Goal: Task Accomplishment & Management: Complete application form

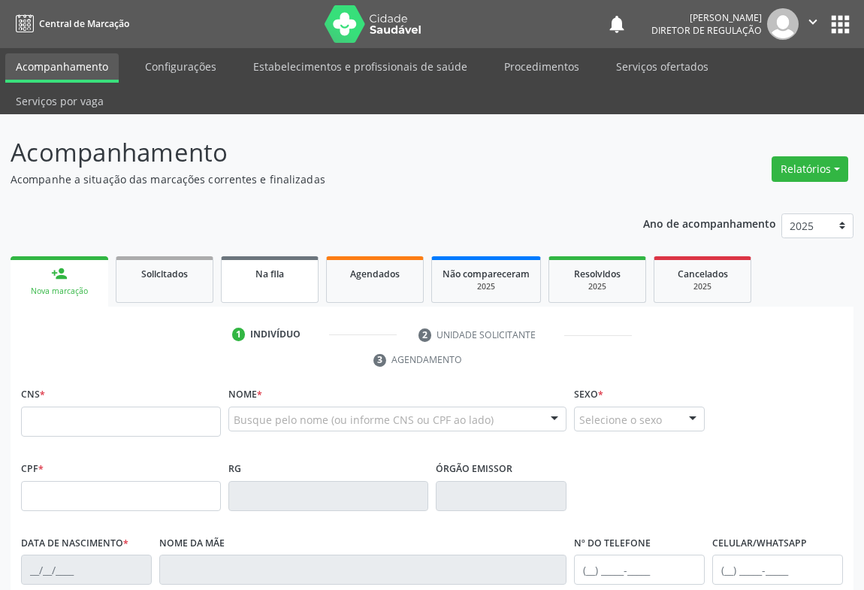
click at [286, 268] on link "Na fila" at bounding box center [270, 279] width 98 height 47
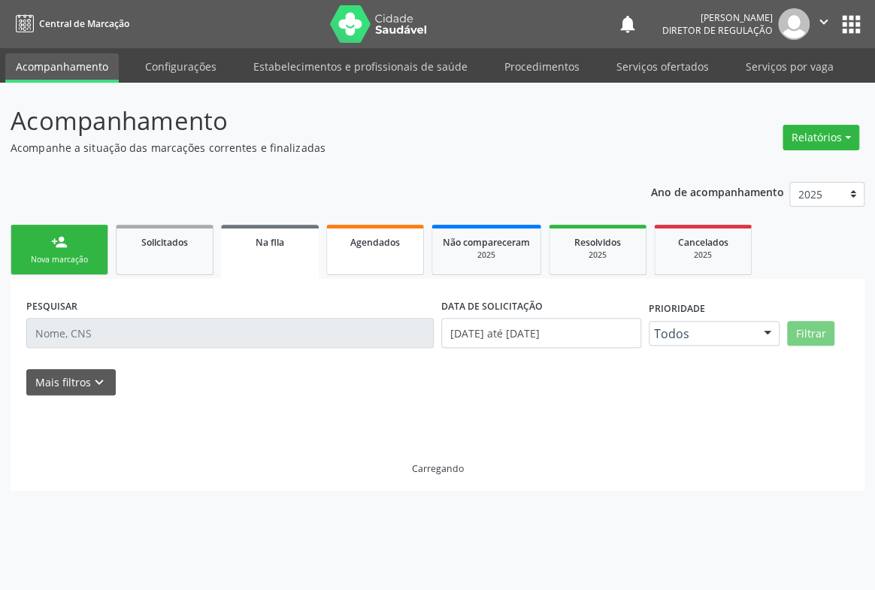
click at [375, 271] on link "Agendados" at bounding box center [375, 250] width 98 height 50
select select "7"
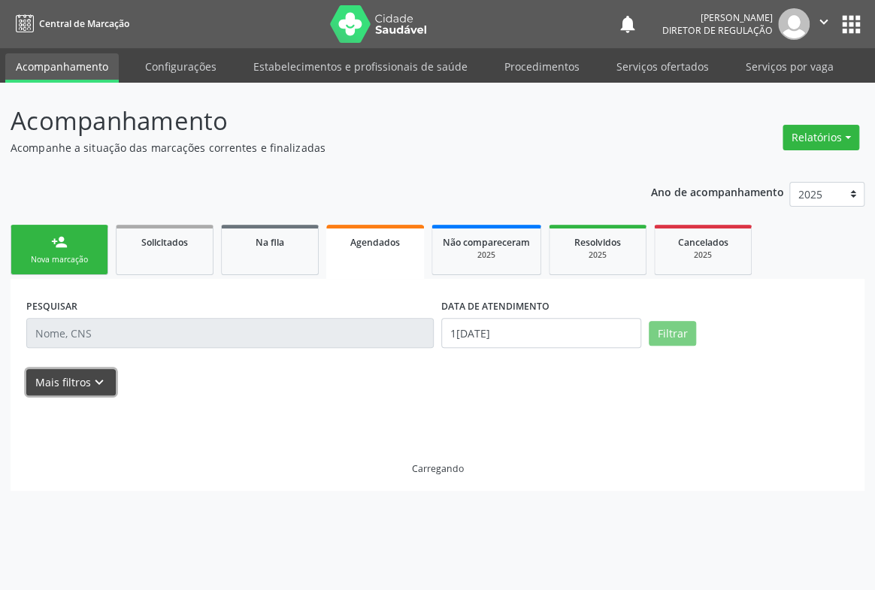
drag, startPoint x: 77, startPoint y: 383, endPoint x: 101, endPoint y: 374, distance: 25.4
click at [78, 383] on button "Mais filtros keyboard_arrow_down" at bounding box center [70, 382] width 89 height 26
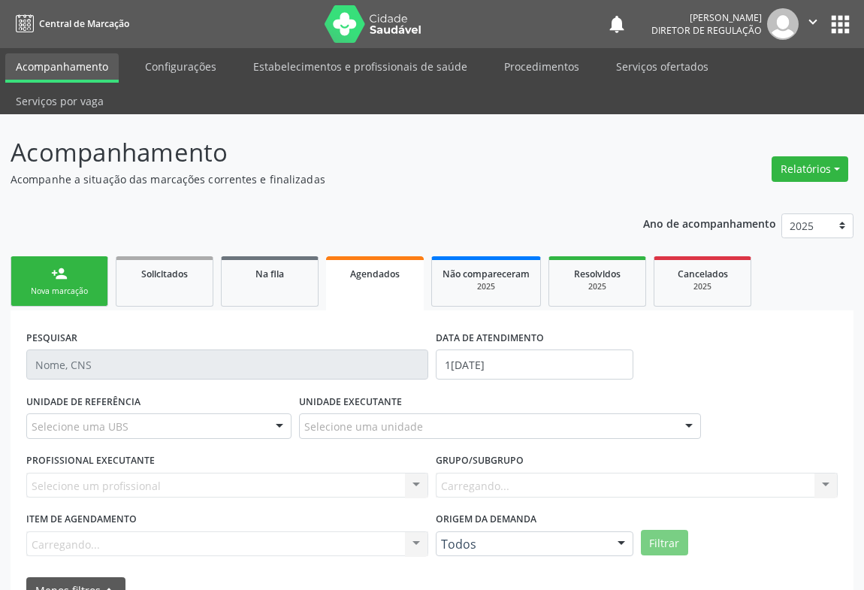
drag, startPoint x: 500, startPoint y: 349, endPoint x: 513, endPoint y: 337, distance: 17.6
click at [504, 346] on div "DATA DE ATENDIMENTO 15/08/2025" at bounding box center [534, 358] width 205 height 64
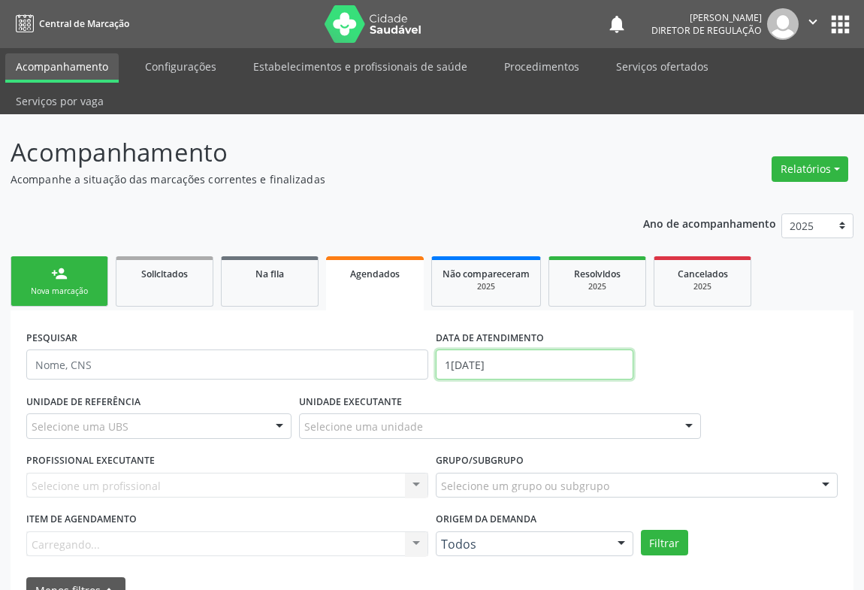
click at [513, 349] on input "15/08/2025" at bounding box center [535, 364] width 198 height 30
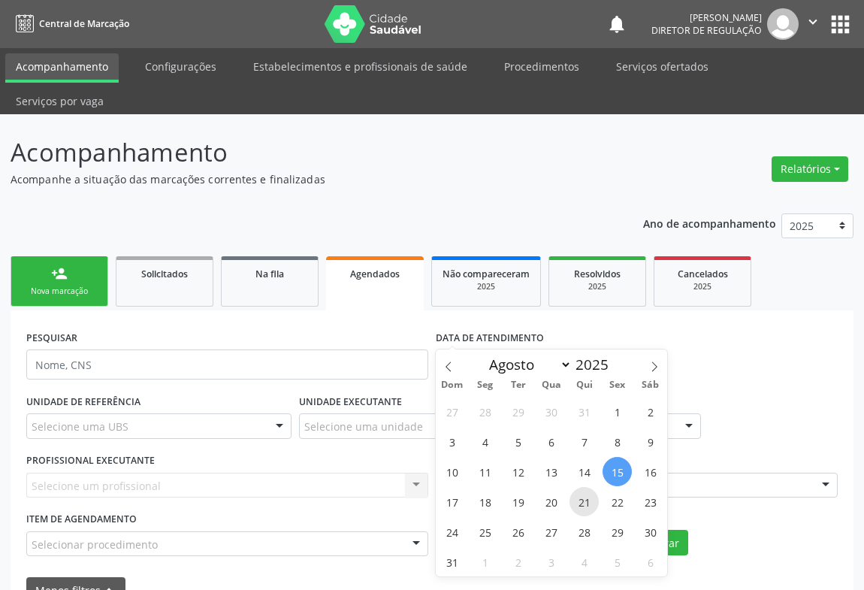
click at [592, 503] on span "21" at bounding box center [584, 501] width 29 height 29
type input "21/08/2025"
click at [592, 503] on span "21" at bounding box center [584, 501] width 29 height 29
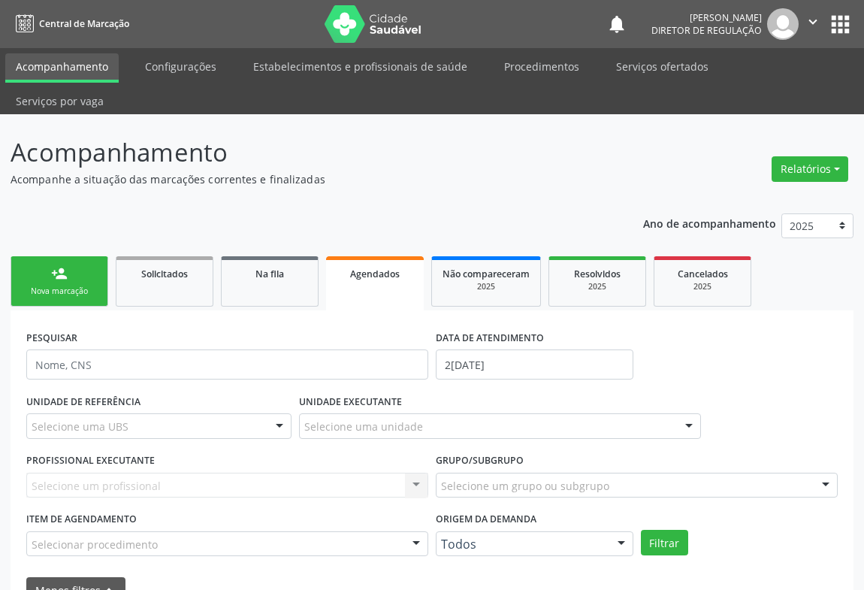
click at [423, 413] on div "Selecione uma unidade" at bounding box center [500, 426] width 402 height 26
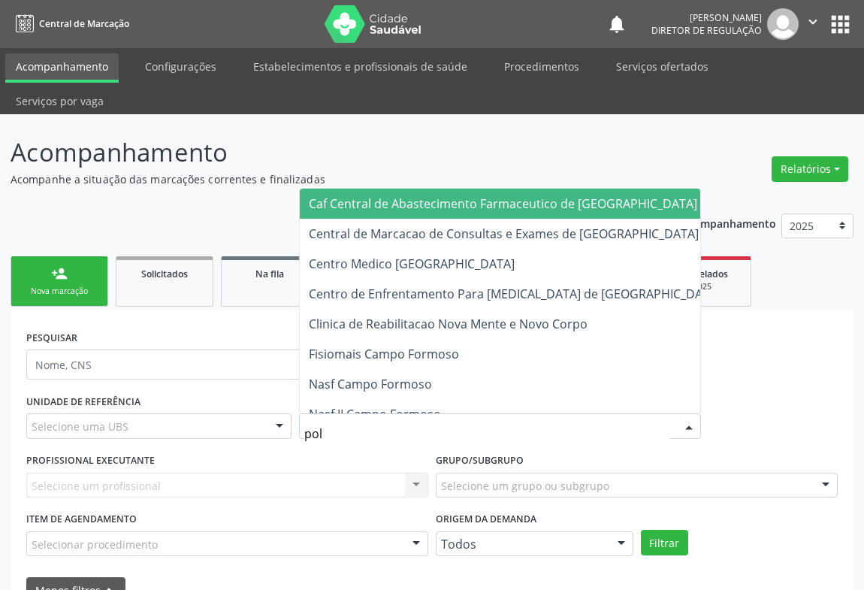
type input "poli"
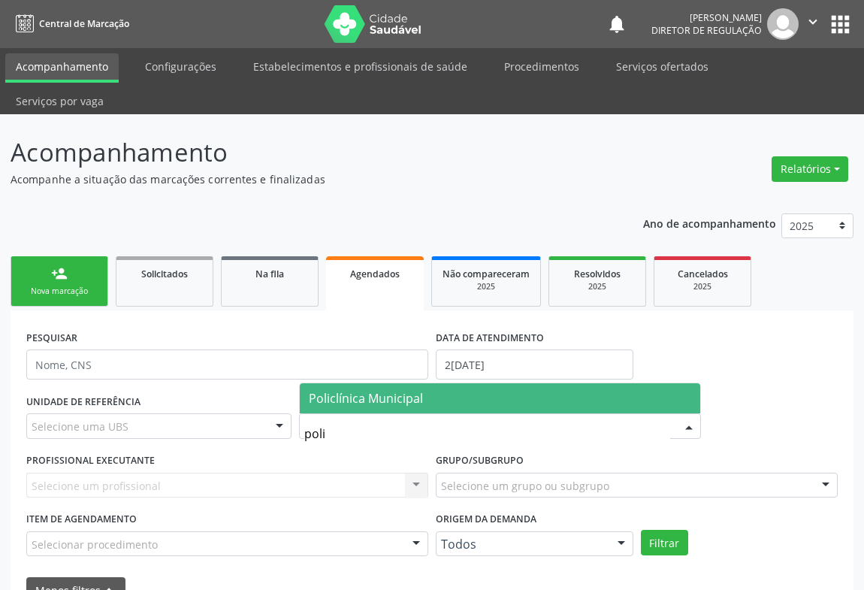
click at [419, 390] on span "Policlínica Municipal" at bounding box center [366, 398] width 114 height 17
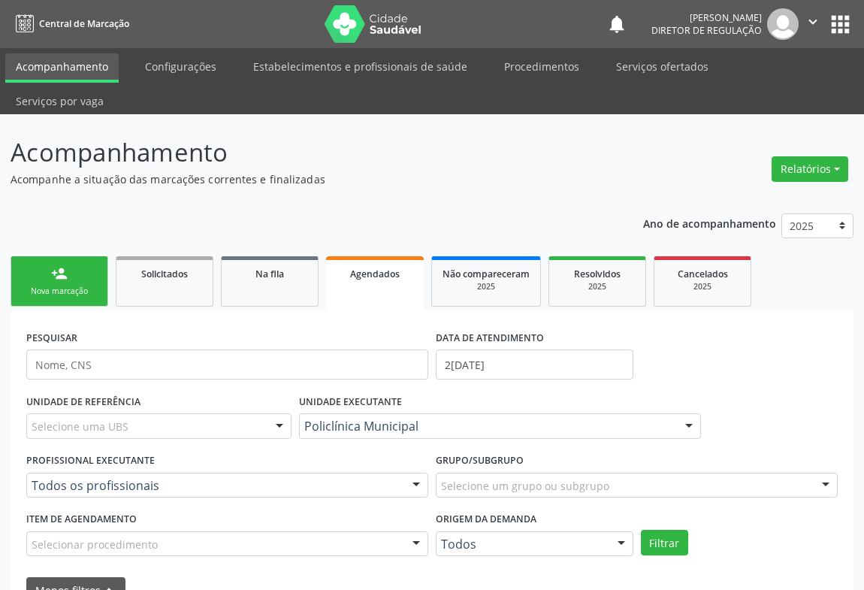
click at [304, 473] on div "Todos os profissionais" at bounding box center [227, 486] width 402 height 26
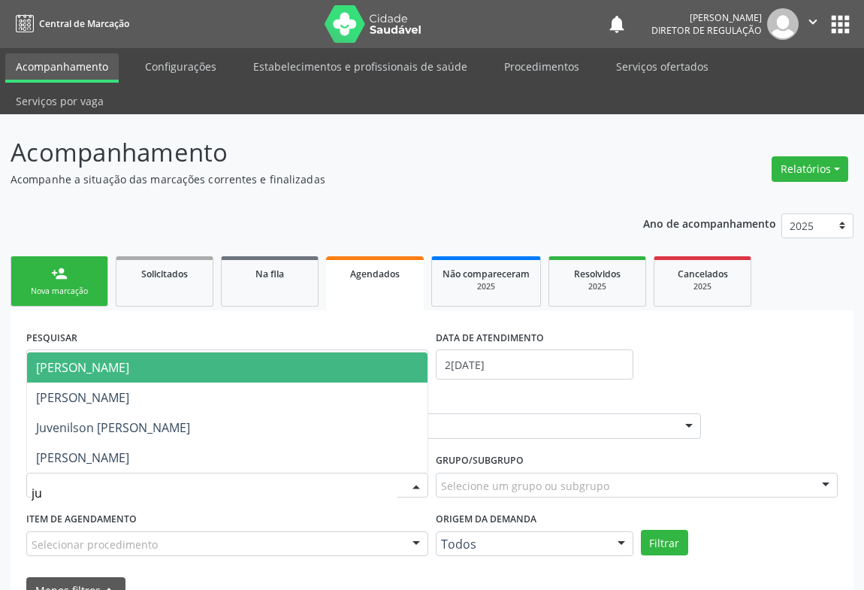
type input "juv"
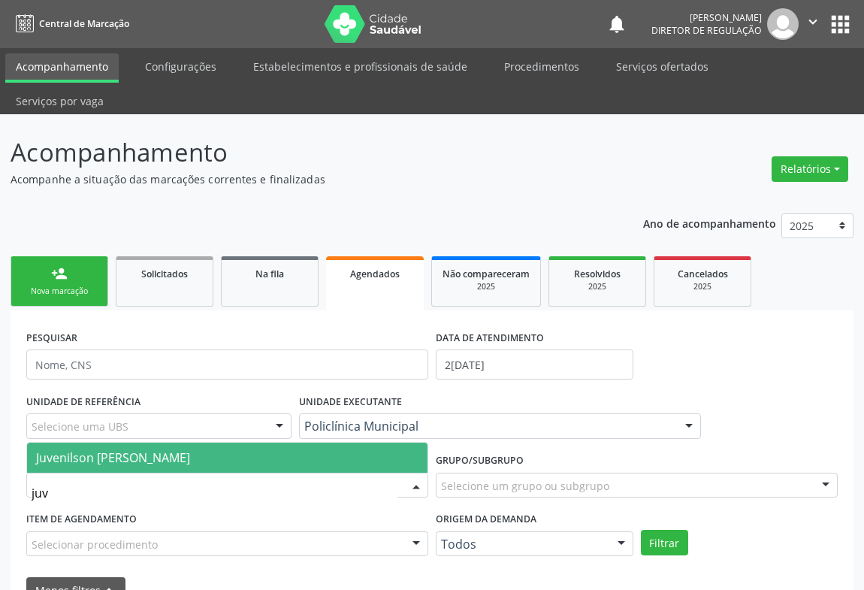
click at [280, 443] on span "Juvenilson Jose de Sa Andrade" at bounding box center [227, 458] width 401 height 30
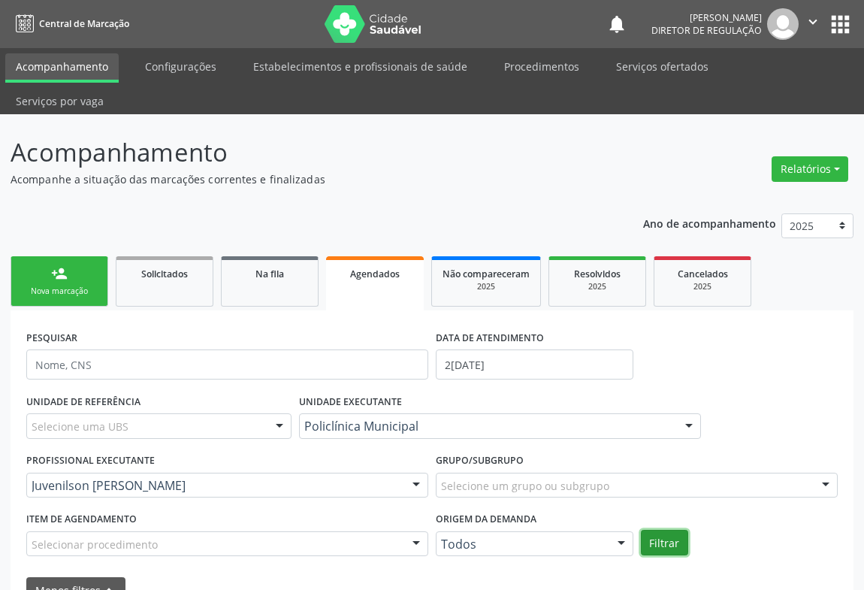
click at [670, 530] on button "Filtrar" at bounding box center [664, 543] width 47 height 26
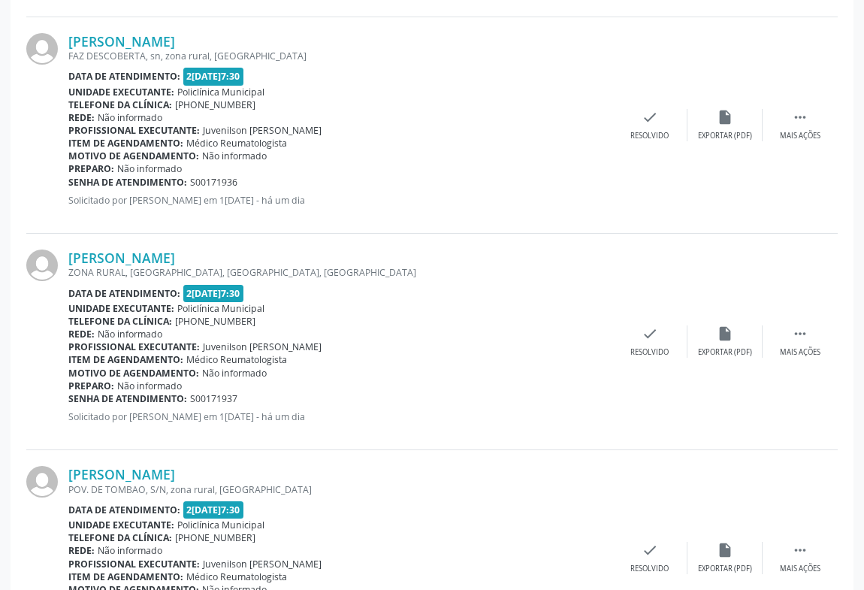
scroll to position [3357, 0]
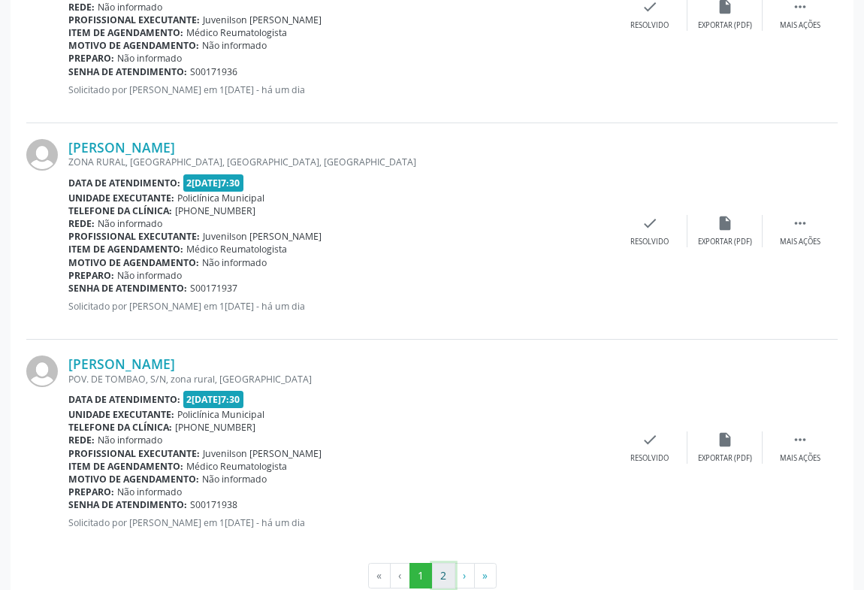
click at [439, 563] on button "2" at bounding box center [443, 576] width 23 height 26
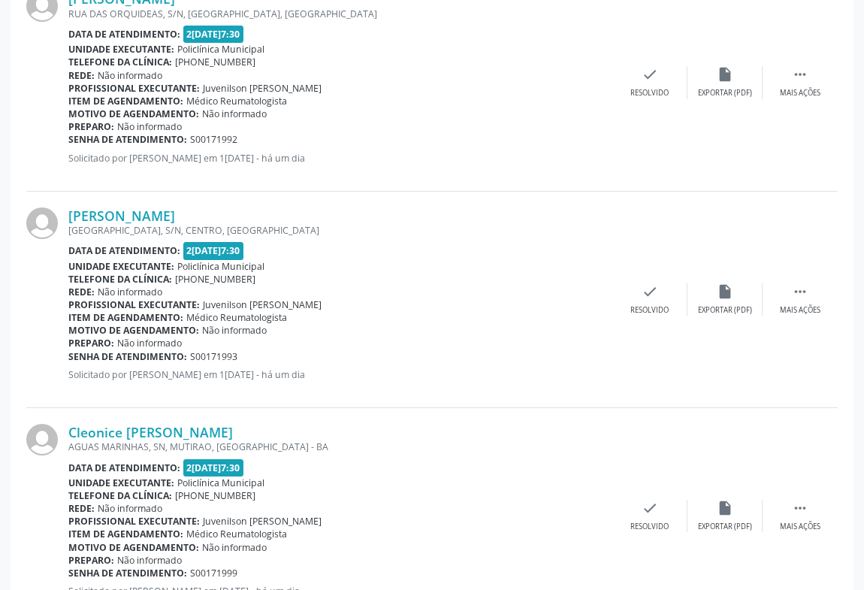
scroll to position [3140, 0]
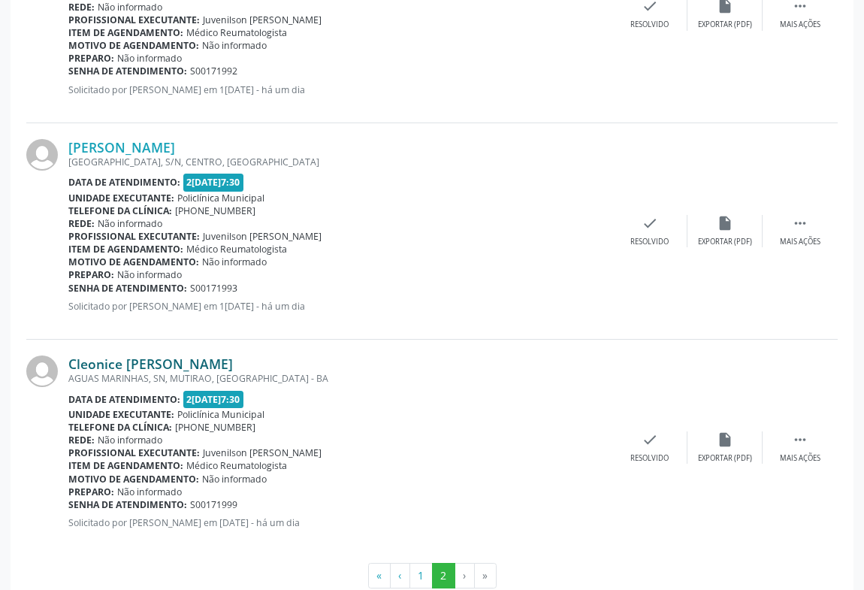
click at [192, 356] on link "Cleonice Maria de Souza" at bounding box center [150, 364] width 165 height 17
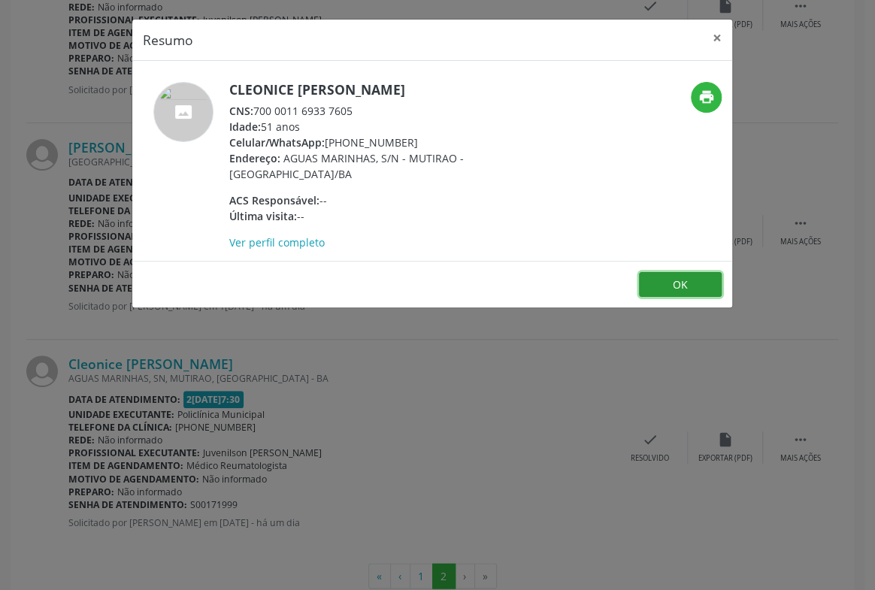
click at [700, 289] on button "OK" at bounding box center [680, 285] width 83 height 26
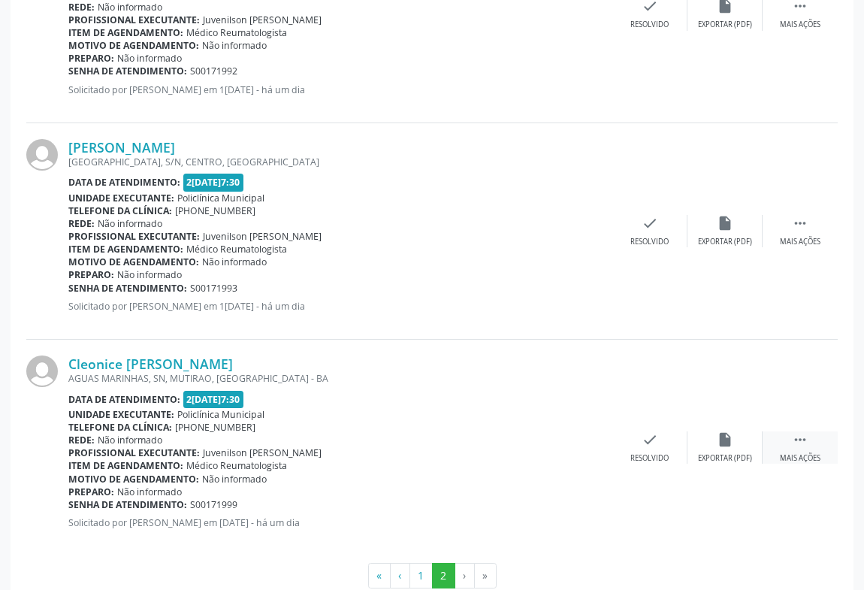
click at [786, 431] on div " Mais ações" at bounding box center [800, 447] width 75 height 32
click at [480, 290] on div "Maria de Fatima Ribeiro Guimaraes RUA CAMPO FORMOSO, S/N, CENTRO, Campo Formoso…" at bounding box center [432, 231] width 812 height 216
click at [421, 563] on button "1" at bounding box center [421, 576] width 23 height 26
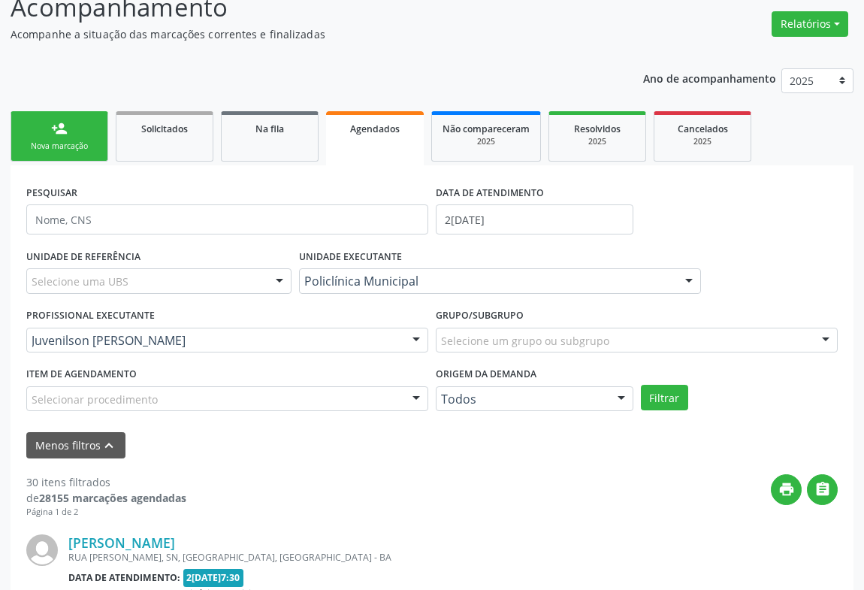
scroll to position [0, 0]
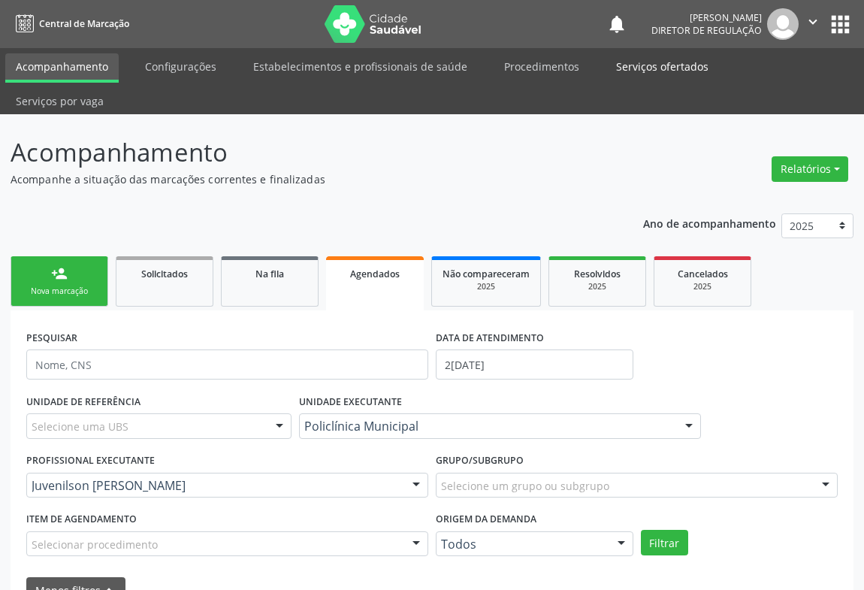
click at [671, 68] on link "Serviços ofertados" at bounding box center [662, 66] width 113 height 26
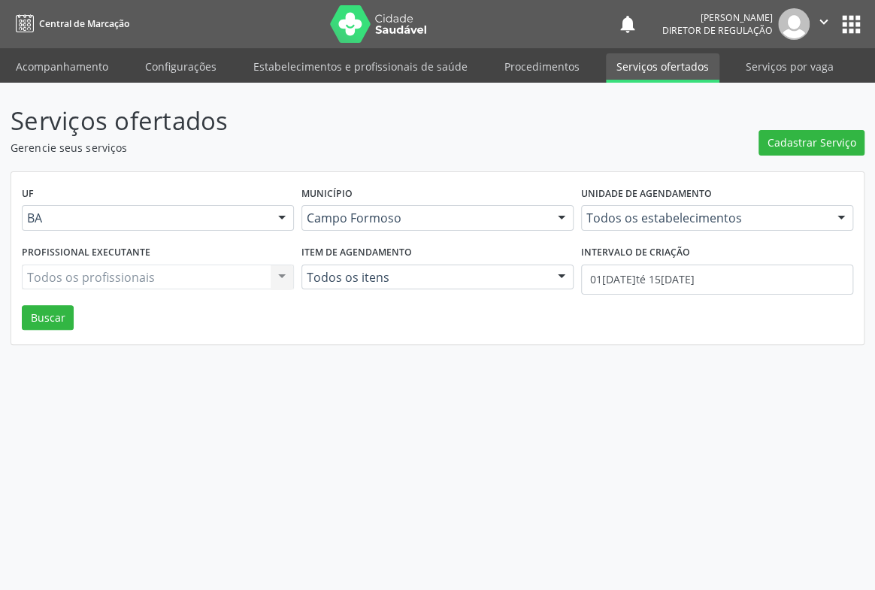
click at [647, 235] on div "Unidade de agendamento Todos os estabelecimentos Todos os estabelecimentos Acad…" at bounding box center [717, 212] width 280 height 59
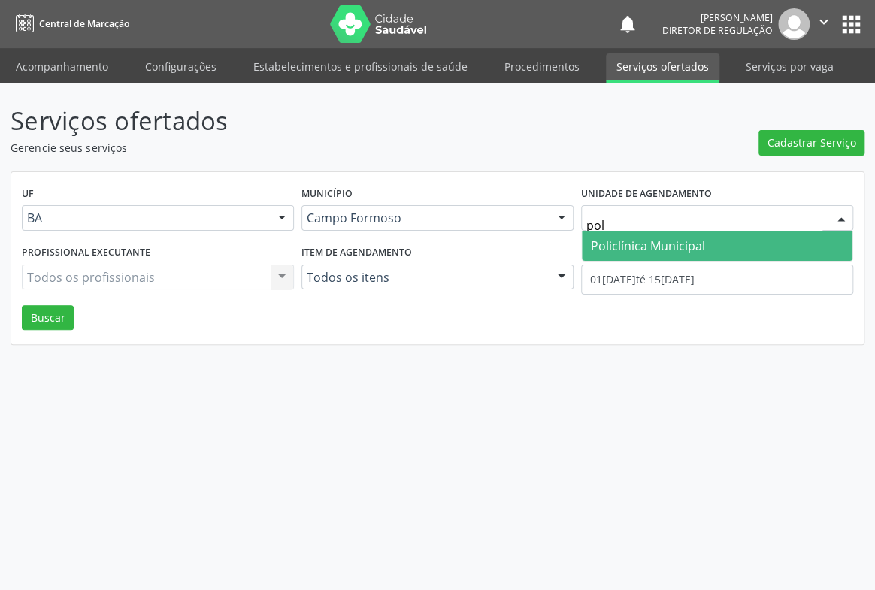
type input "poli"
click at [635, 259] on span "Policlínica Municipal" at bounding box center [717, 246] width 271 height 30
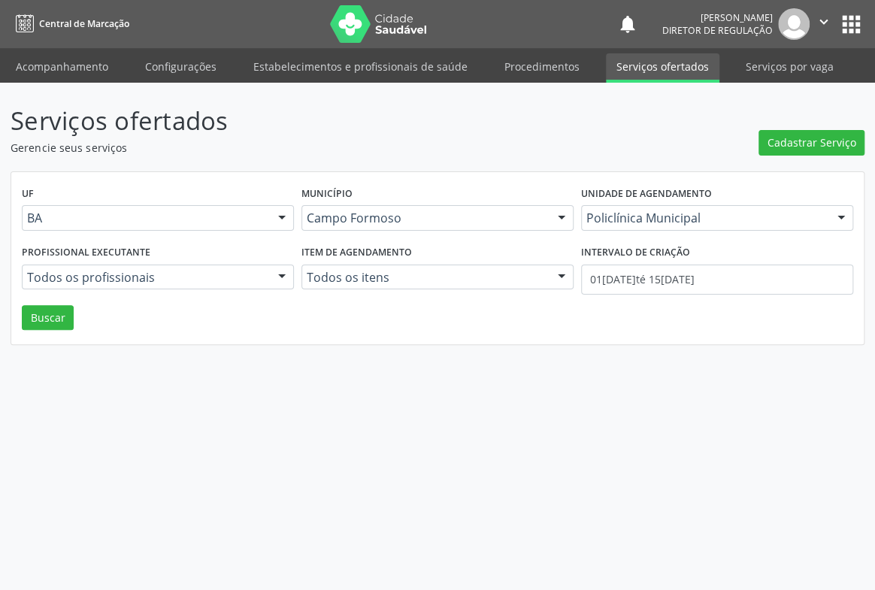
click at [155, 286] on div "Todos os profissionais" at bounding box center [158, 278] width 272 height 26
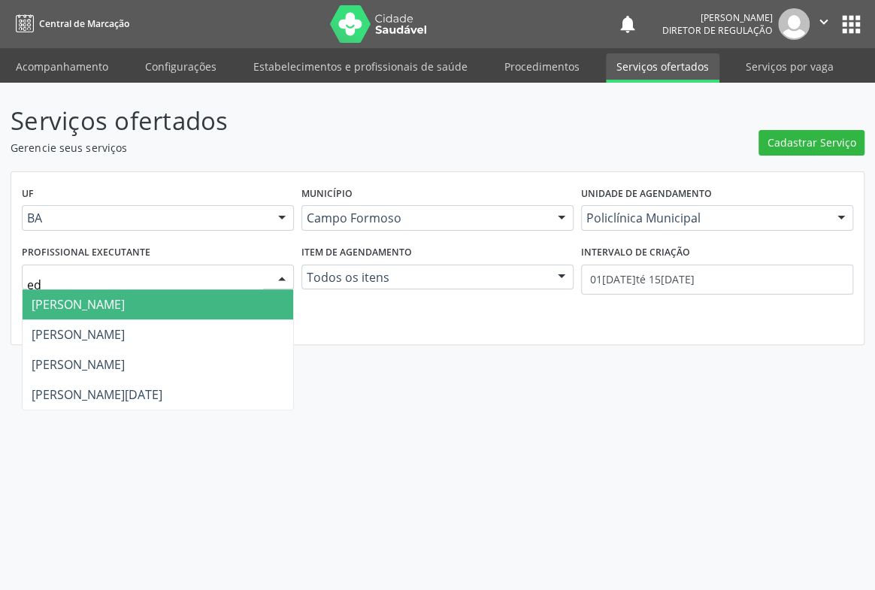
type input "edv"
click at [125, 300] on span "Edvaldo Alves Costa Neto" at bounding box center [78, 304] width 93 height 17
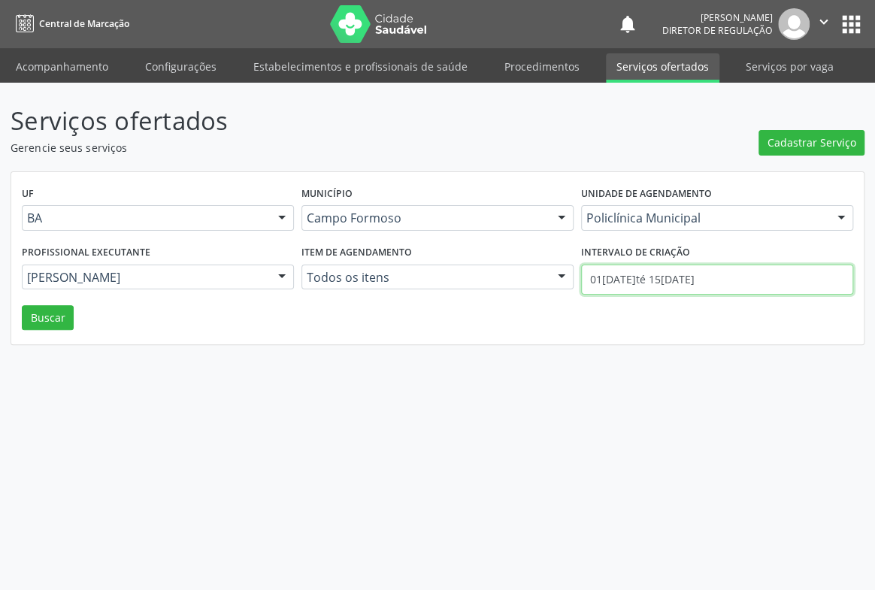
click at [773, 292] on input "01/08/2025 até 15/08/2025" at bounding box center [717, 280] width 272 height 30
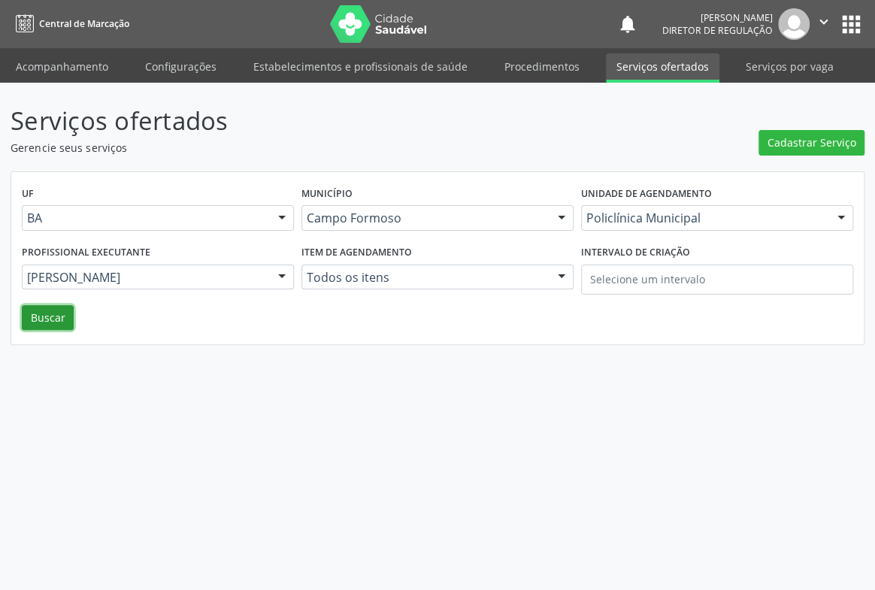
click at [53, 317] on button "Buscar" at bounding box center [48, 318] width 52 height 26
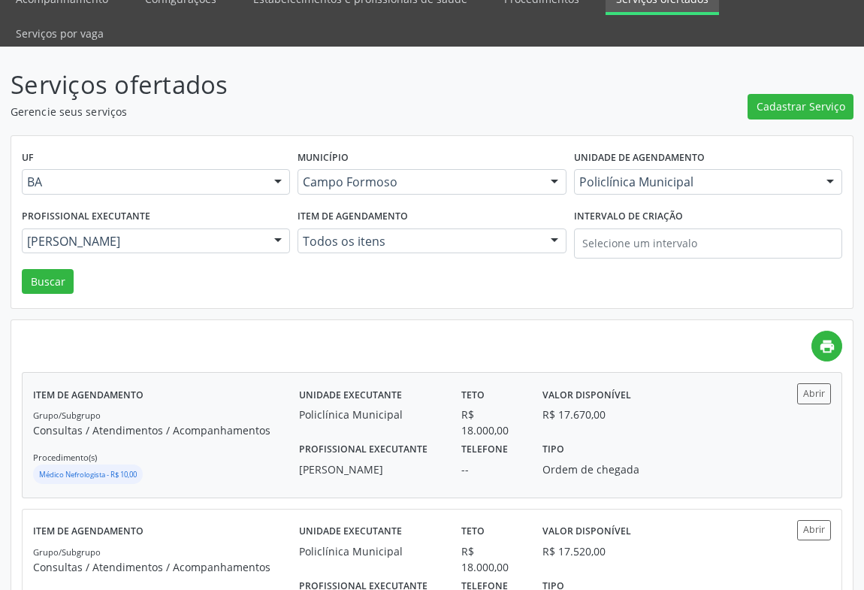
scroll to position [136, 0]
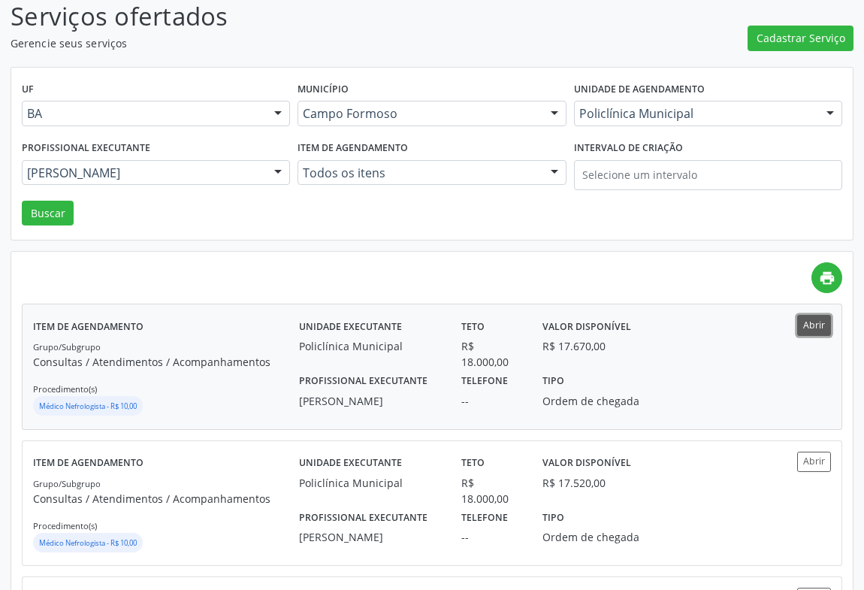
click at [809, 315] on button "Abrir" at bounding box center [814, 325] width 34 height 20
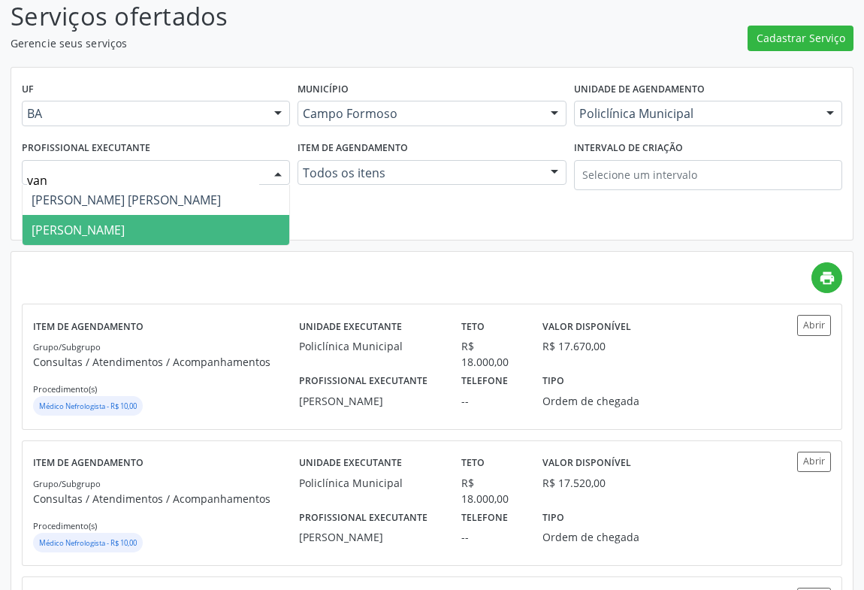
click at [116, 222] on span "Vanessa de Queiroz Lustiago Monteiro" at bounding box center [78, 230] width 93 height 17
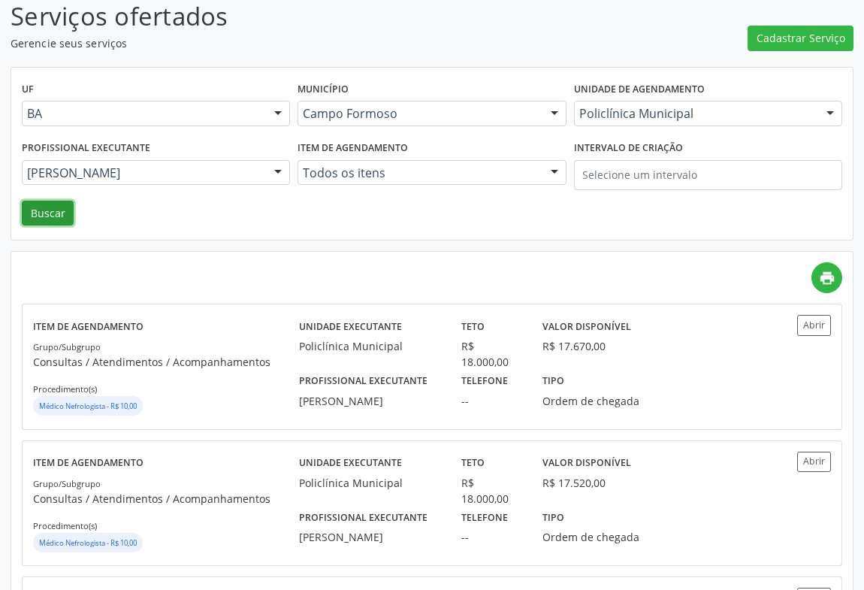
click at [30, 201] on button "Buscar" at bounding box center [48, 214] width 52 height 26
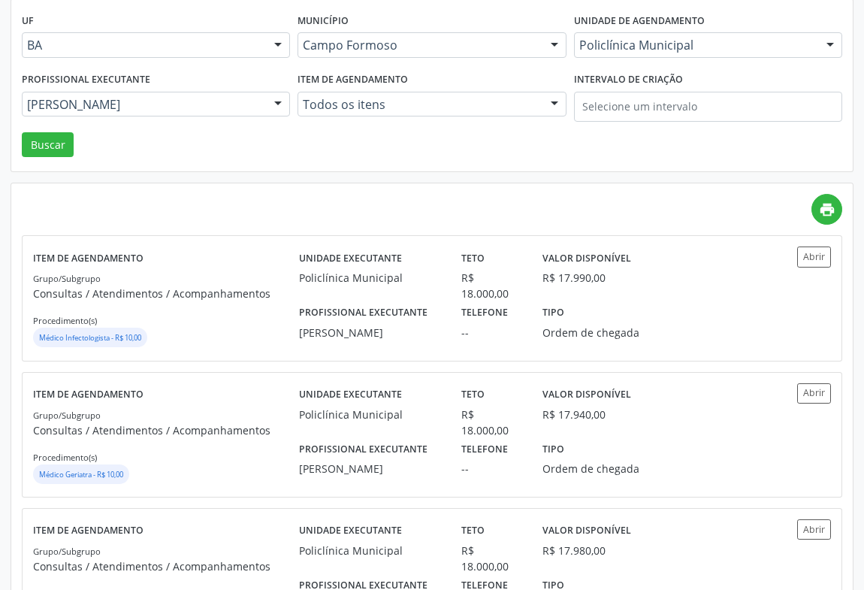
scroll to position [273, 0]
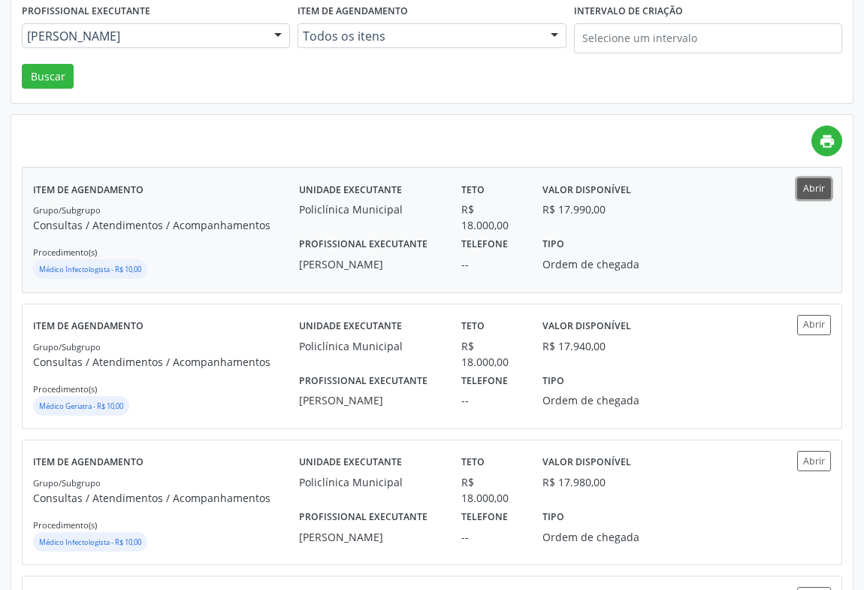
click at [815, 178] on button "Abrir" at bounding box center [814, 188] width 34 height 20
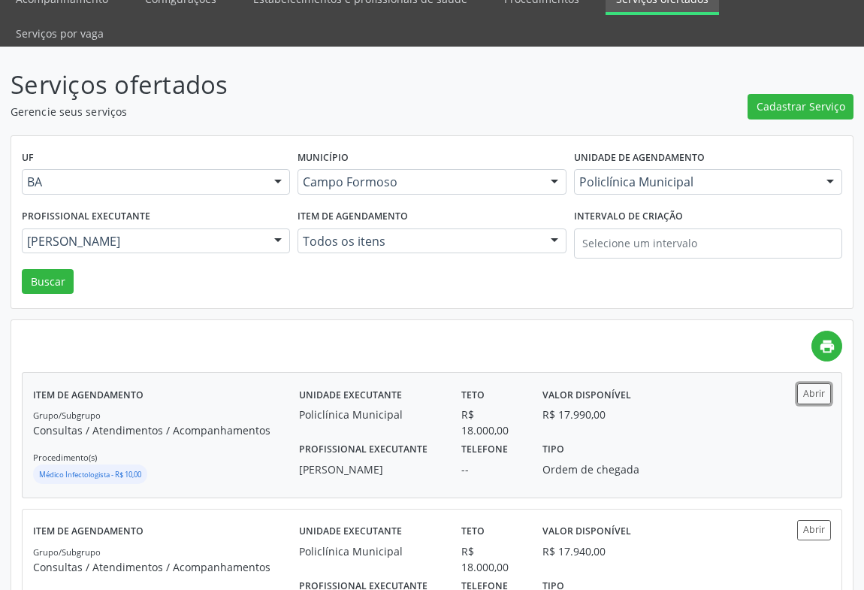
scroll to position [0, 0]
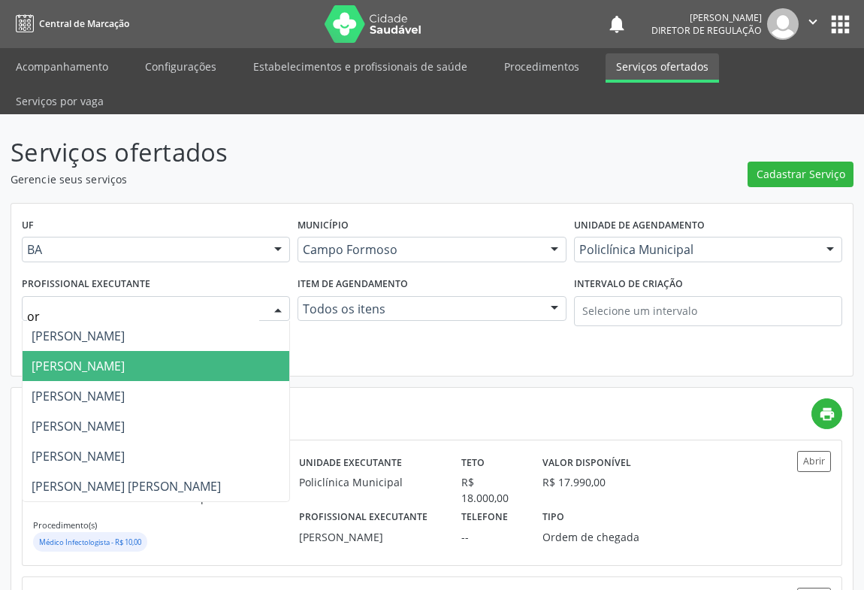
type input "orl"
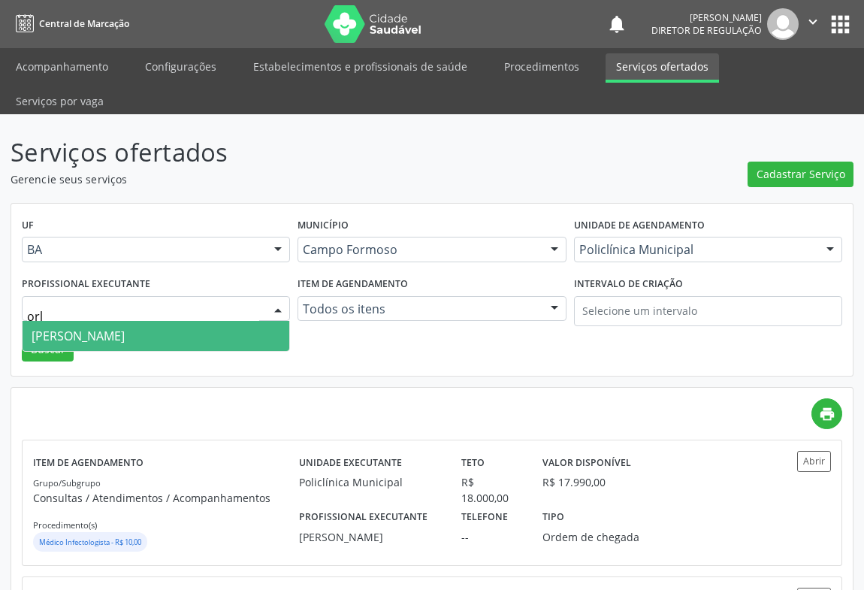
click at [255, 321] on span "Orlindo Carvalho dos Santos" at bounding box center [156, 336] width 267 height 30
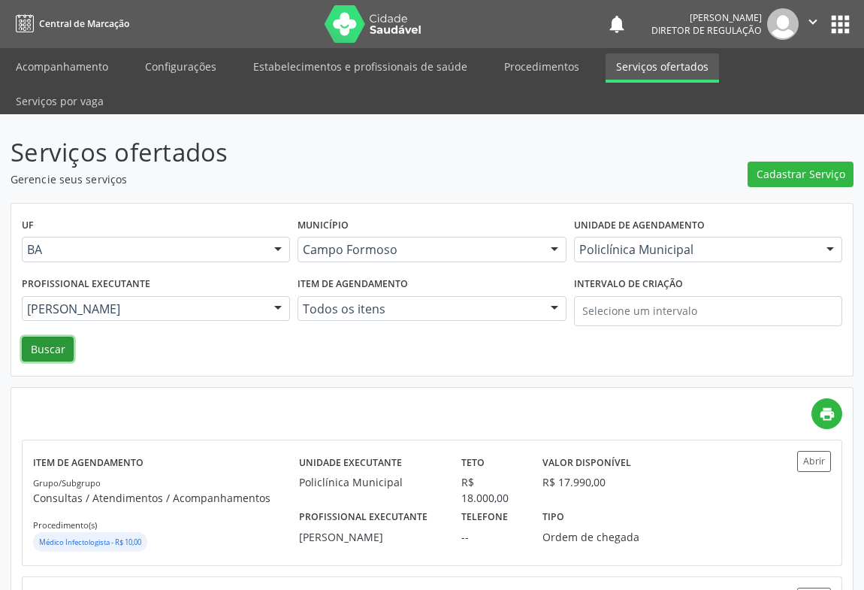
click at [55, 337] on button "Buscar" at bounding box center [48, 350] width 52 height 26
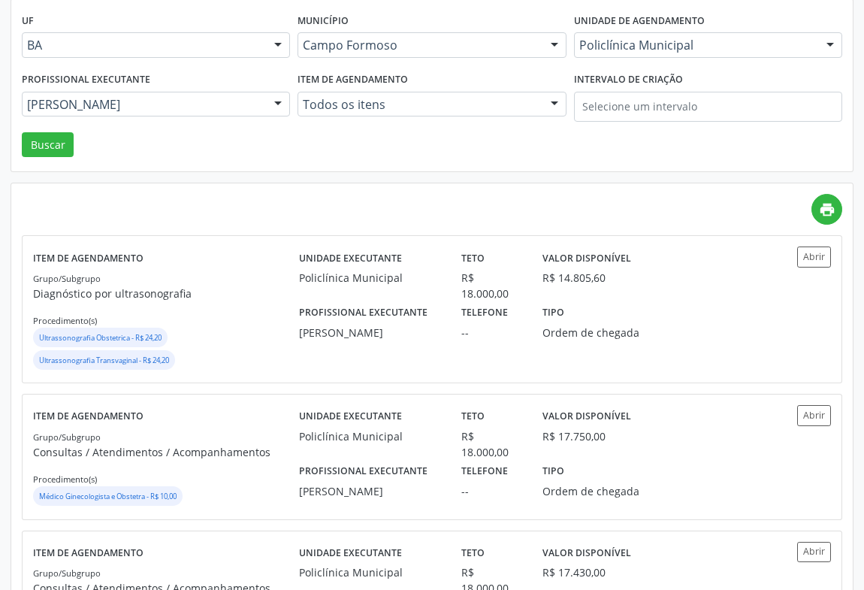
scroll to position [273, 0]
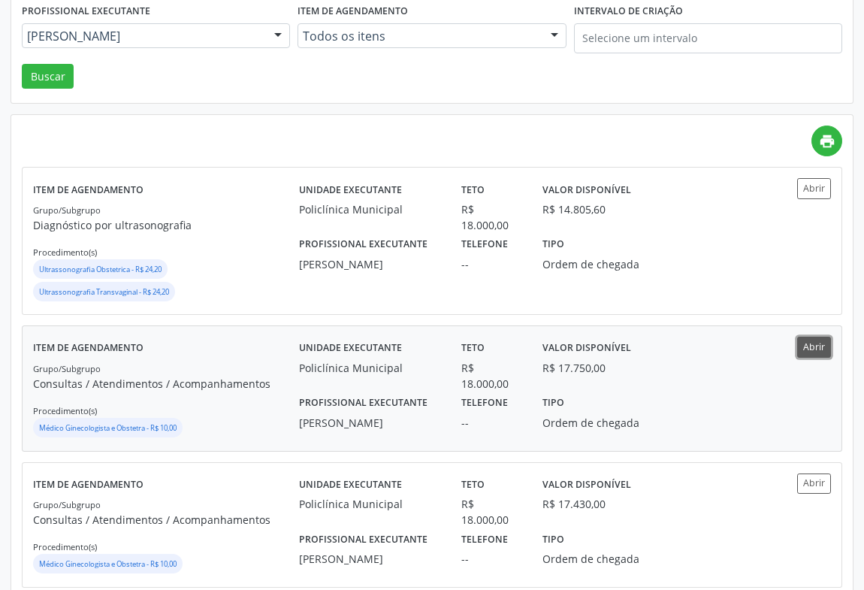
click at [810, 337] on button "Abrir" at bounding box center [814, 347] width 34 height 20
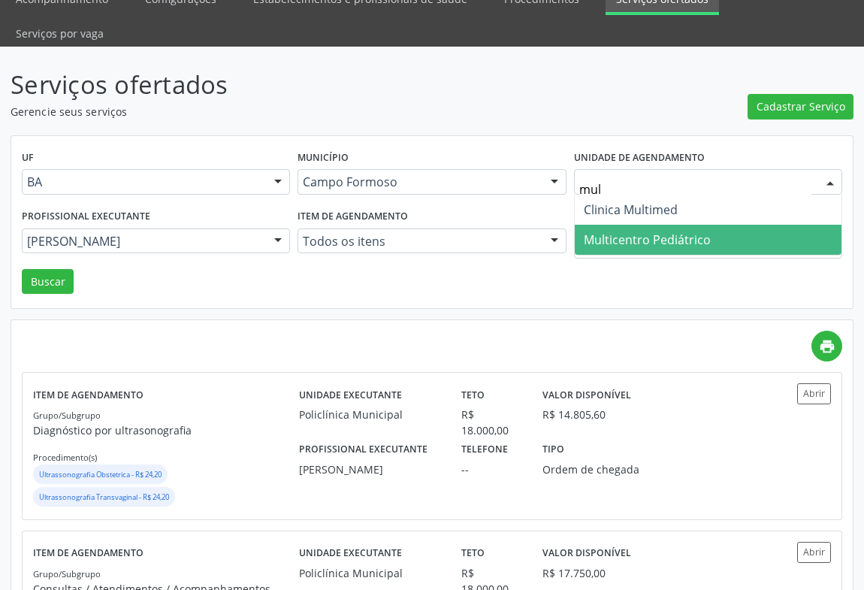
click at [601, 231] on span "Multicentro Pediátrico" at bounding box center [647, 239] width 127 height 17
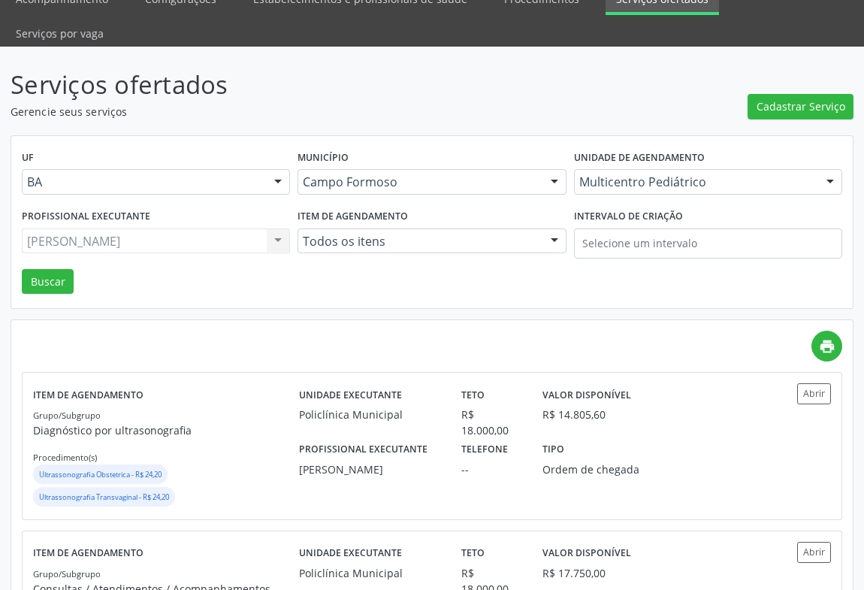
click at [165, 228] on div "Orlindo Carvalho dos Santos Todos os profissionais Aide Queiroz Lisboa Amilton …" at bounding box center [156, 241] width 268 height 26
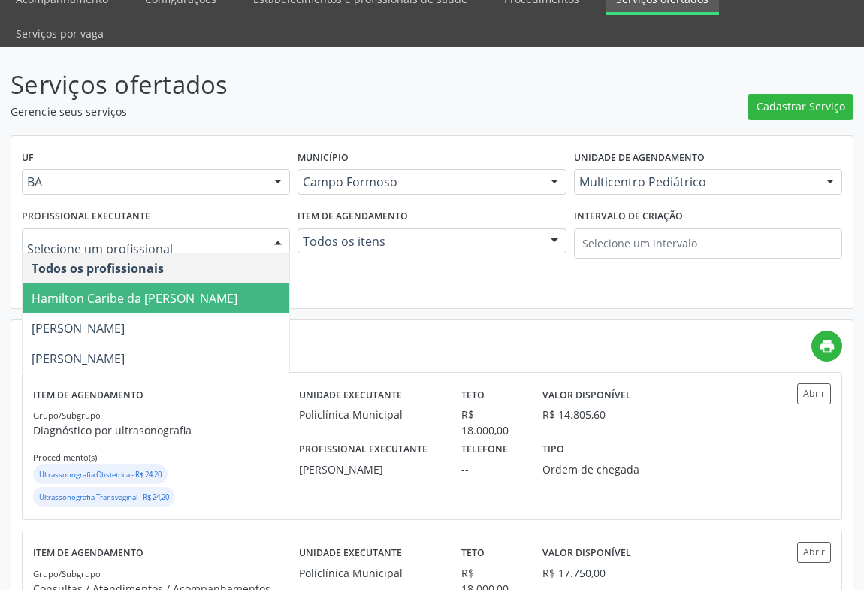
click at [163, 283] on span "Hamilton Caribe da Silva" at bounding box center [156, 298] width 267 height 30
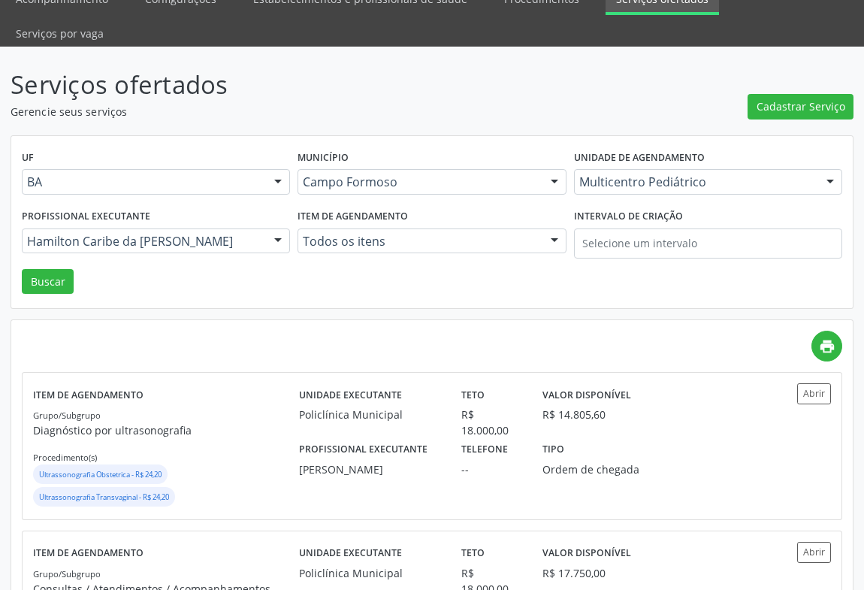
click at [73, 248] on div "UF BA BA Nenhum resultado encontrado para: " " Não há nenhuma opção para ser ex…" at bounding box center [432, 222] width 842 height 173
click at [65, 269] on button "Buscar" at bounding box center [48, 282] width 52 height 26
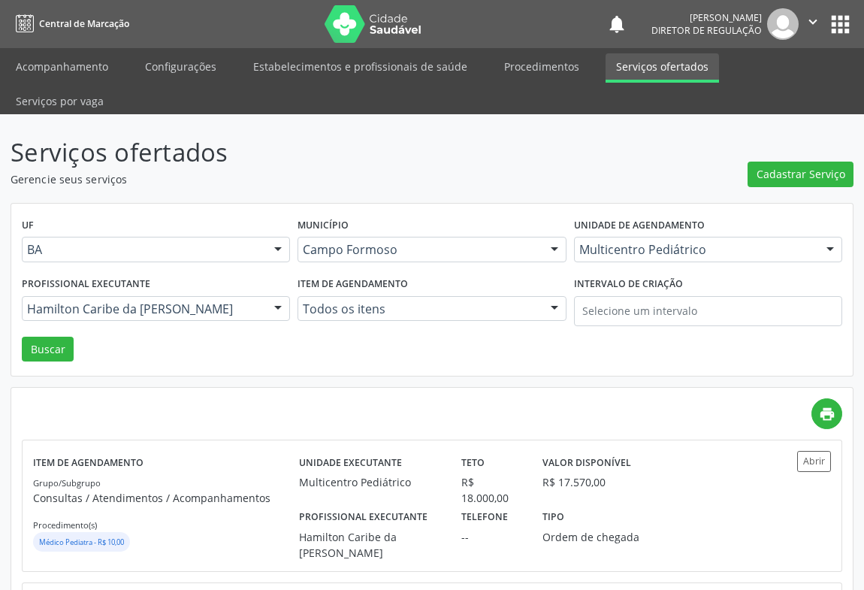
scroll to position [136, 0]
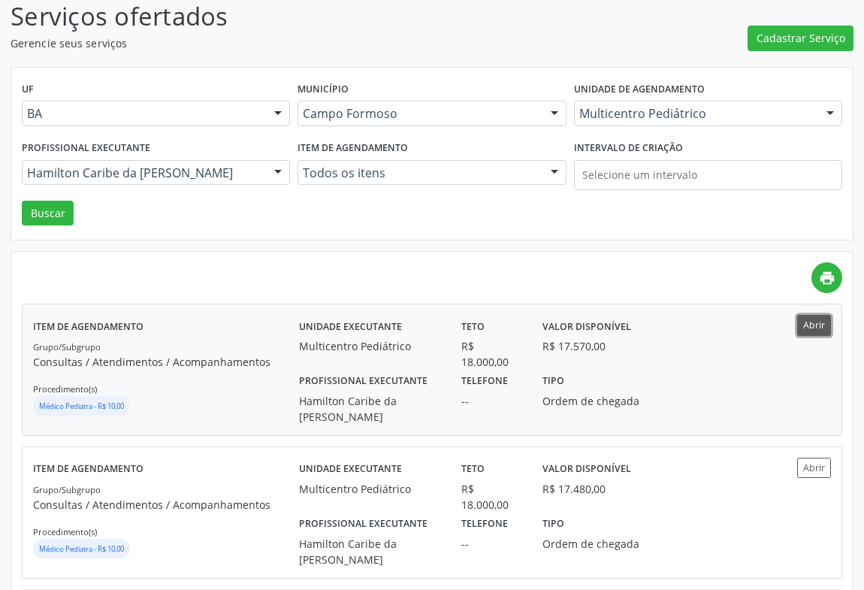
click at [828, 315] on button "Abrir" at bounding box center [814, 325] width 34 height 20
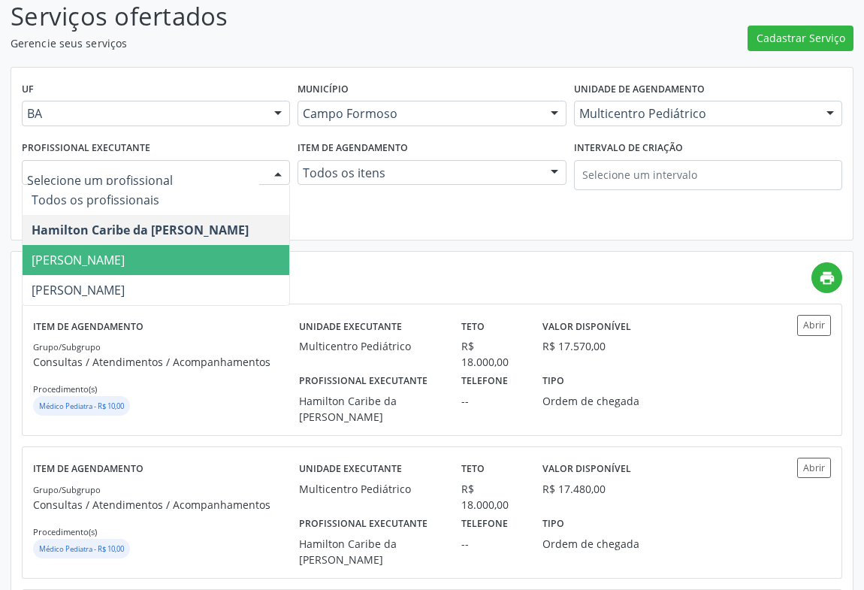
click at [125, 252] on span "Maria Eleny Goncalves de Oliveira Porto" at bounding box center [78, 260] width 93 height 17
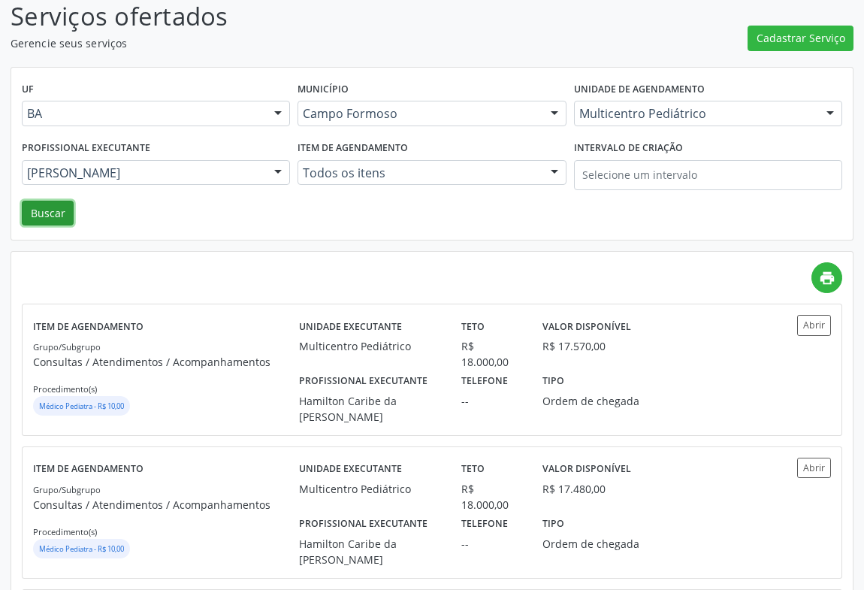
click at [58, 201] on button "Buscar" at bounding box center [48, 214] width 52 height 26
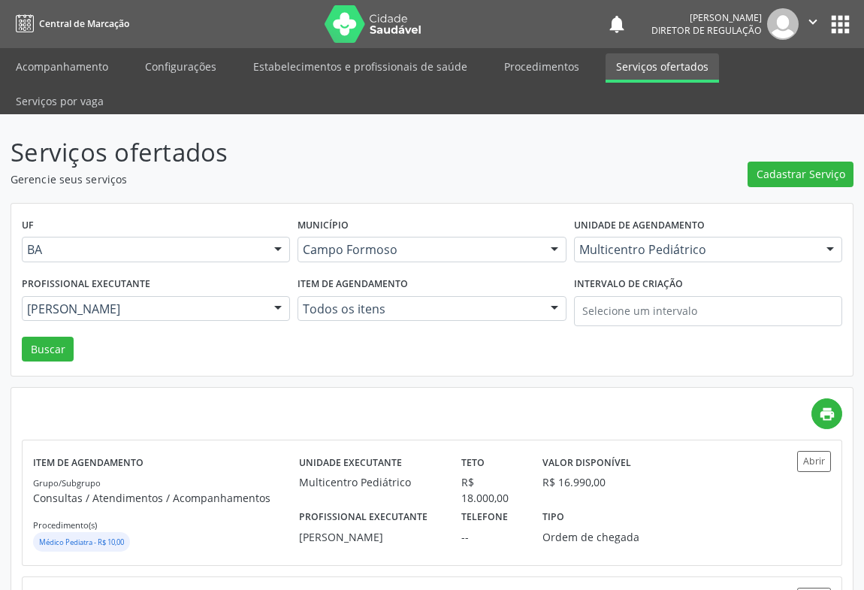
scroll to position [273, 0]
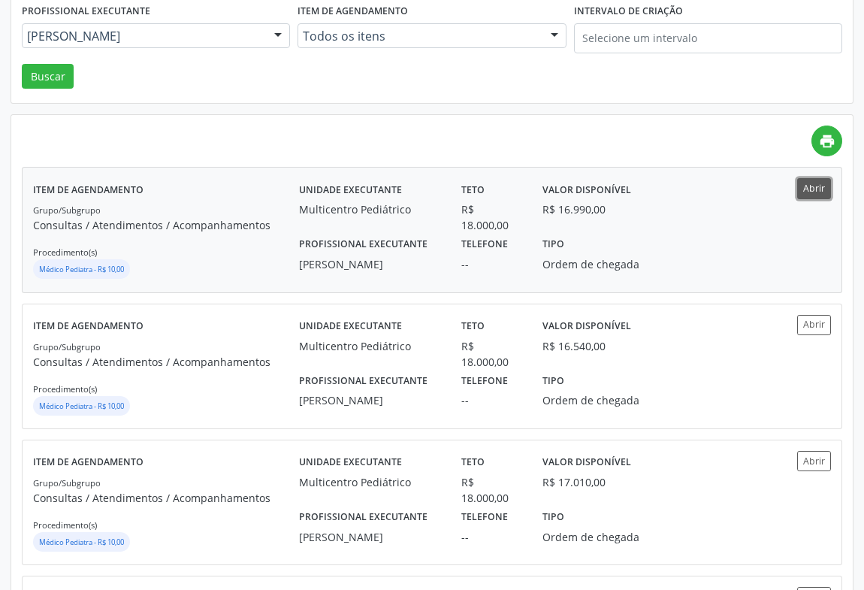
click at [809, 178] on button "Abrir" at bounding box center [814, 188] width 34 height 20
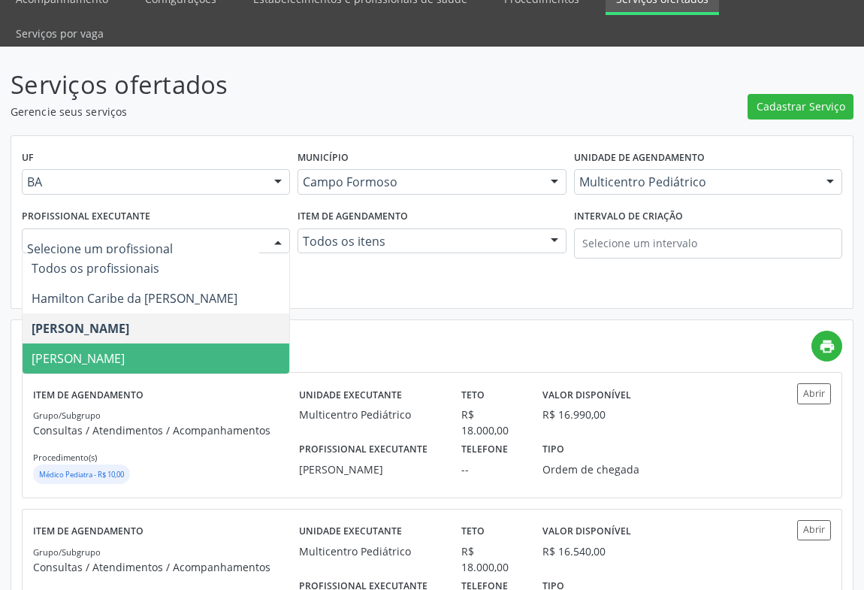
click at [125, 350] on span "Maria Ubaldina Silva Calixto Sobreira" at bounding box center [78, 358] width 93 height 17
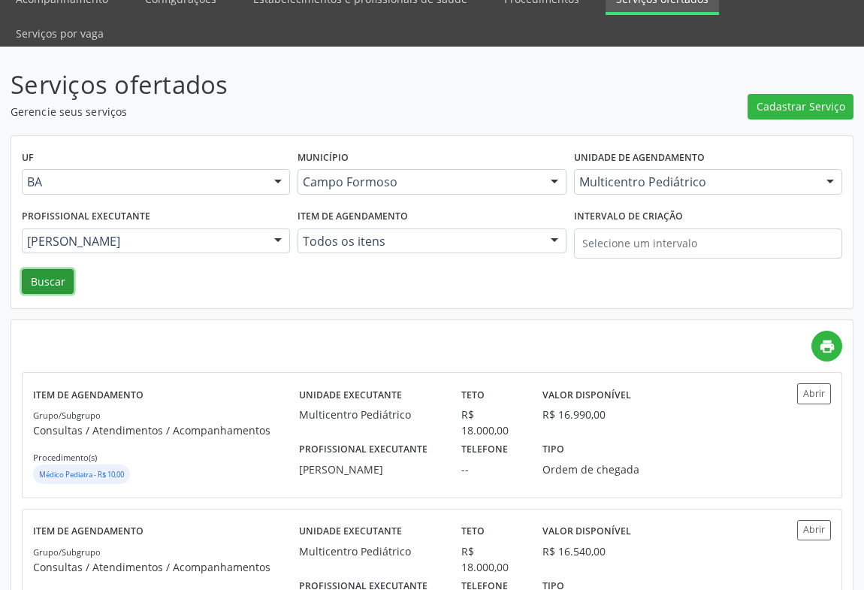
click at [44, 269] on button "Buscar" at bounding box center [48, 282] width 52 height 26
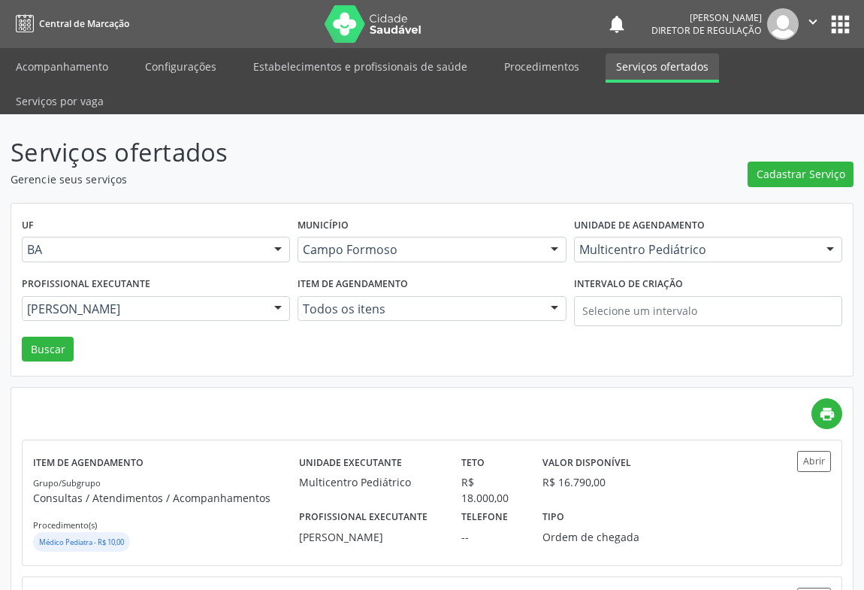
scroll to position [204, 0]
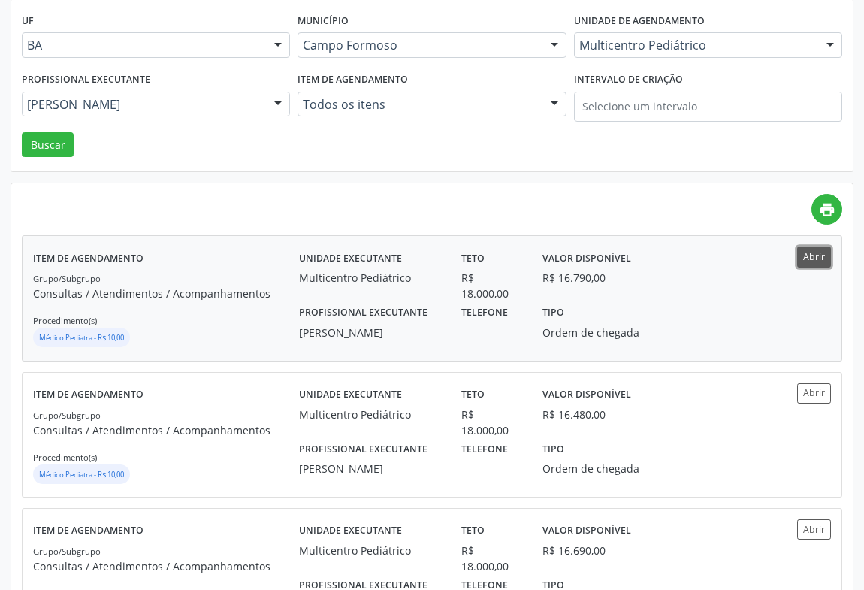
click at [813, 247] on button "Abrir" at bounding box center [814, 257] width 34 height 20
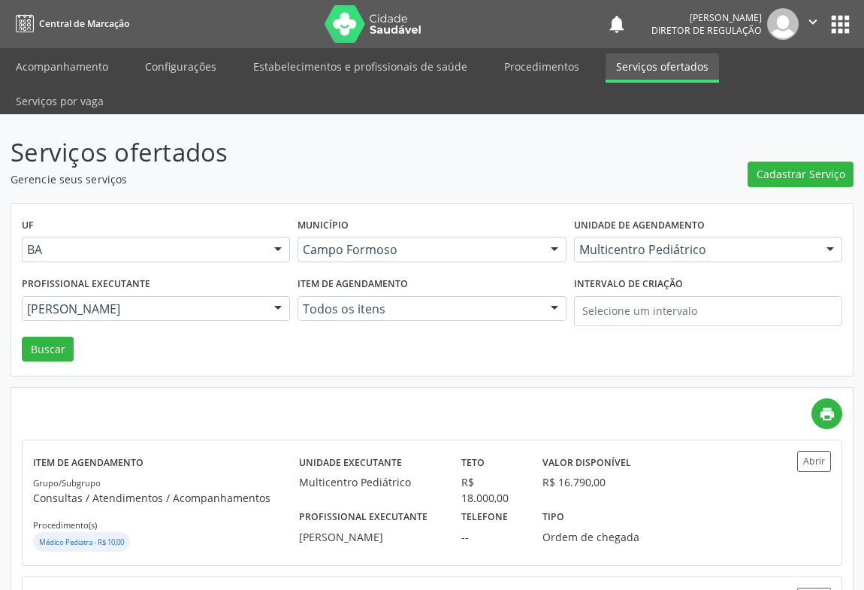
click at [652, 237] on div "Multicentro Pediátrico" at bounding box center [708, 250] width 268 height 26
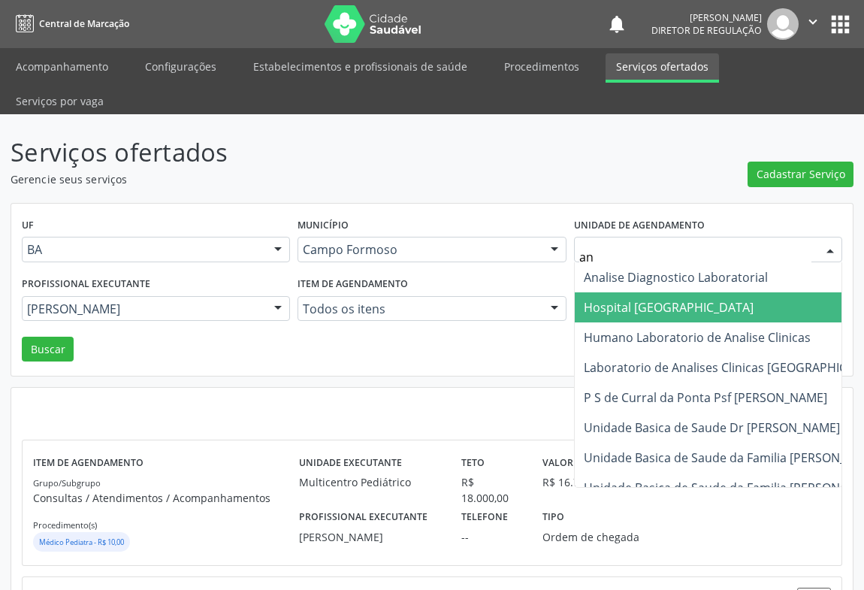
type input "ana"
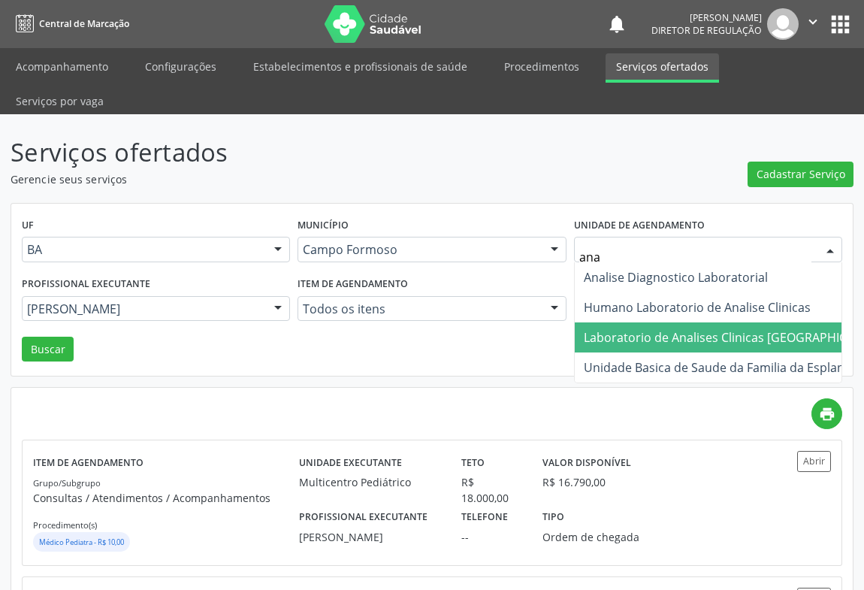
click at [643, 322] on span "Laboratorio de Analises Clinicas [GEOGRAPHIC_DATA]" at bounding box center [735, 337] width 321 height 30
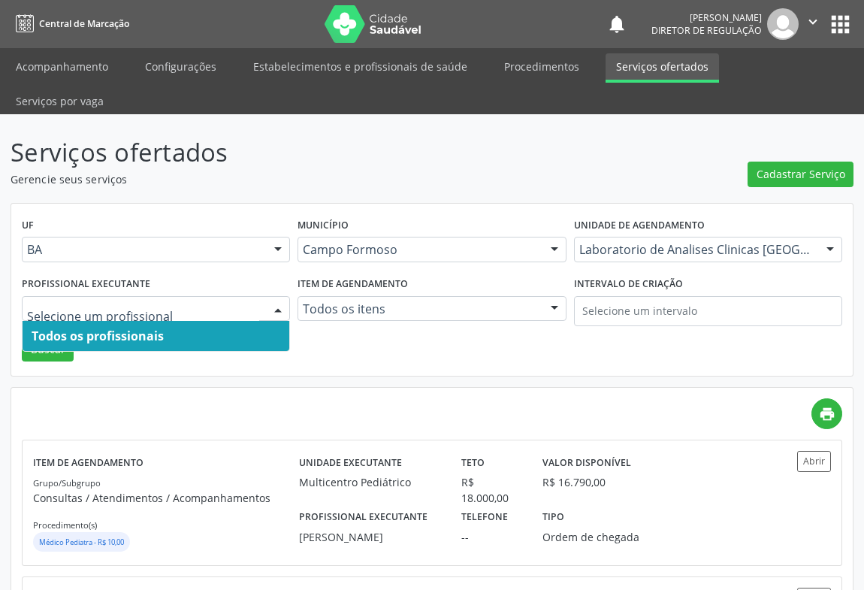
click at [52, 321] on span "Todos os profissionais" at bounding box center [156, 336] width 267 height 30
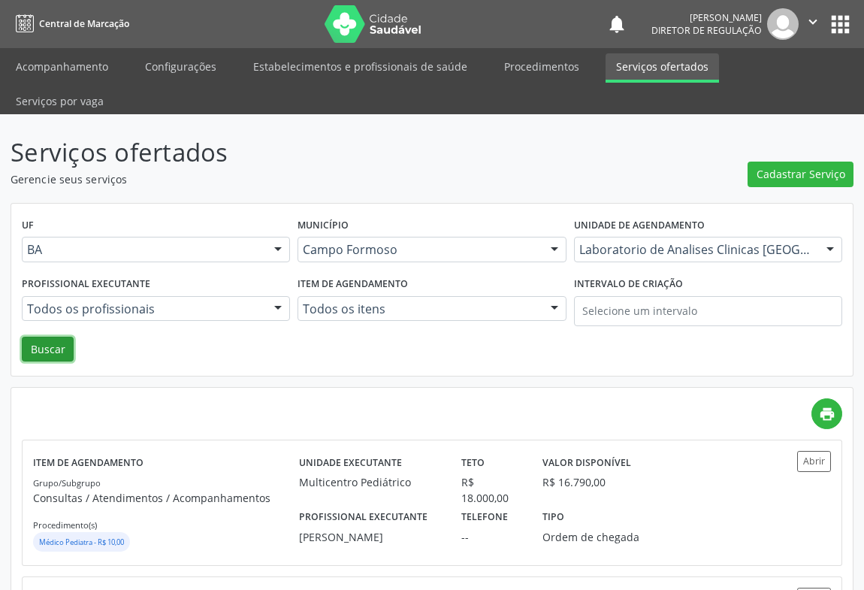
click at [49, 337] on button "Buscar" at bounding box center [48, 350] width 52 height 26
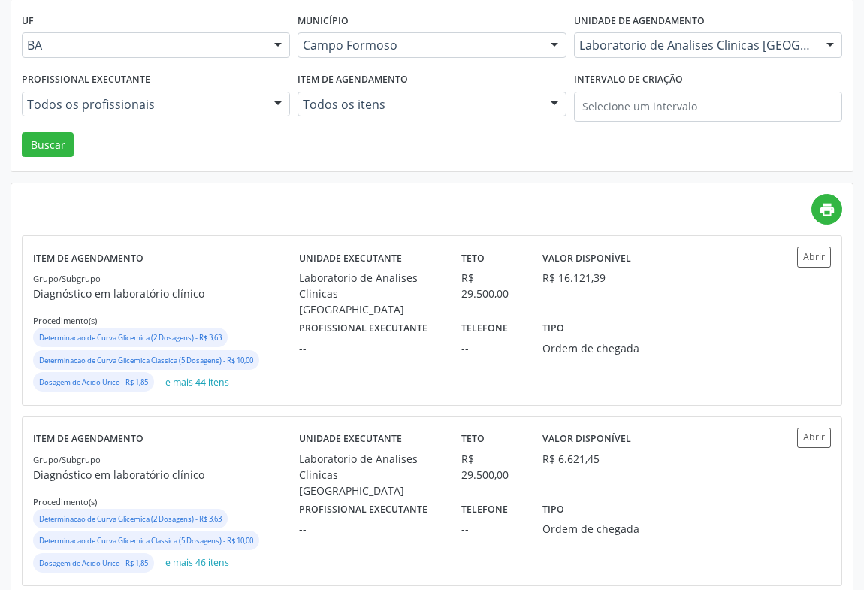
scroll to position [273, 0]
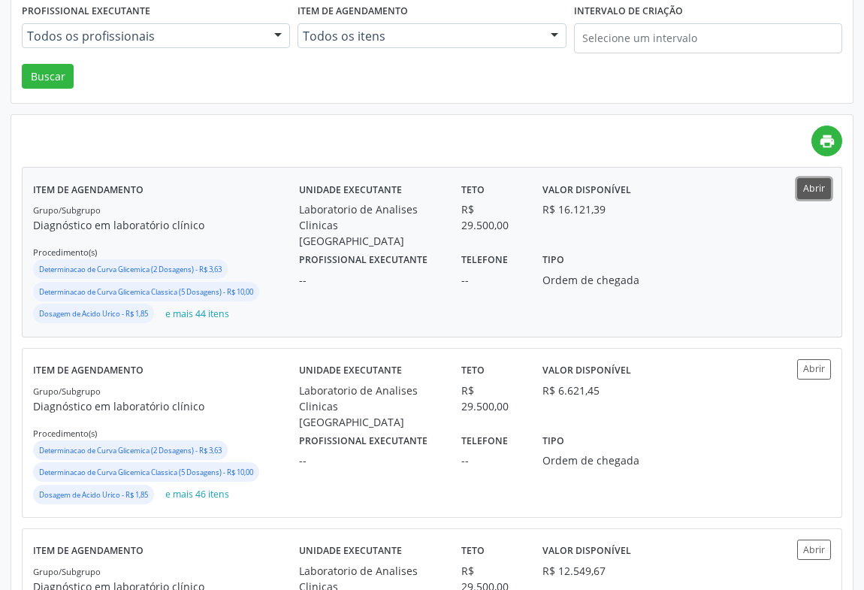
click at [821, 178] on button "Abrir" at bounding box center [814, 188] width 34 height 20
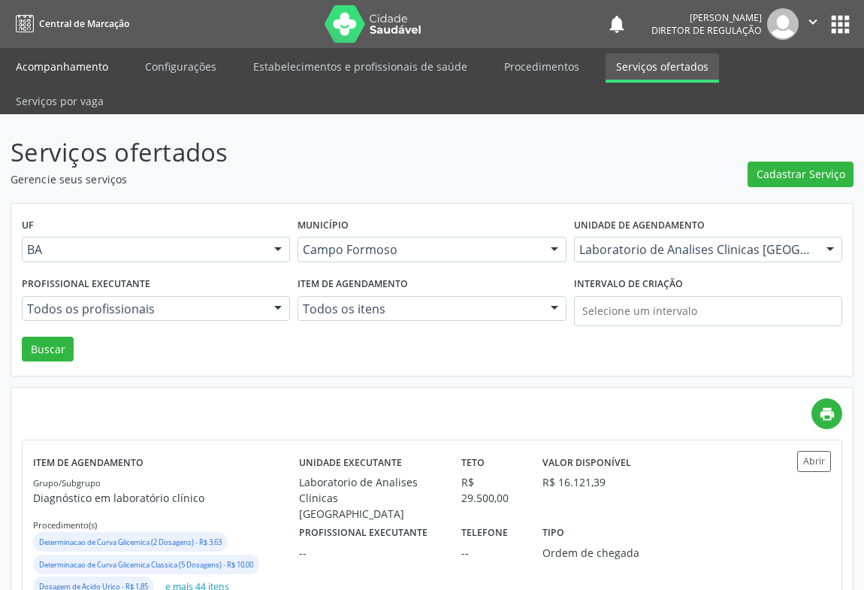
click at [80, 67] on link "Acompanhamento" at bounding box center [61, 66] width 113 height 26
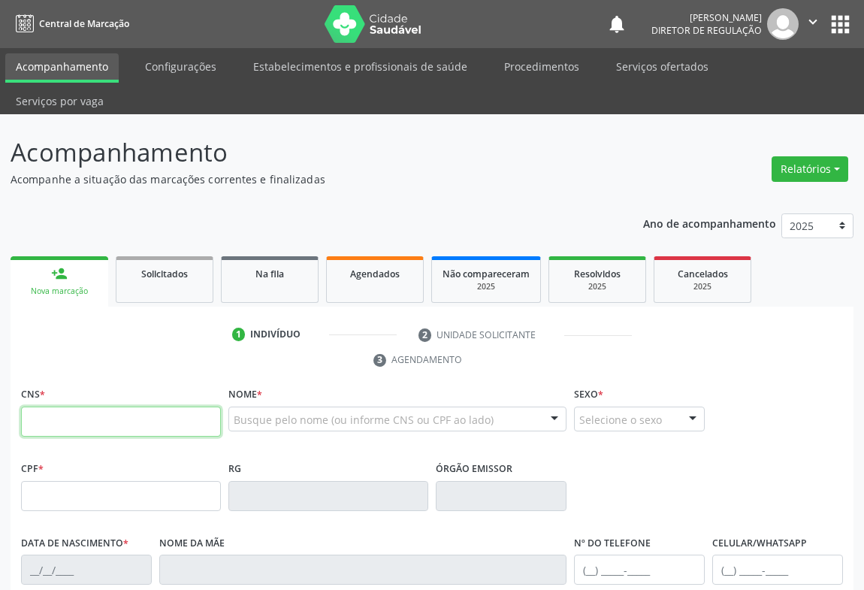
drag, startPoint x: 127, startPoint y: 387, endPoint x: 271, endPoint y: 393, distance: 143.7
click at [127, 407] on input "text" at bounding box center [121, 422] width 200 height 30
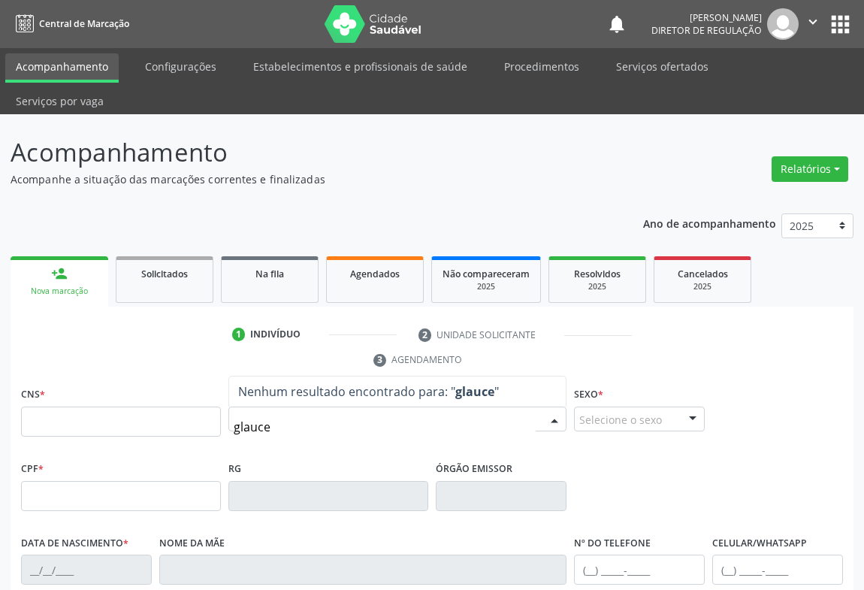
type input "glauce"
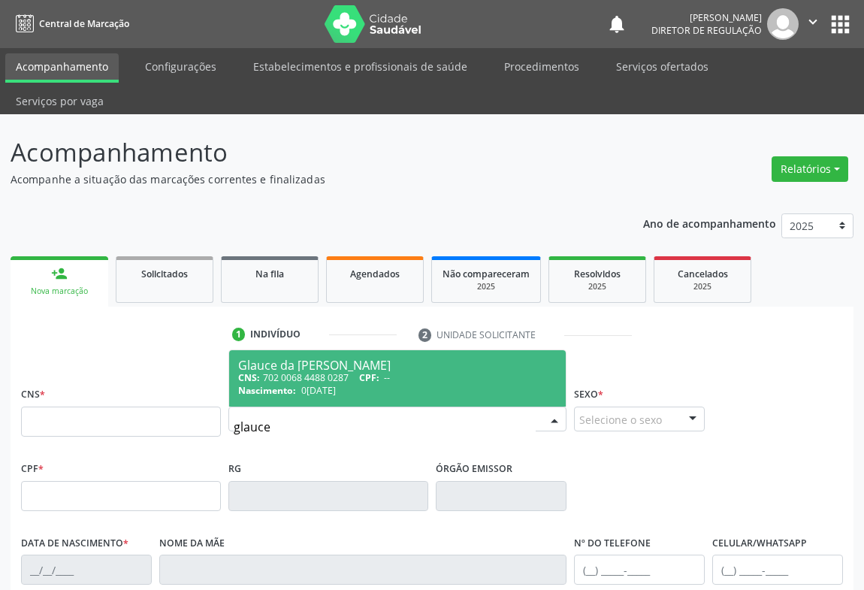
click at [322, 384] on span "06/01/1968" at bounding box center [318, 390] width 35 height 13
type input "702 0068 4488 0287"
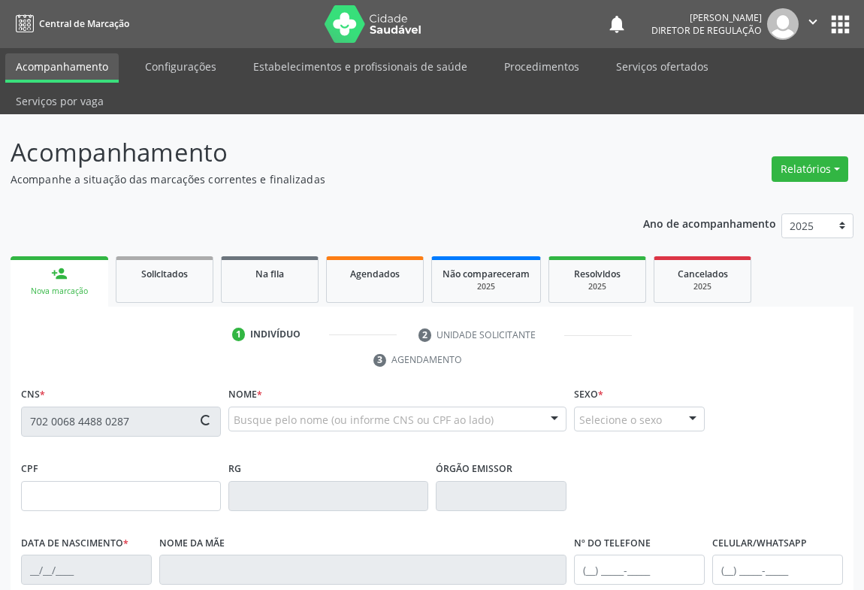
type input "0943883857"
type input "06/01/1968"
type input "Maria Hermelina Rodrigues"
type input "(74) 8808-9476"
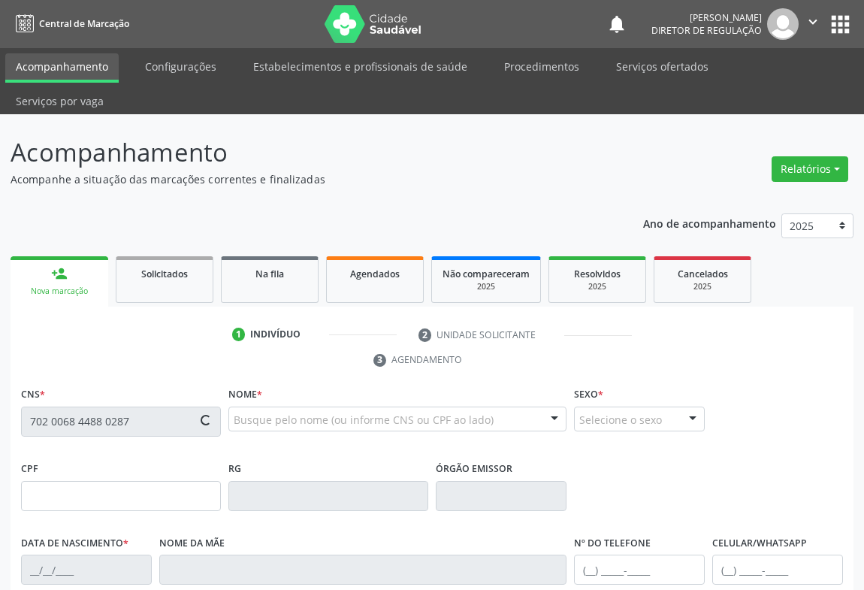
type input "129.875.638-33"
type input "65"
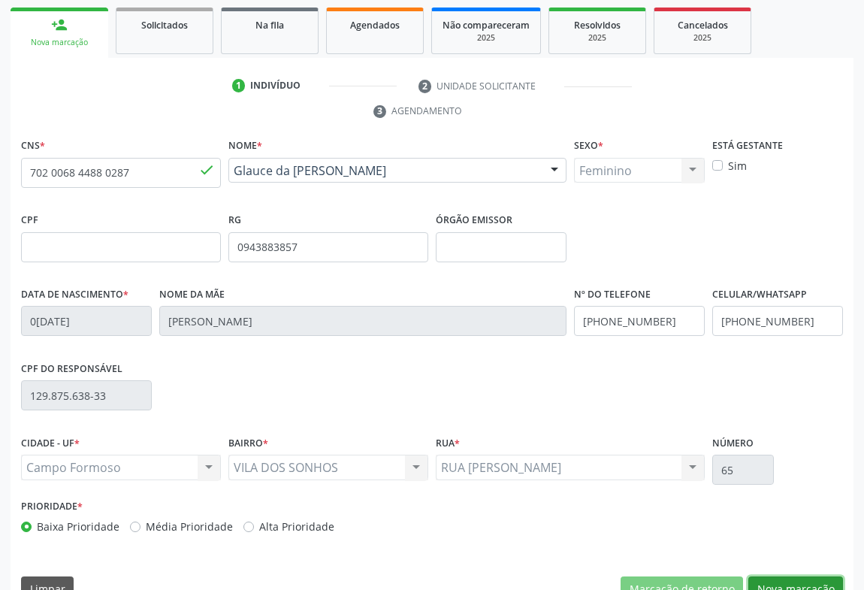
drag, startPoint x: 784, startPoint y: 555, endPoint x: 224, endPoint y: 368, distance: 590.4
click at [782, 576] on button "Nova marcação" at bounding box center [796, 589] width 95 height 26
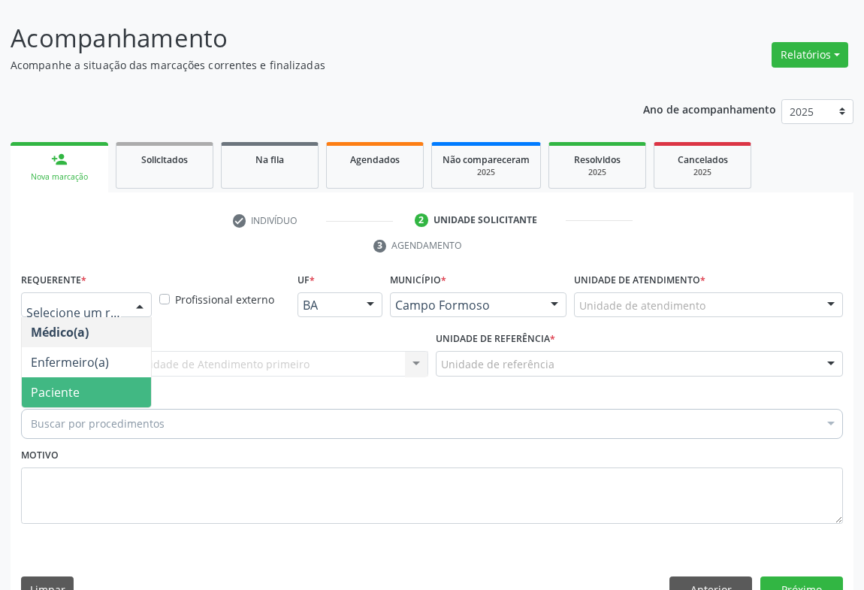
drag, startPoint x: 80, startPoint y: 359, endPoint x: 151, endPoint y: 340, distance: 73.8
click at [83, 377] on span "Paciente" at bounding box center [86, 392] width 129 height 30
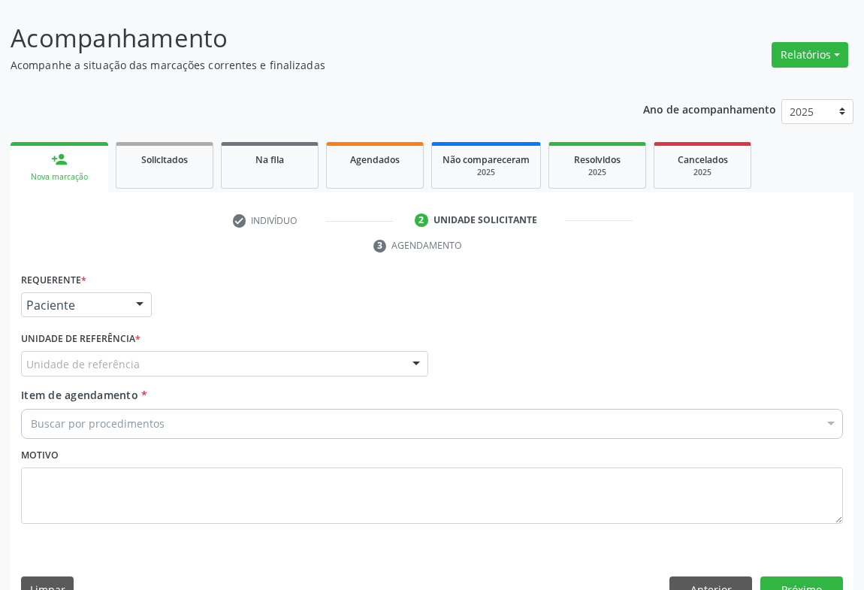
click at [168, 351] on div "Unidade de referência" at bounding box center [224, 364] width 407 height 26
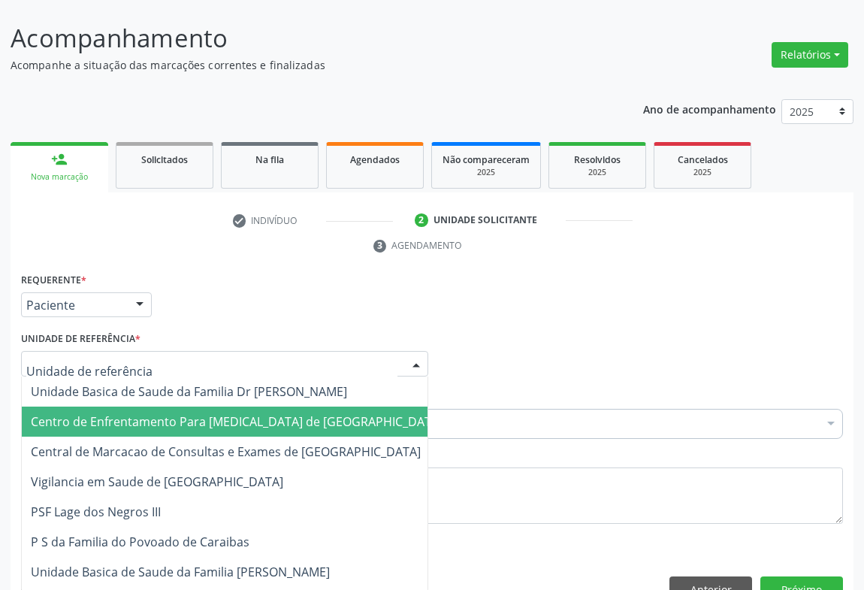
drag, startPoint x: 191, startPoint y: 401, endPoint x: 204, endPoint y: 401, distance: 12.8
click at [195, 407] on span "Centro de Enfrentamento Para Covid 19 de Campo Formoso" at bounding box center [237, 422] width 430 height 30
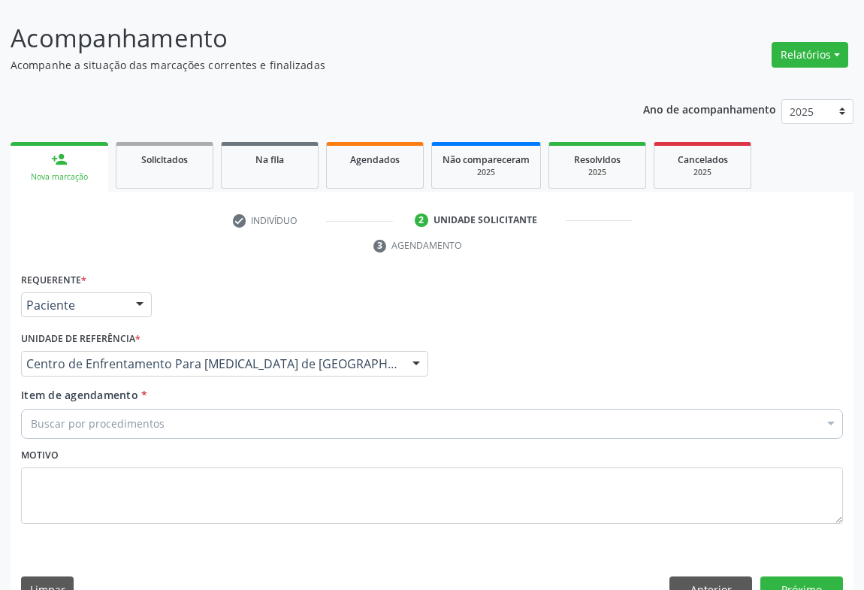
drag, startPoint x: 239, startPoint y: 333, endPoint x: 222, endPoint y: 395, distance: 64.5
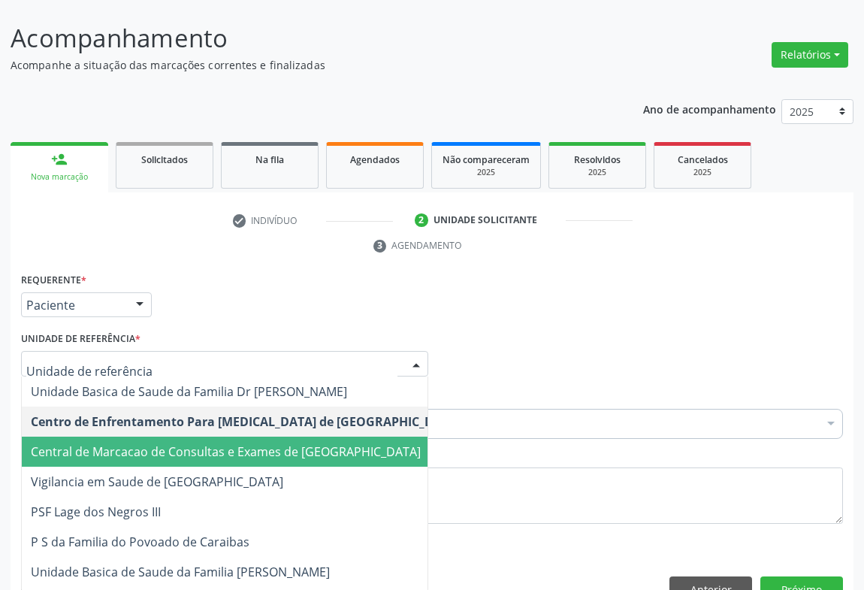
click at [222, 437] on span "Central de Marcacao de Consultas e Exames de Campo Formoso" at bounding box center [246, 452] width 448 height 30
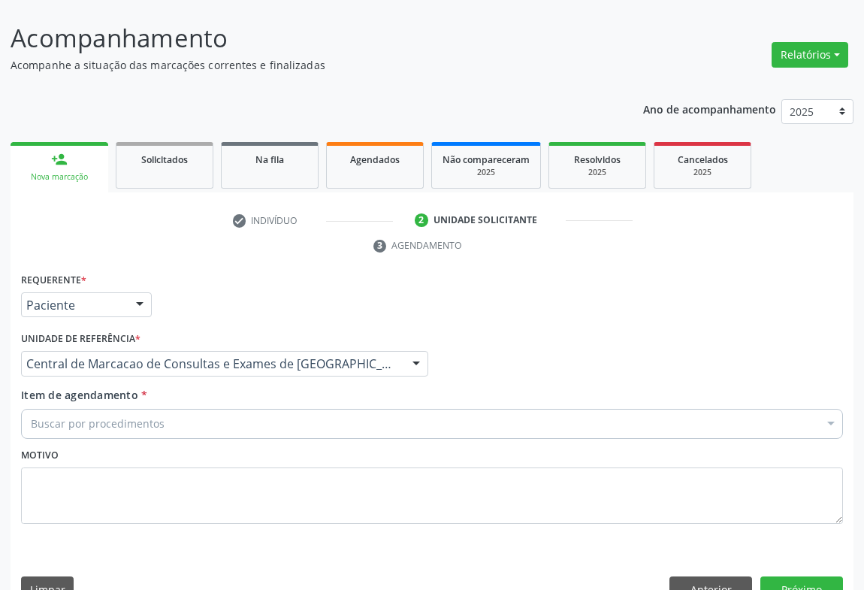
click at [232, 409] on div "Buscar por procedimentos" at bounding box center [432, 424] width 822 height 30
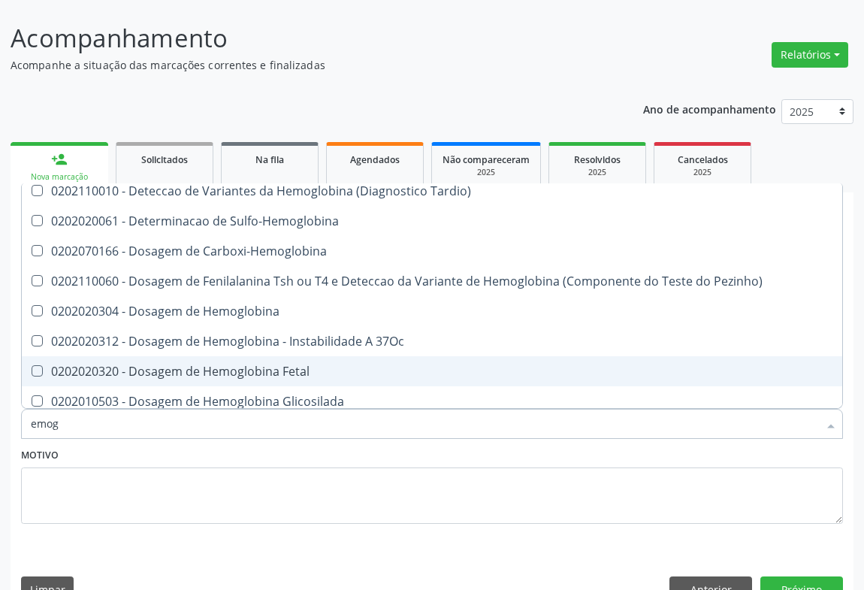
scroll to position [136, 0]
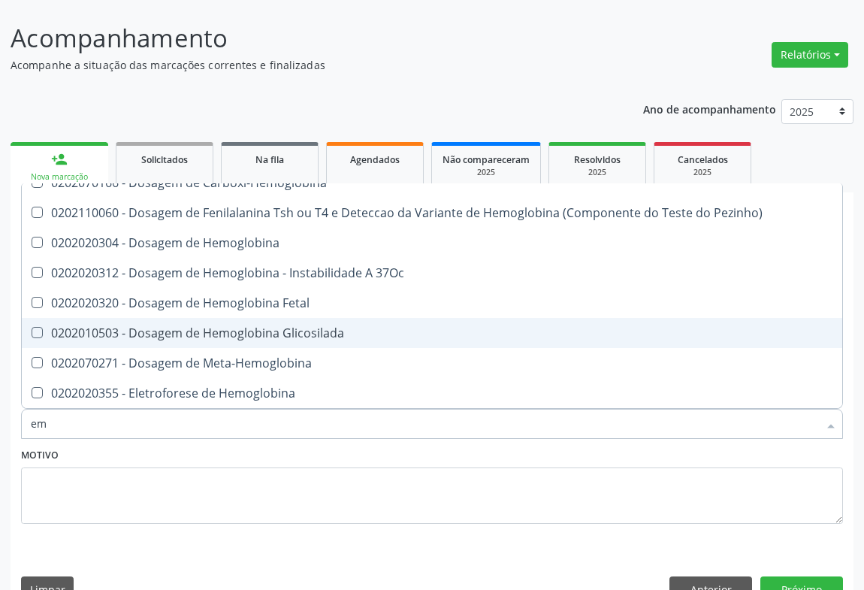
type input "e"
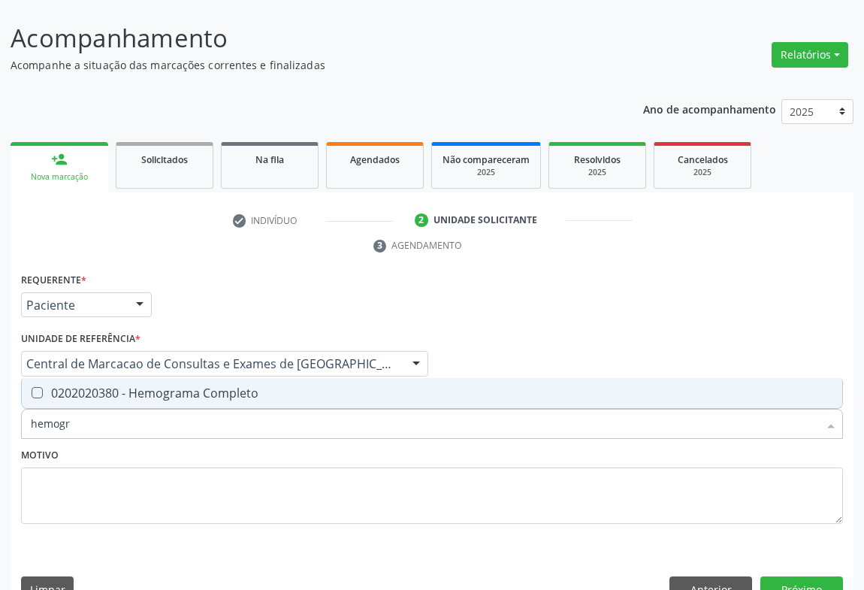
scroll to position [0, 0]
type input "hemogra"
drag, startPoint x: 205, startPoint y: 353, endPoint x: 187, endPoint y: 374, distance: 27.7
click at [203, 387] on div "0202020380 - Hemograma Completo" at bounding box center [432, 393] width 803 height 12
checkbox Completo "true"
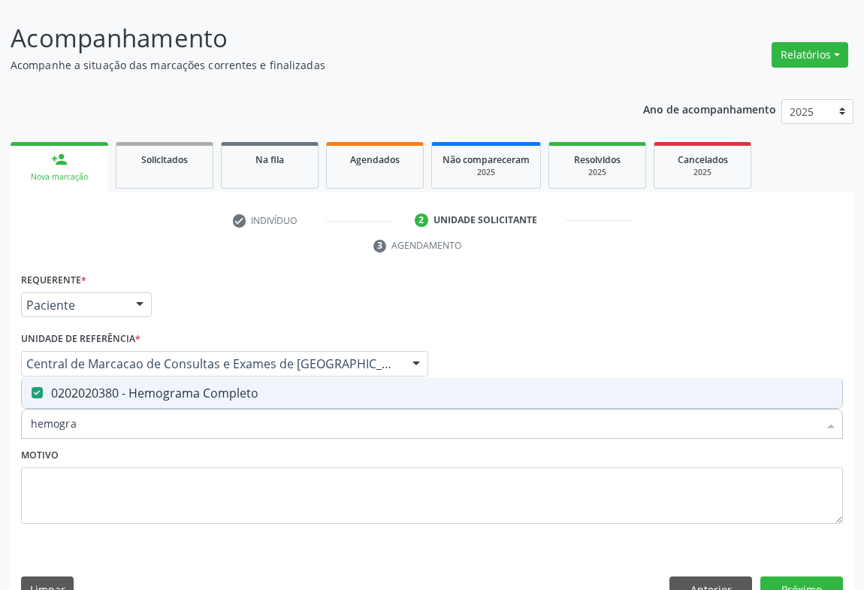
click at [170, 409] on input "hemogra" at bounding box center [425, 424] width 788 height 30
type input "c"
checkbox Completo "false"
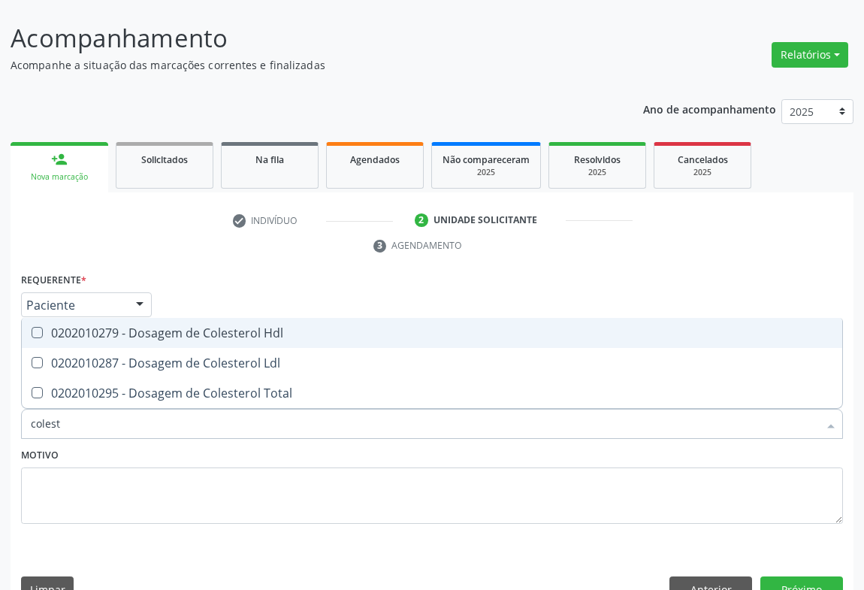
type input "coleste"
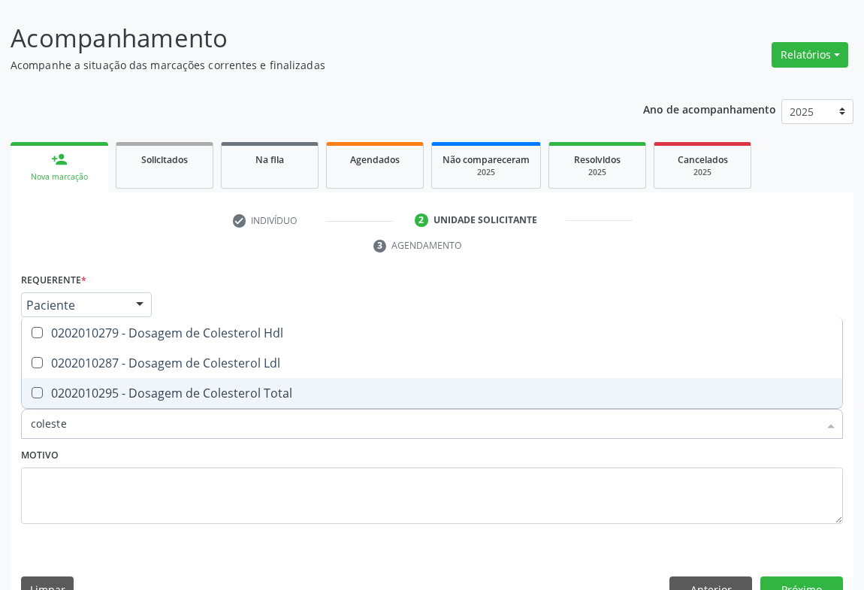
click at [182, 387] on div "0202010295 - Dosagem de Colesterol Total" at bounding box center [432, 393] width 803 height 12
checkbox Total "true"
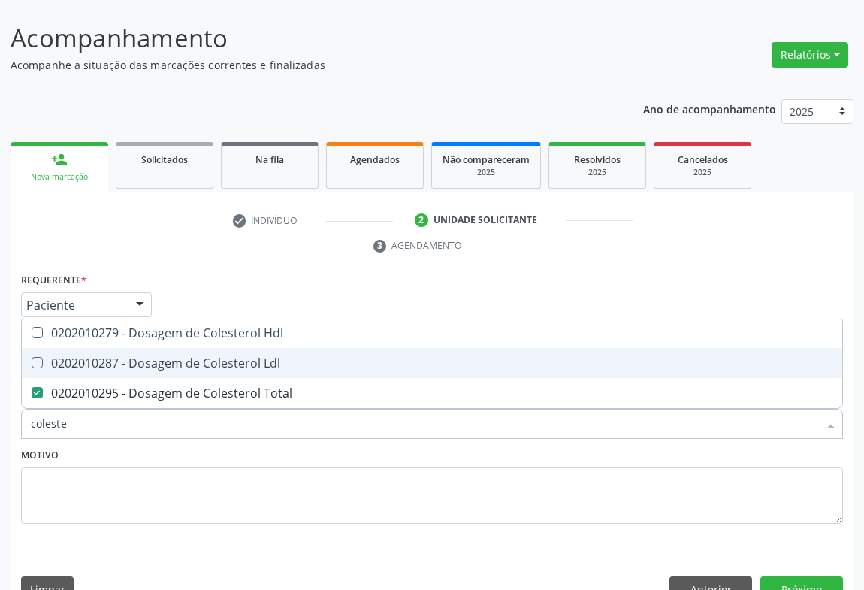
click at [184, 357] on div "0202010287 - Dosagem de Colesterol Ldl" at bounding box center [432, 363] width 803 height 12
checkbox Ldl "true"
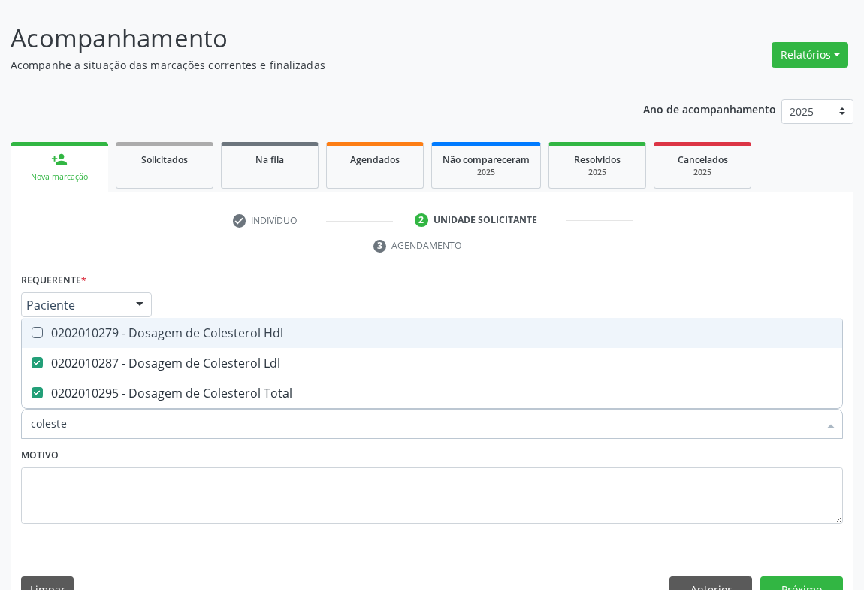
click at [192, 327] on div "0202010279 - Dosagem de Colesterol Hdl" at bounding box center [432, 333] width 803 height 12
checkbox Hdl "true"
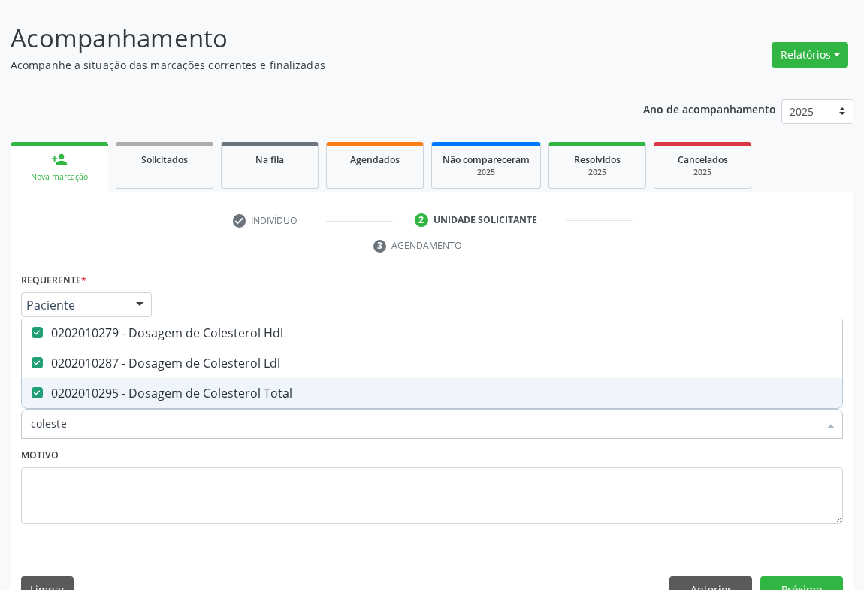
click at [170, 409] on input "coleste" at bounding box center [425, 424] width 788 height 30
type input "tr"
checkbox Hdl "false"
checkbox Ldl "false"
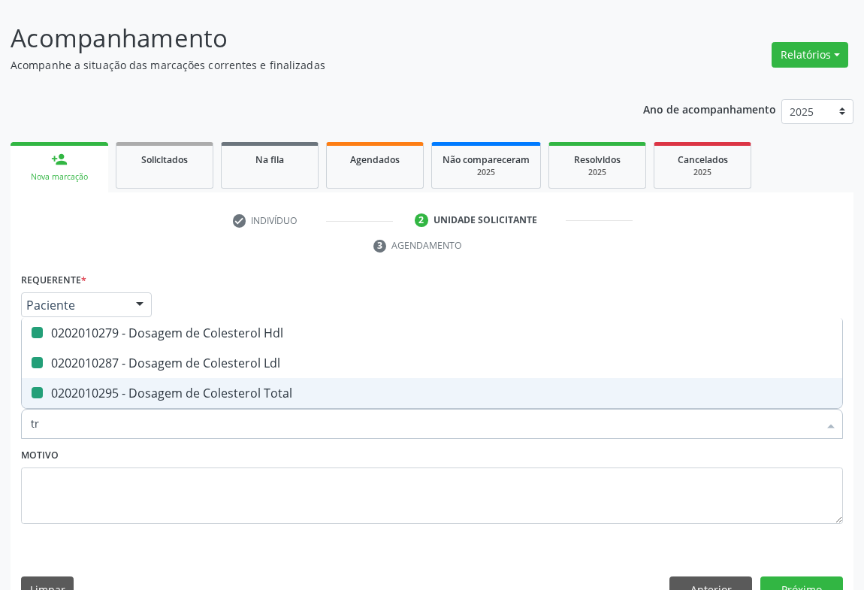
checkbox Total "false"
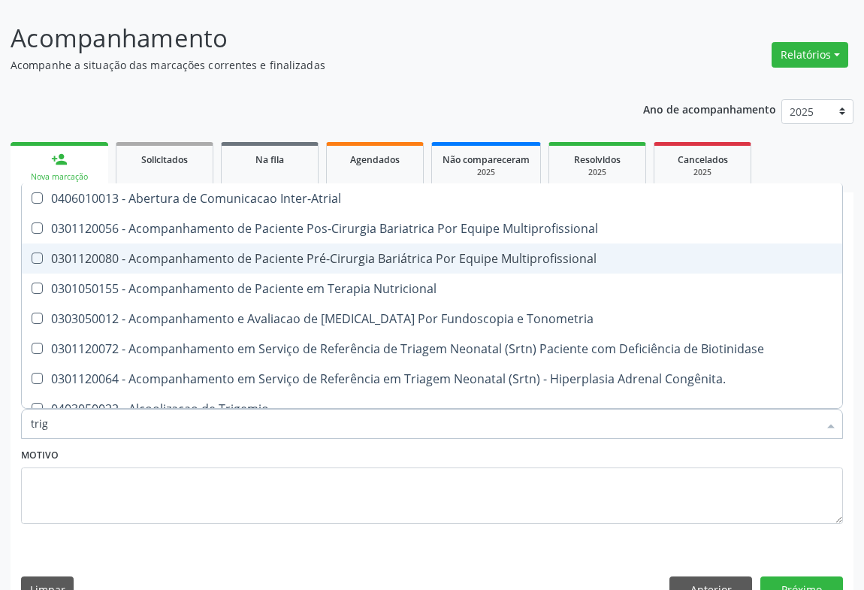
type input "trigl"
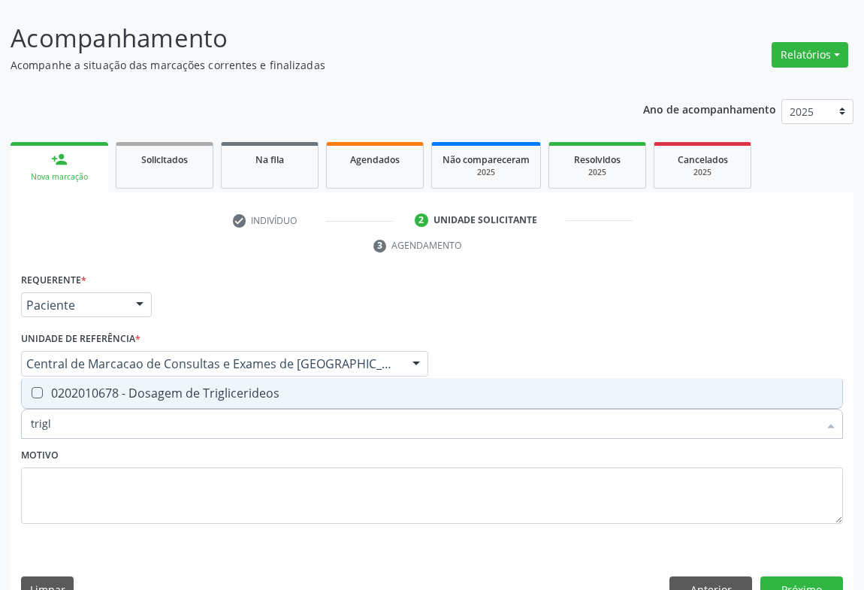
drag, startPoint x: 132, startPoint y: 362, endPoint x: 122, endPoint y: 404, distance: 43.2
click at [130, 387] on div "0202010678 - Dosagem de Triglicerideos" at bounding box center [432, 393] width 803 height 12
checkbox Triglicerideos "true"
click at [122, 409] on input "trigl" at bounding box center [425, 424] width 788 height 30
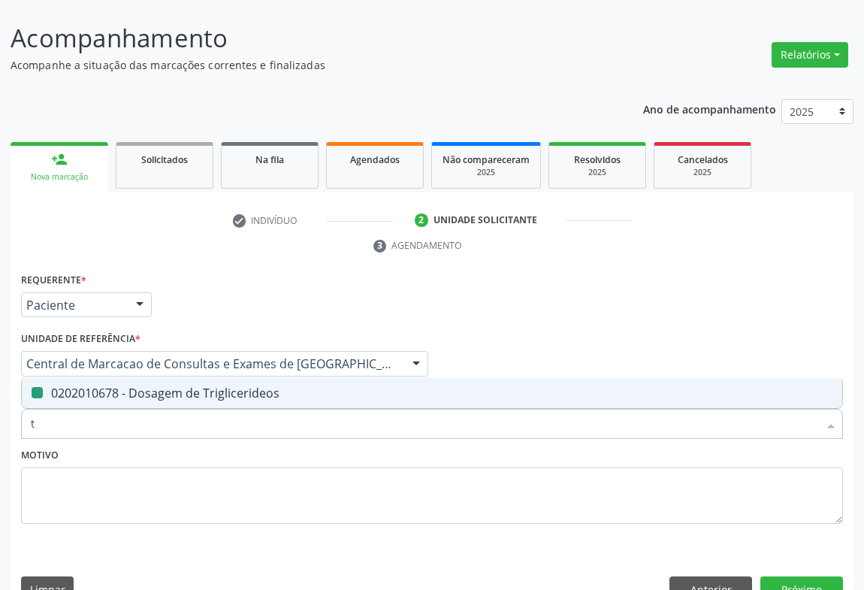
type input "tg"
checkbox Triglicerideos "false"
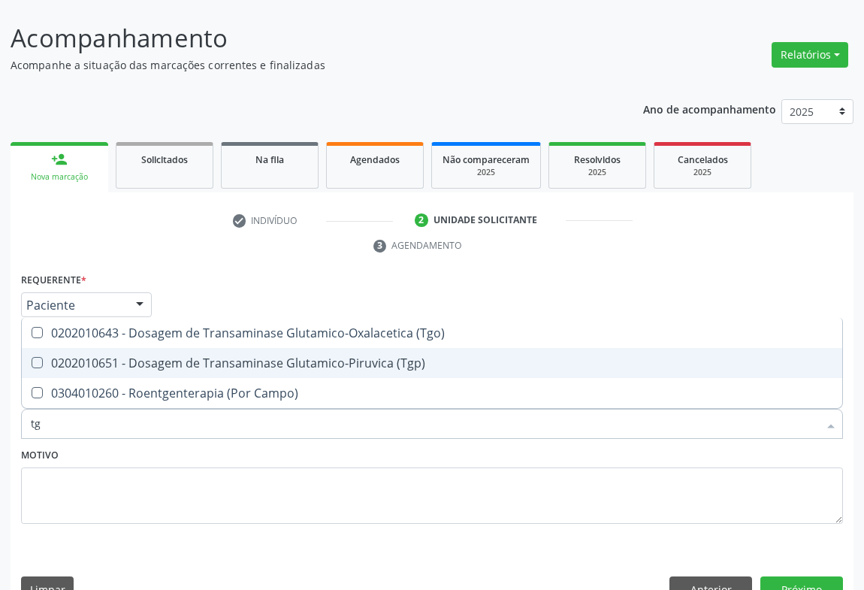
click at [144, 357] on div "0202010651 - Dosagem de Transaminase Glutamico-Piruvica (Tgp)" at bounding box center [432, 363] width 803 height 12
checkbox \(Tgp\) "true"
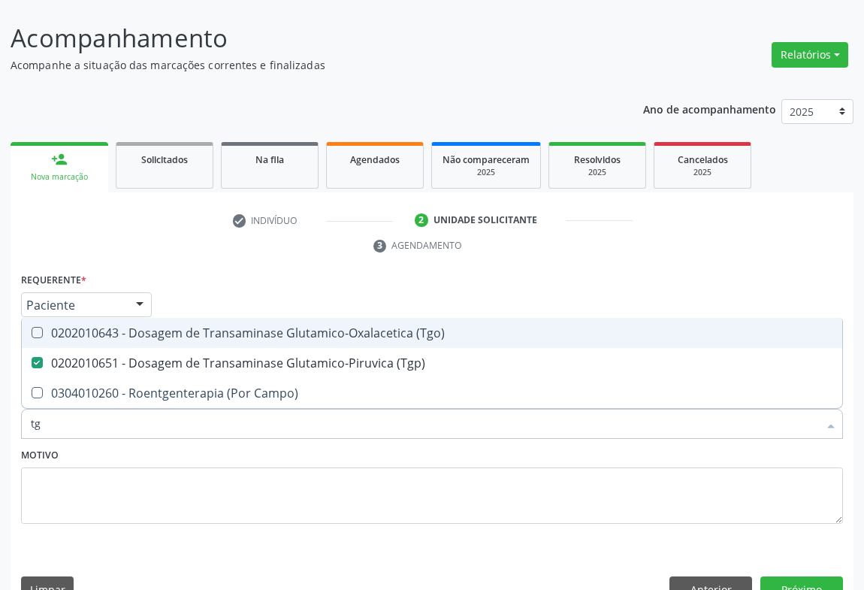
drag, startPoint x: 146, startPoint y: 300, endPoint x: 134, endPoint y: 347, distance: 48.9
click at [146, 327] on div "0202010643 - Dosagem de Transaminase Glutamico-Oxalacetica (Tgo)" at bounding box center [432, 333] width 803 height 12
checkbox \(Tgo\) "true"
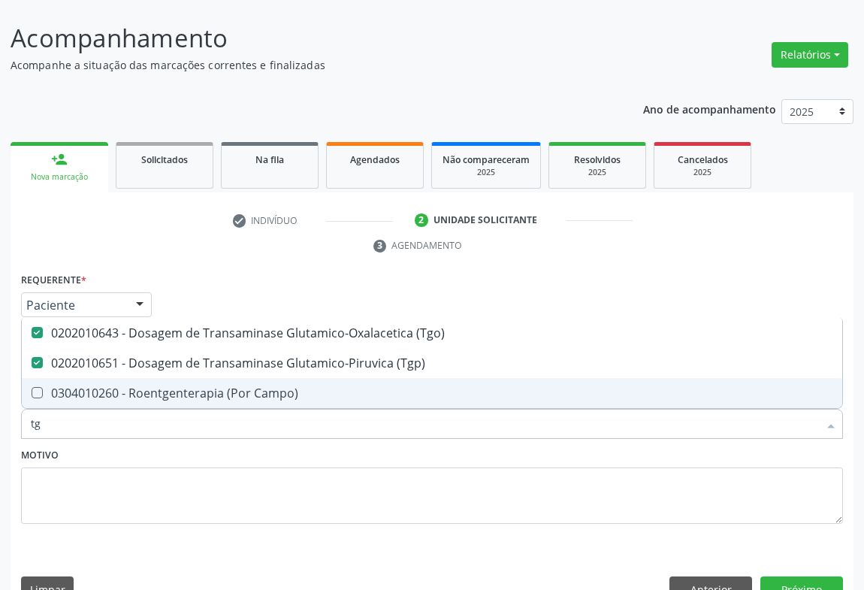
click at [121, 409] on input "tg" at bounding box center [425, 424] width 788 height 30
type input "gl"
checkbox \(Tgo\) "false"
checkbox \(Tgp\) "false"
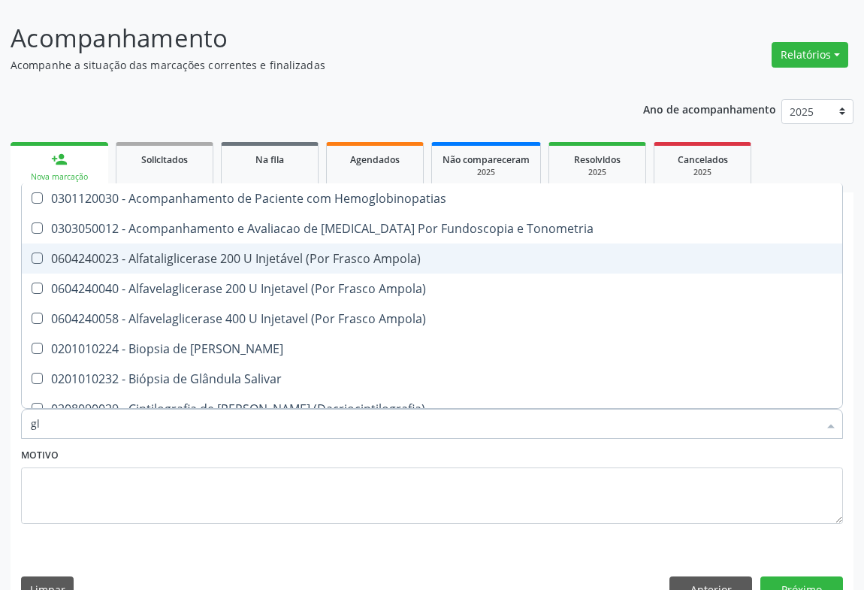
type input "gli"
checkbox Dosagens\) "true"
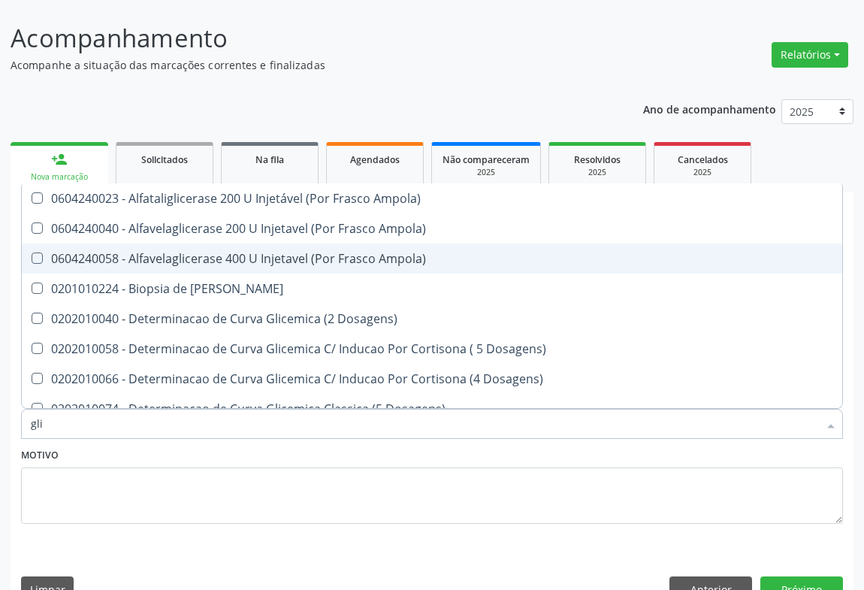
type input "glic"
checkbox Glicosilada "true"
checkbox Triglicerideos "false"
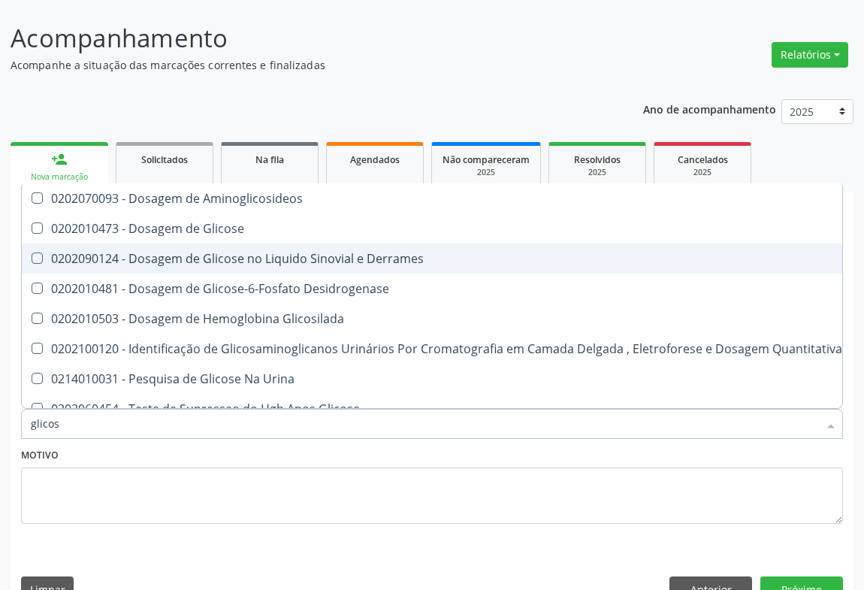
type input "glicose"
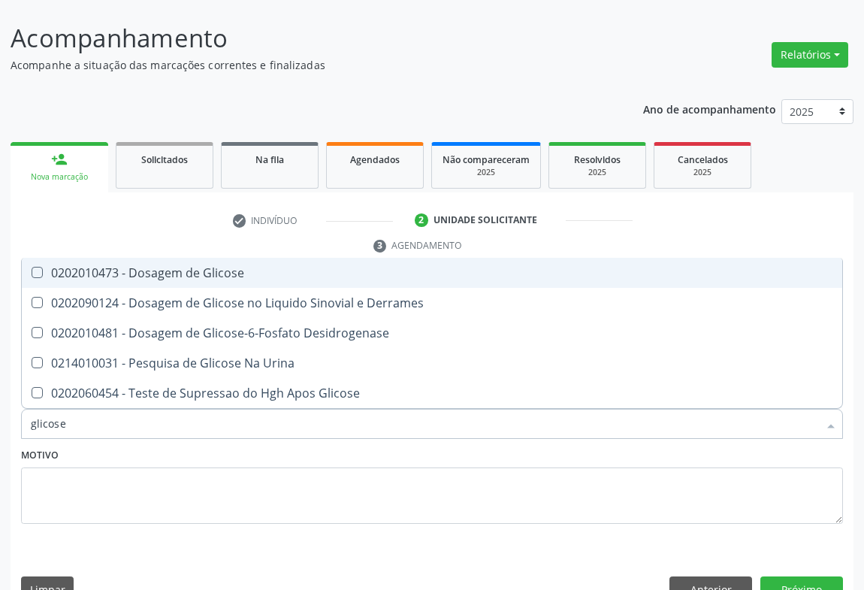
click at [179, 258] on span "0202010473 - Dosagem de Glicose" at bounding box center [432, 273] width 821 height 30
checkbox Glicose "true"
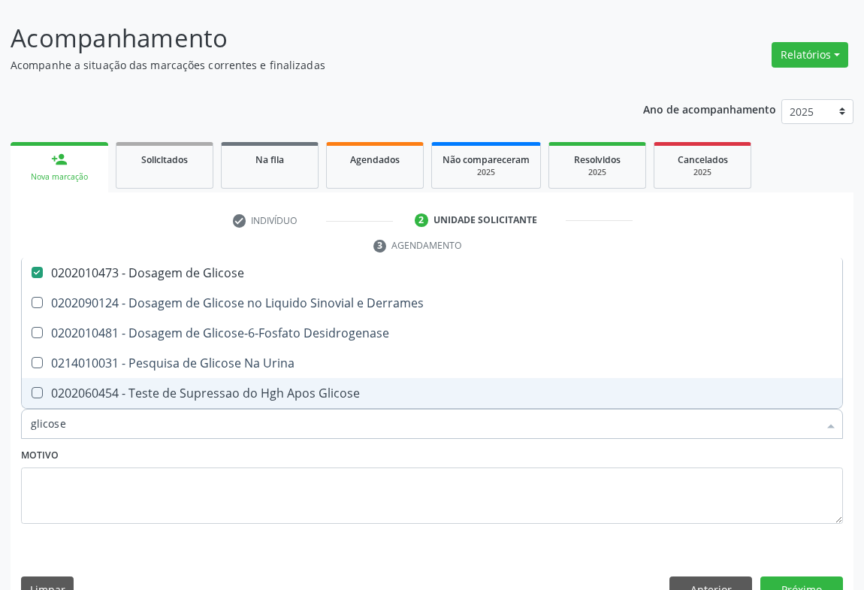
click at [147, 409] on input "glicose" at bounding box center [425, 424] width 788 height 30
type input "urei"
checkbox Glicose "false"
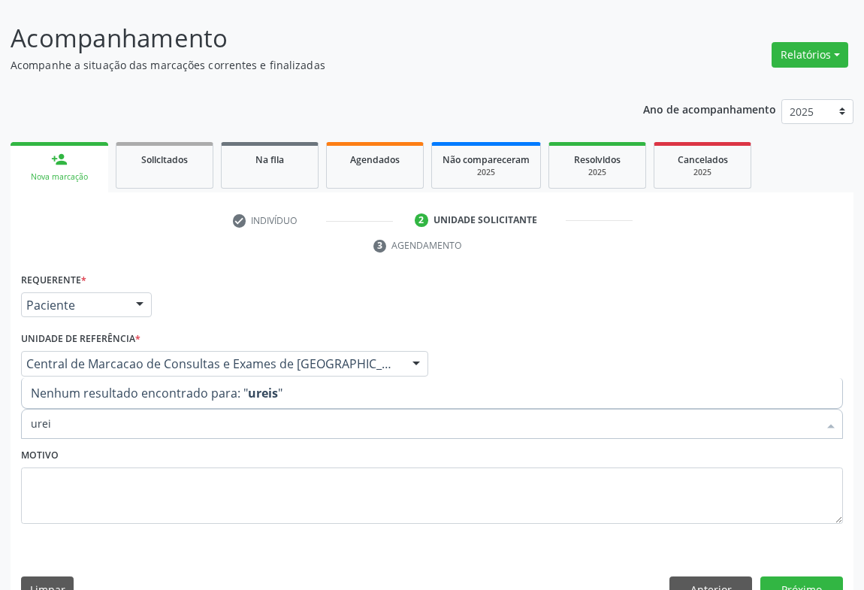
type input "ureia"
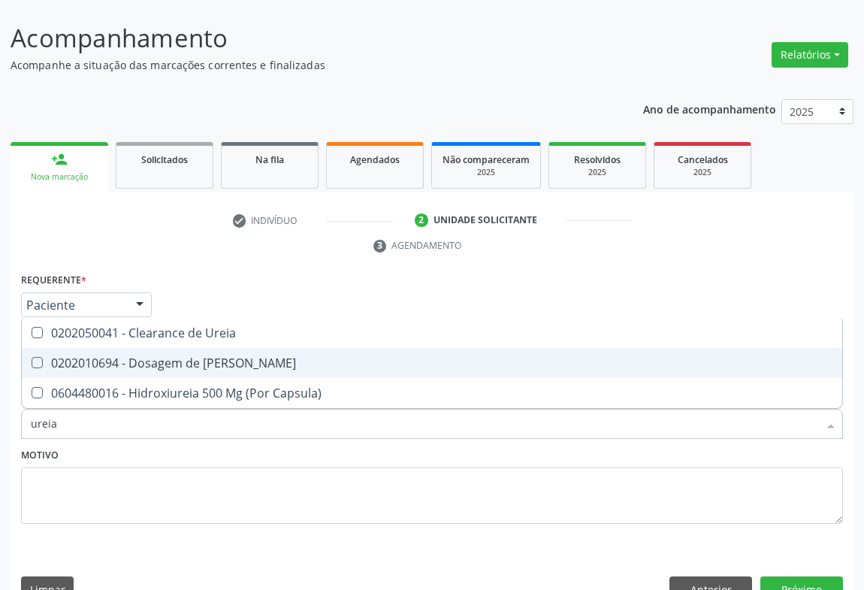
drag, startPoint x: 184, startPoint y: 339, endPoint x: 181, endPoint y: 355, distance: 16.1
click at [183, 348] on span "0202010694 - Dosagem de Ureia" at bounding box center [432, 363] width 821 height 30
checkbox Ureia "true"
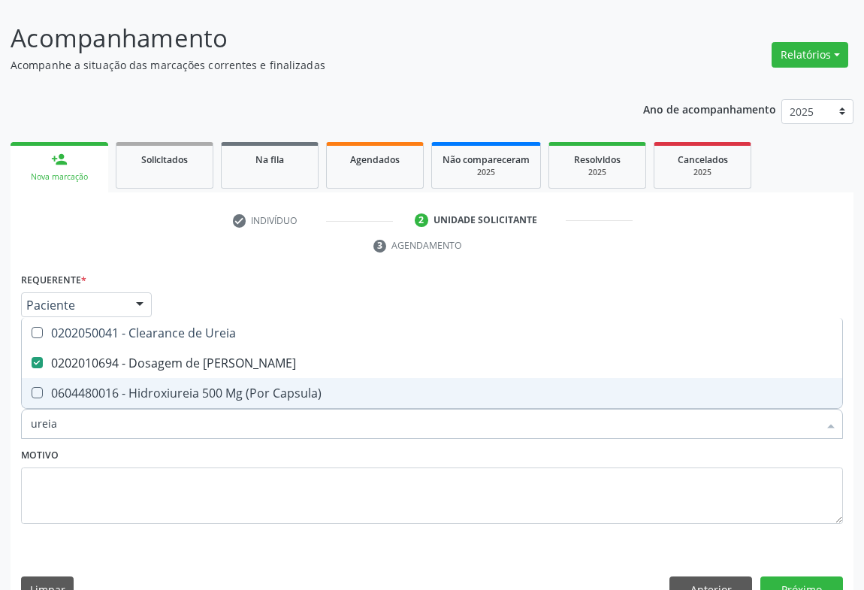
click at [168, 409] on input "ureia" at bounding box center [425, 424] width 788 height 30
type input "cre"
checkbox Ureia "false"
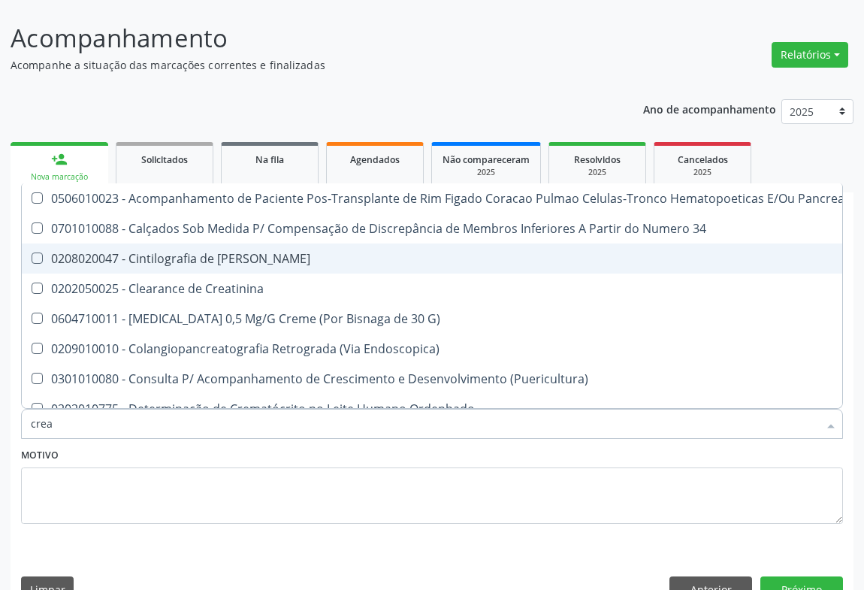
type input "creat"
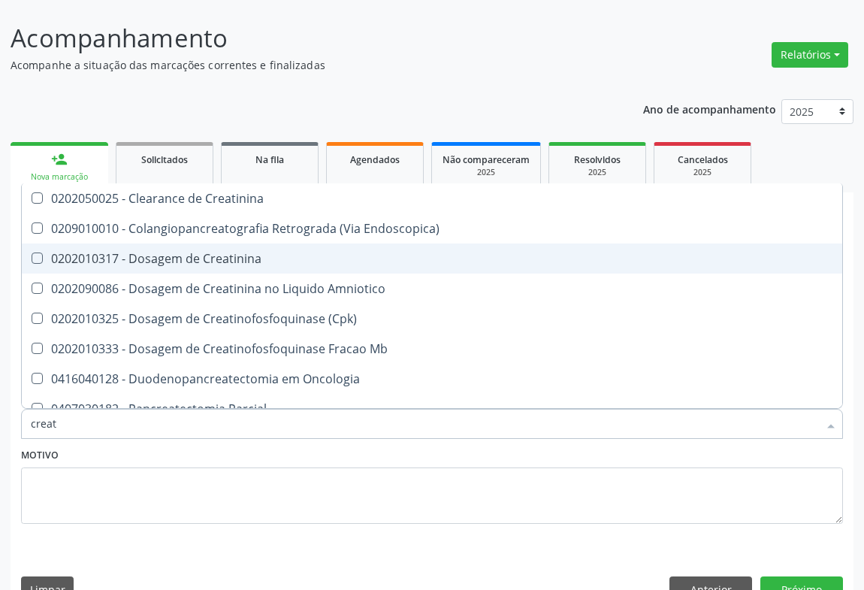
click at [192, 253] on div "0202010317 - Dosagem de Creatinina" at bounding box center [432, 259] width 803 height 12
checkbox Creatinina "true"
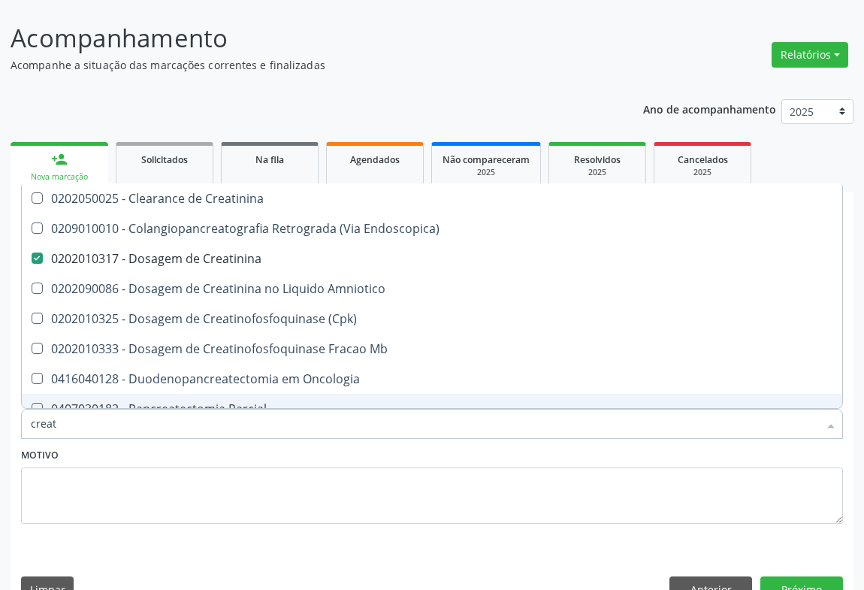
click at [181, 409] on input "creat" at bounding box center [425, 424] width 788 height 30
type input "a"
checkbox Creatinina "false"
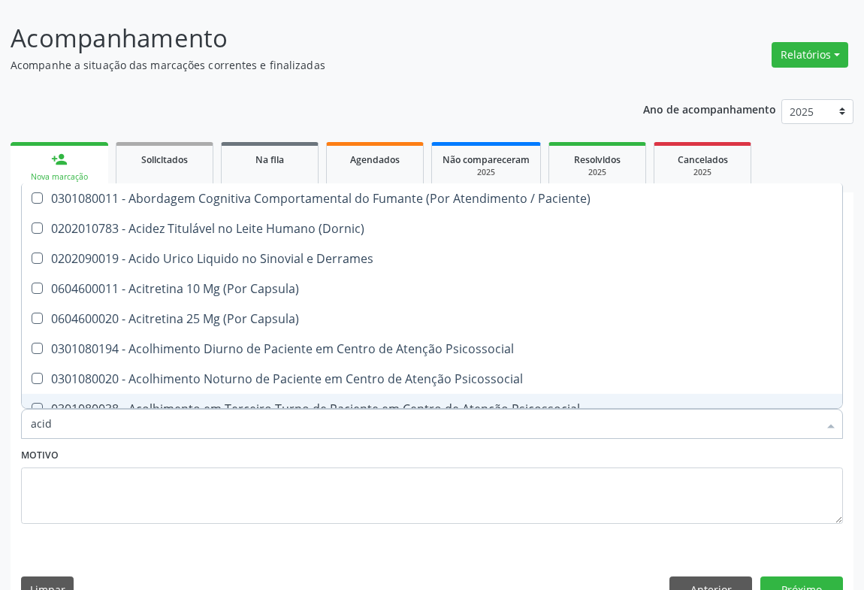
type input "acido"
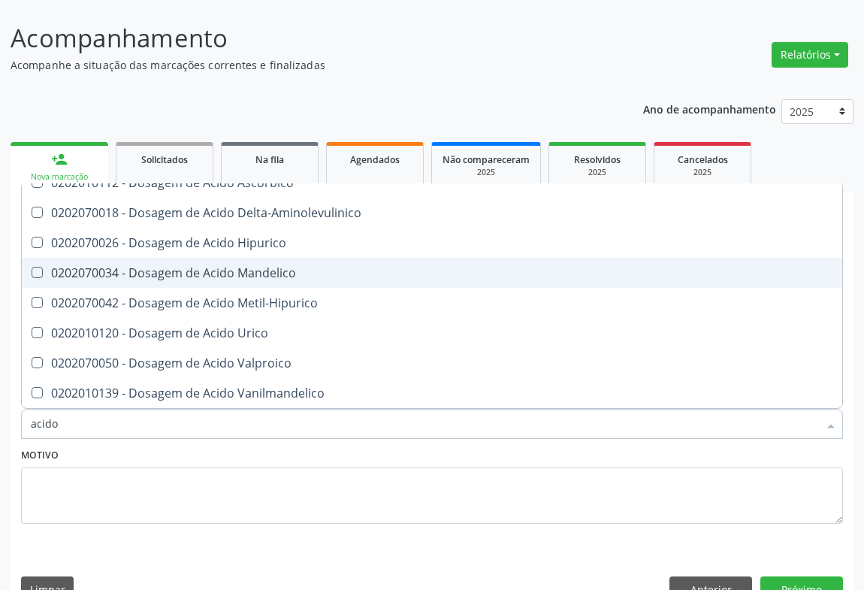
scroll to position [204, 0]
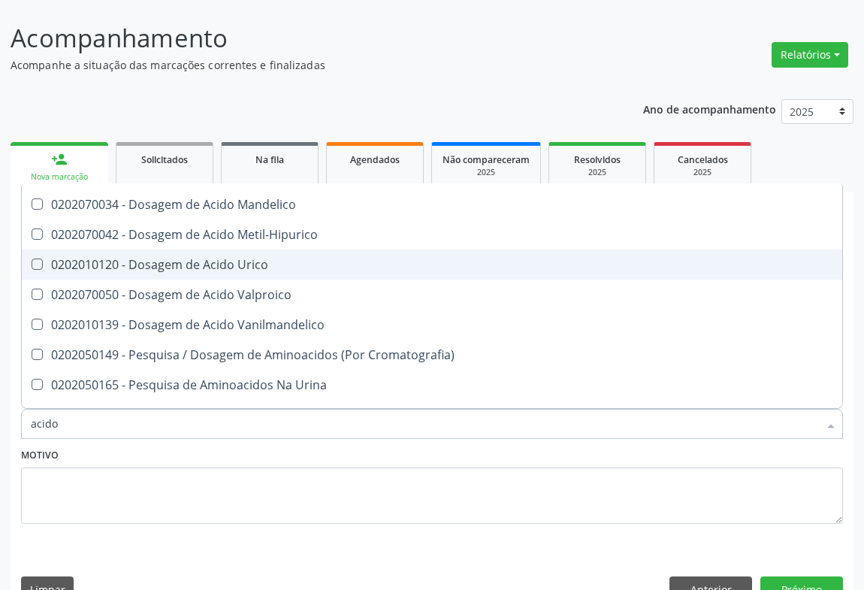
click at [241, 259] on div "0202010120 - Dosagem de Acido Urico" at bounding box center [432, 265] width 803 height 12
checkbox Urico "true"
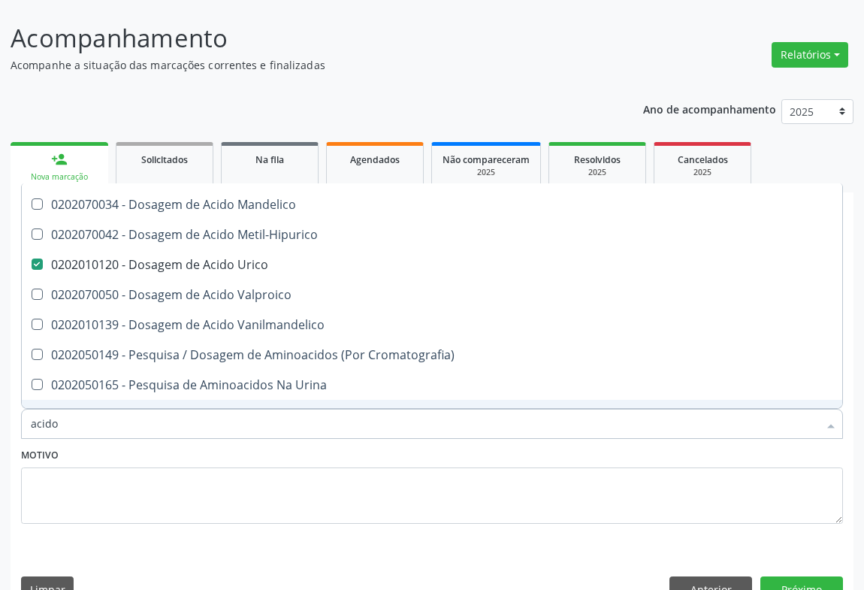
click at [203, 409] on input "acido" at bounding box center [425, 424] width 788 height 30
click at [779, 576] on button "Próximo" at bounding box center [802, 589] width 83 height 26
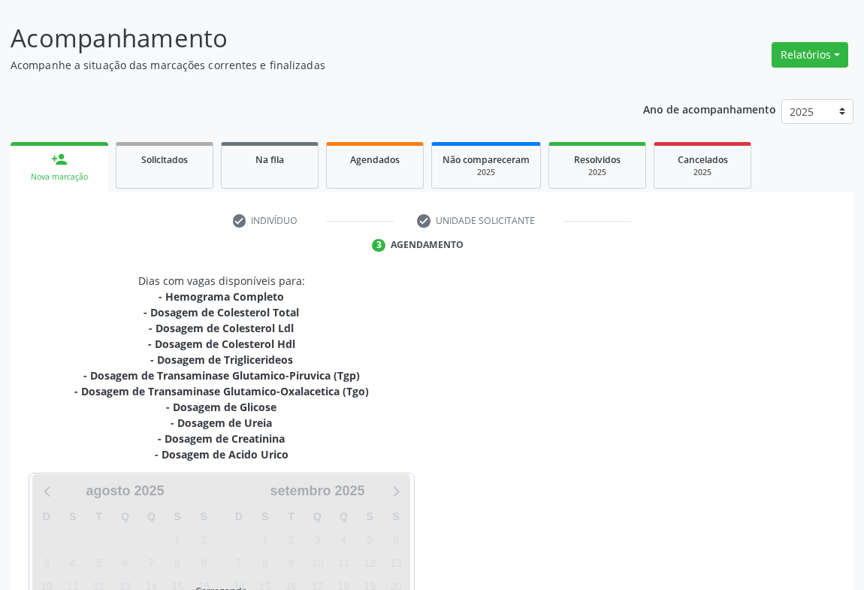
scroll to position [245, 0]
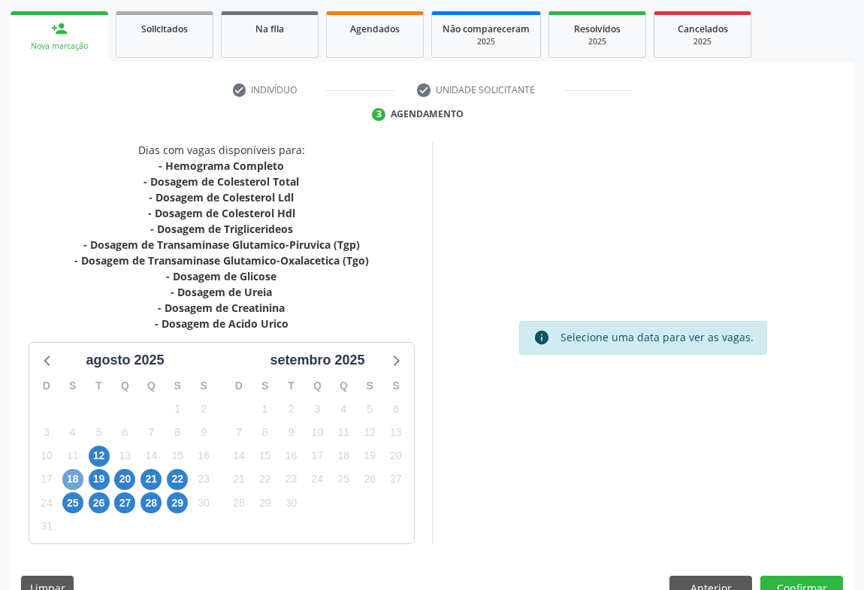
click at [74, 469] on span "18" at bounding box center [72, 479] width 21 height 21
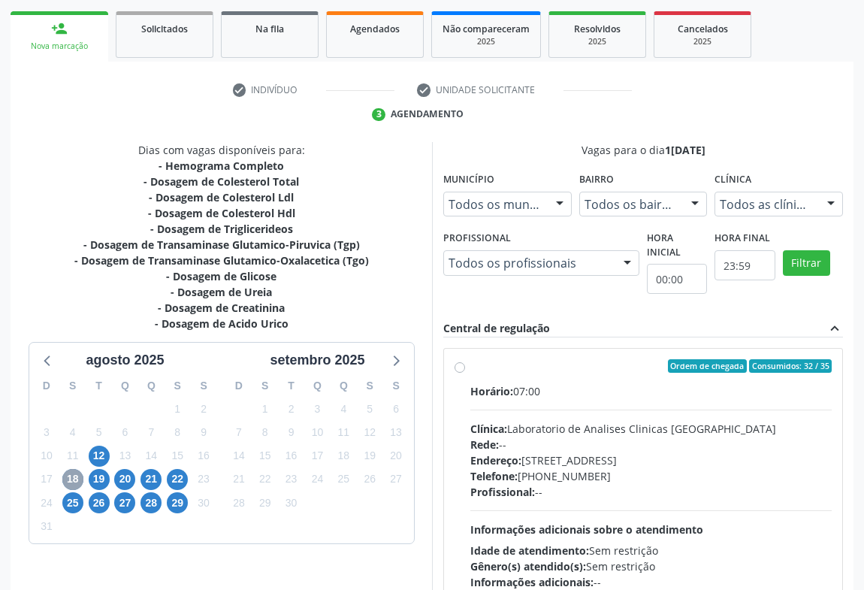
scroll to position [312, 0]
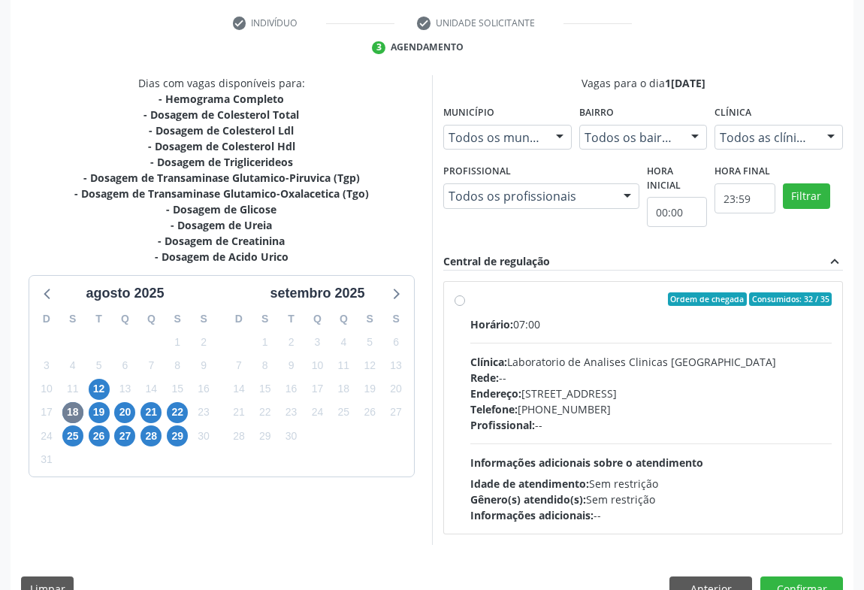
click at [604, 370] on div "Rede: --" at bounding box center [652, 378] width 362 height 16
click at [465, 306] on input "Ordem de chegada Consumidos: 32 / 35 Horário: 07:00 Clínica: Laboratorio de Ana…" at bounding box center [460, 299] width 11 height 14
radio input "true"
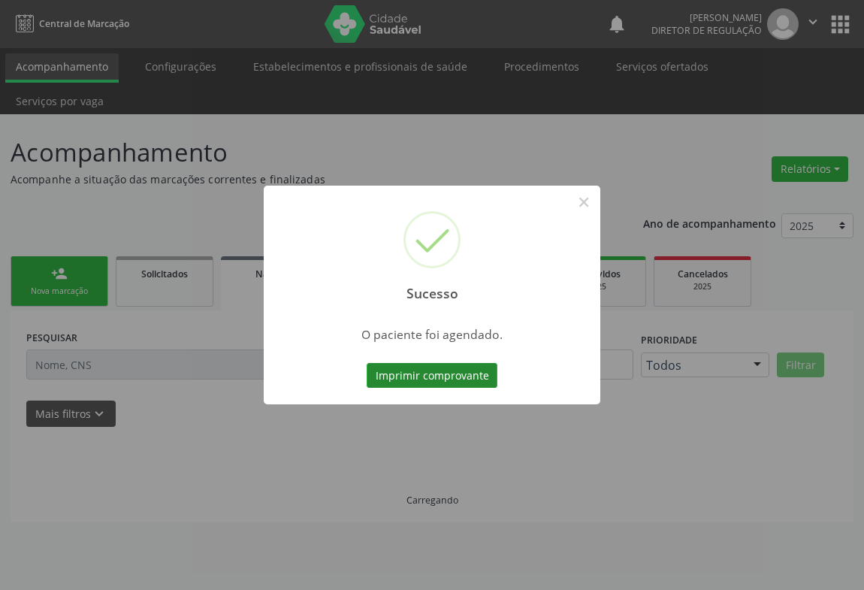
scroll to position [0, 0]
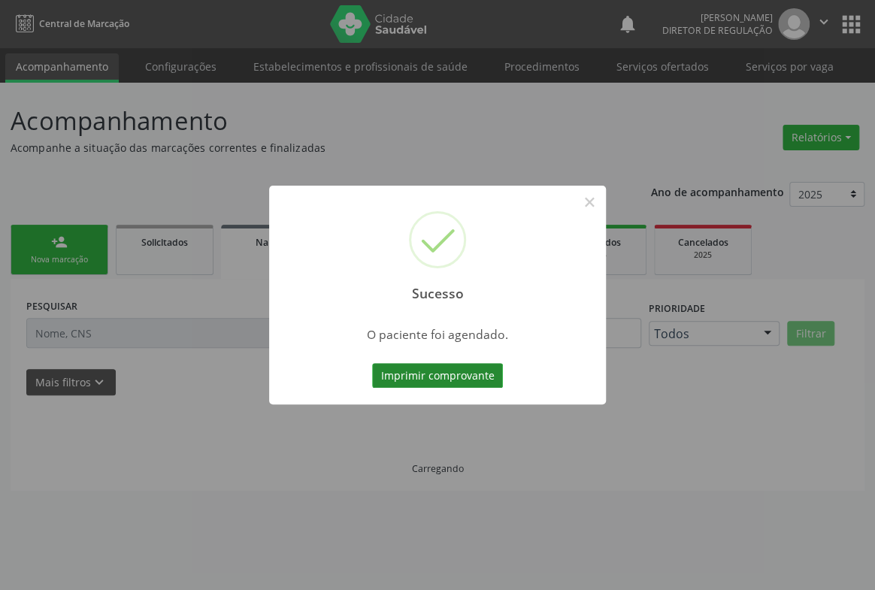
click at [413, 363] on button "Imprimir comprovante" at bounding box center [437, 376] width 131 height 26
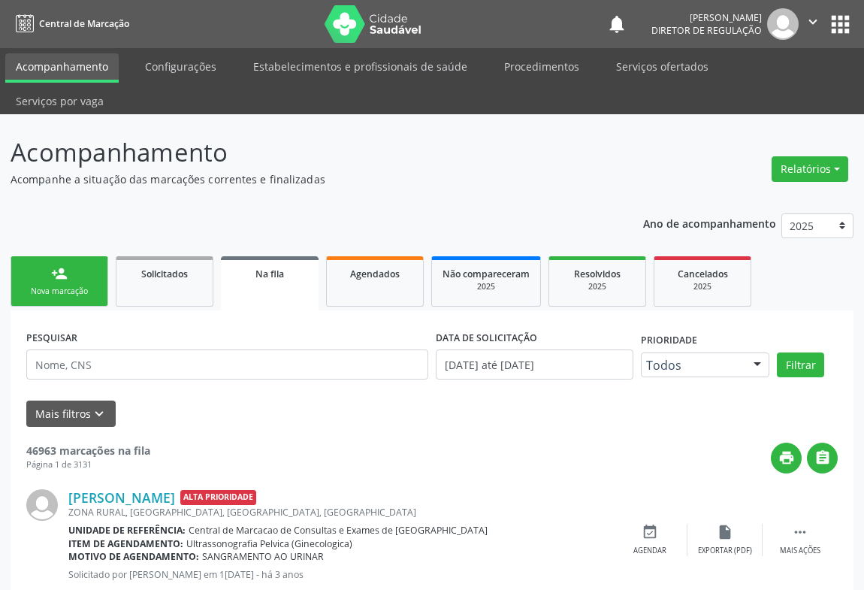
click at [803, 23] on button "" at bounding box center [813, 24] width 29 height 32
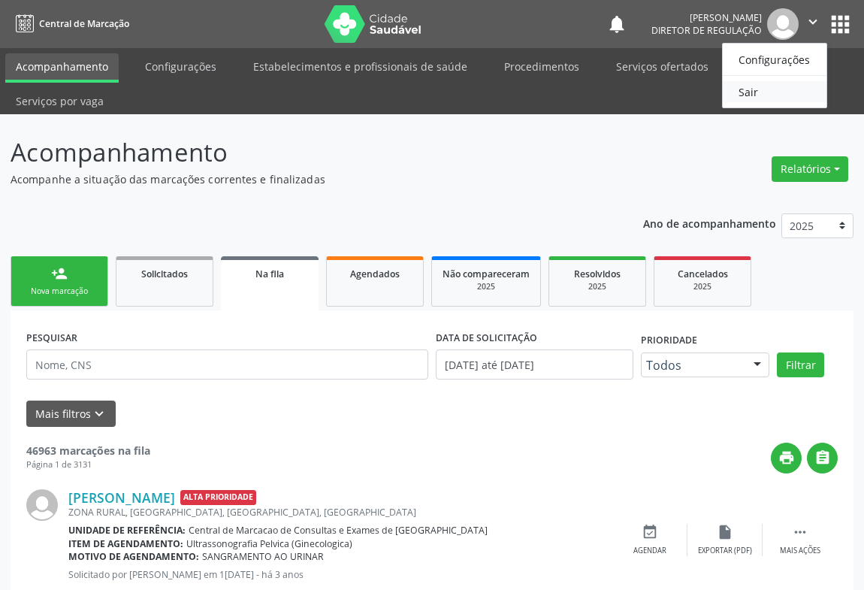
click at [773, 86] on link "Sair" at bounding box center [775, 91] width 104 height 21
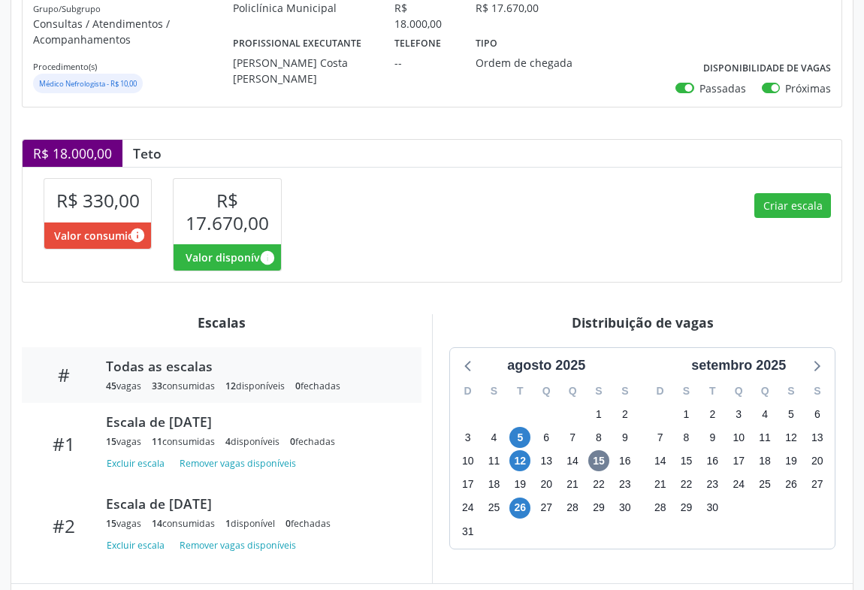
scroll to position [327, 0]
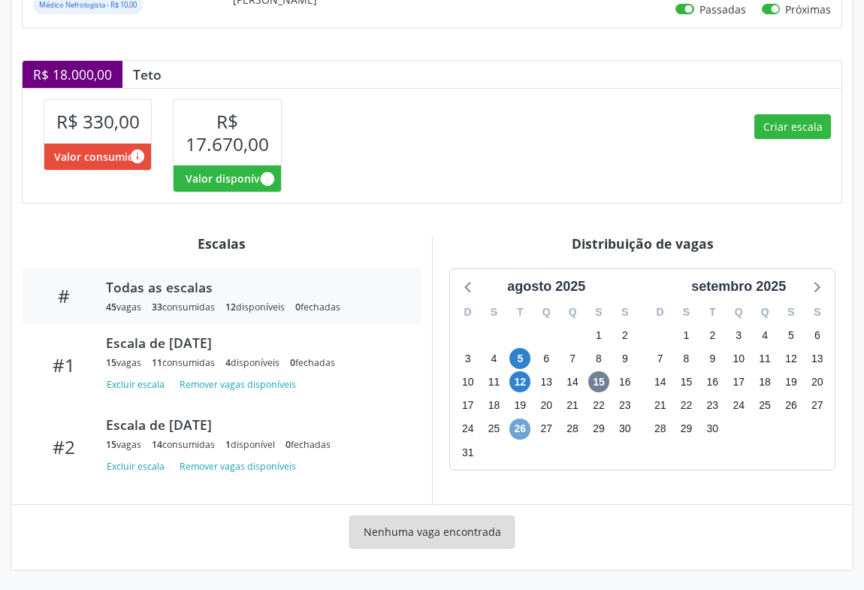
click at [521, 431] on span "26" at bounding box center [520, 429] width 21 height 21
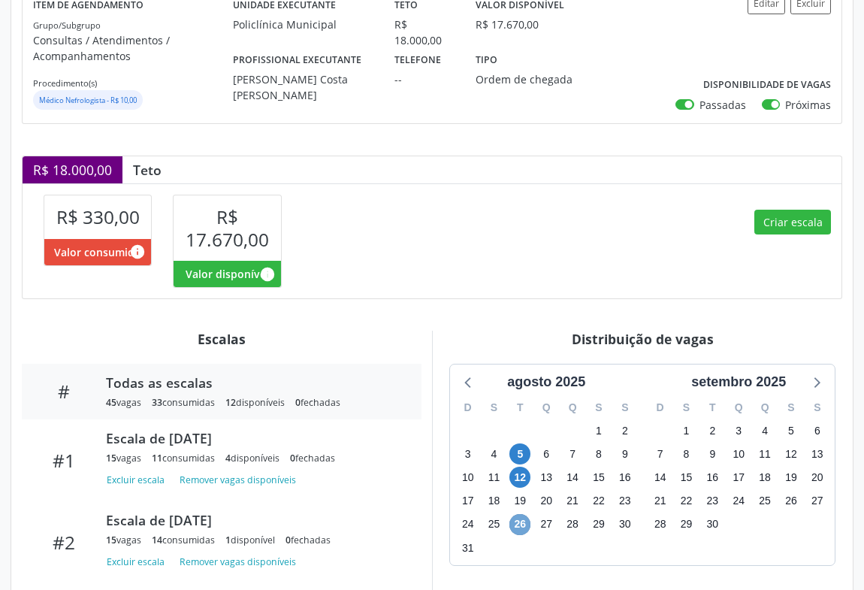
scroll to position [0, 0]
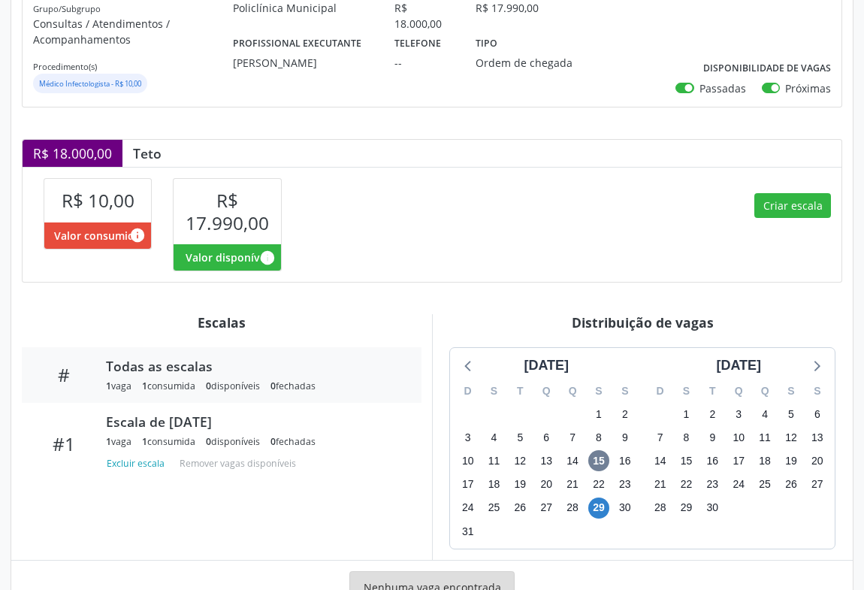
scroll to position [303, 0]
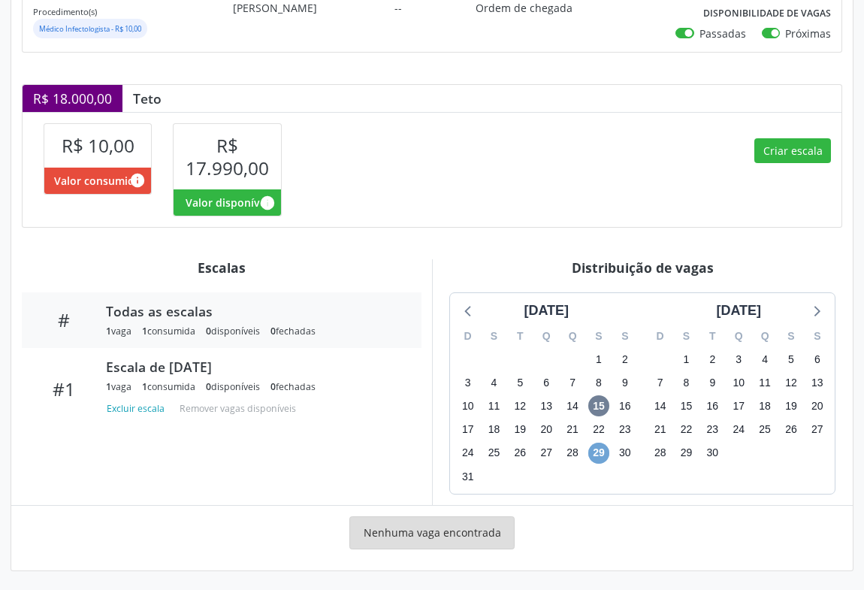
click at [604, 445] on span "29" at bounding box center [599, 453] width 21 height 21
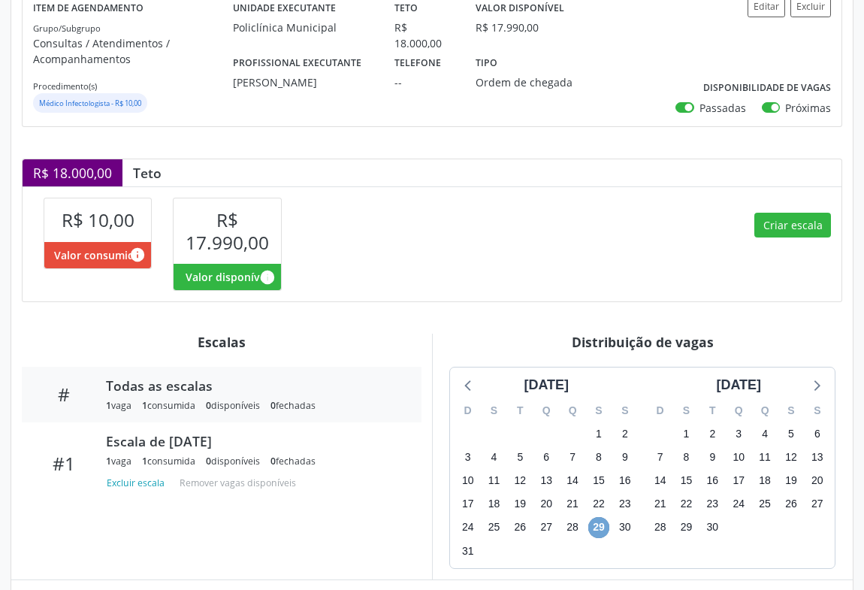
scroll to position [160, 0]
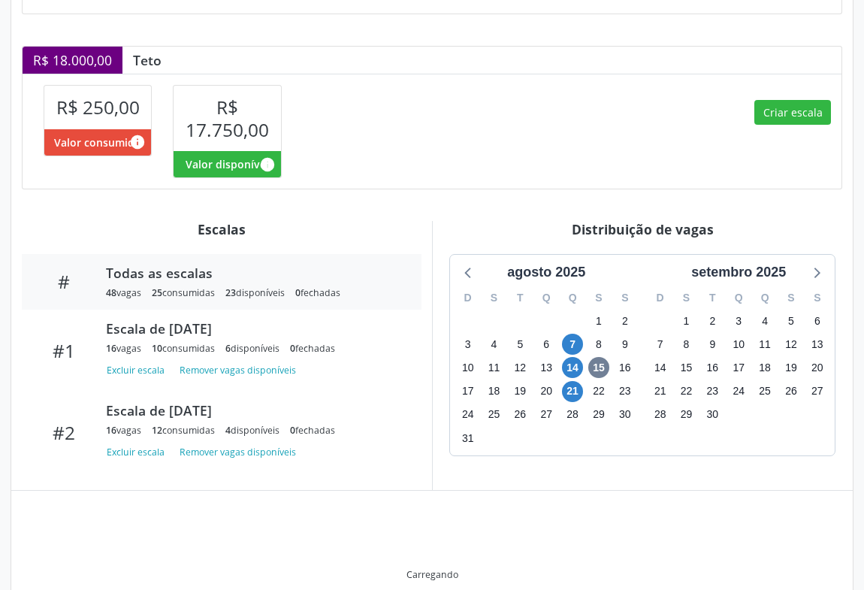
scroll to position [327, 0]
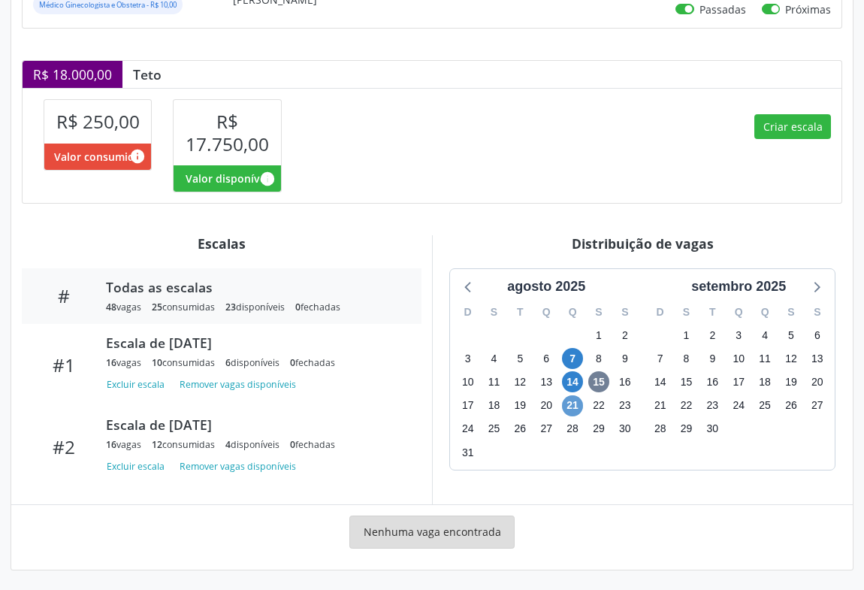
drag, startPoint x: 557, startPoint y: 399, endPoint x: 571, endPoint y: 402, distance: 14.6
click at [560, 398] on div "D S T Q Q S S 27 28 29 30 31 1 2 3 4 5 6 7 8 9 10 11 12 13 14 15 16 17 18 19 20…" at bounding box center [546, 383] width 192 height 173
click at [573, 402] on span "21" at bounding box center [572, 405] width 21 height 21
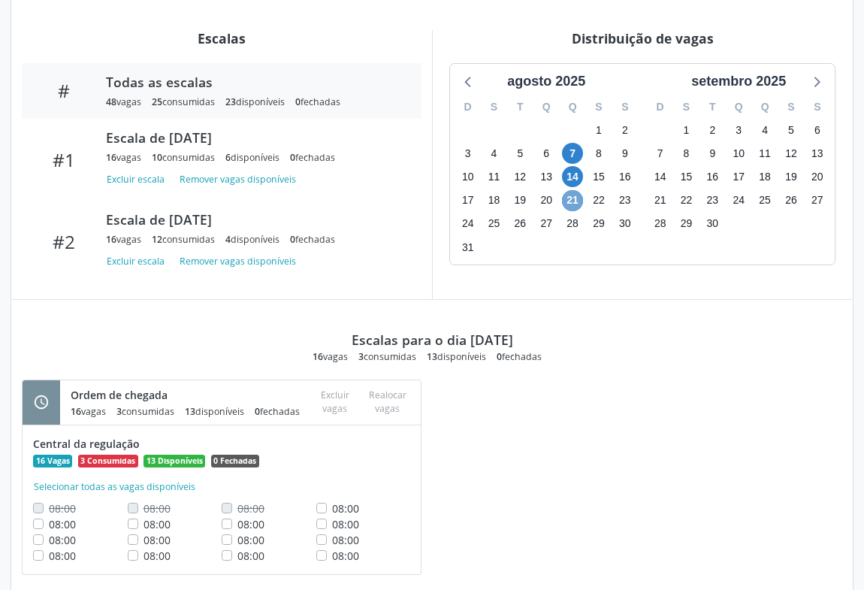
scroll to position [259, 0]
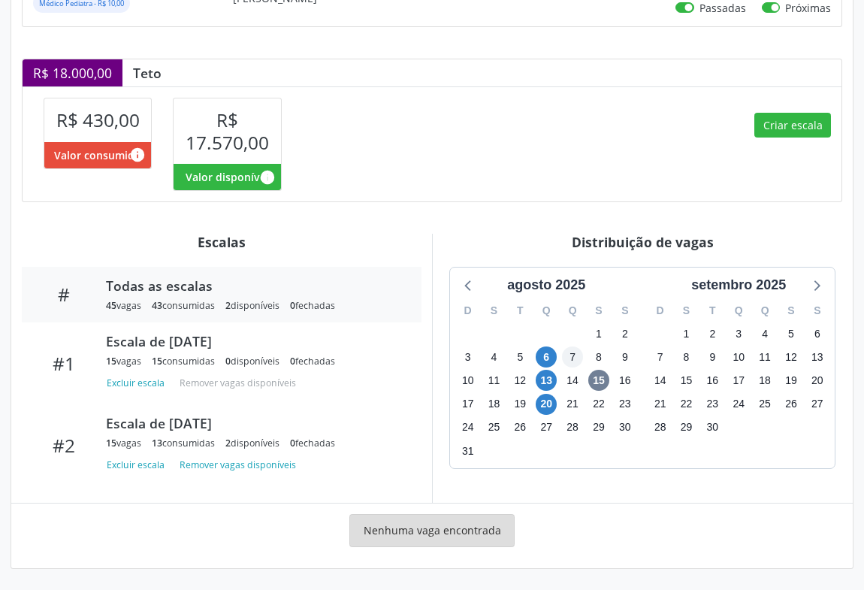
scroll to position [327, 0]
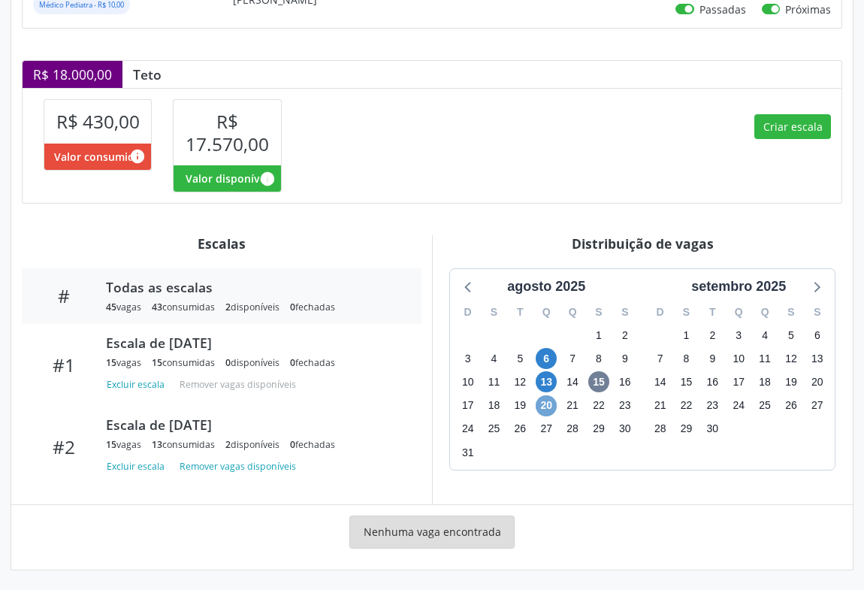
click at [549, 399] on span "20" at bounding box center [546, 405] width 21 height 21
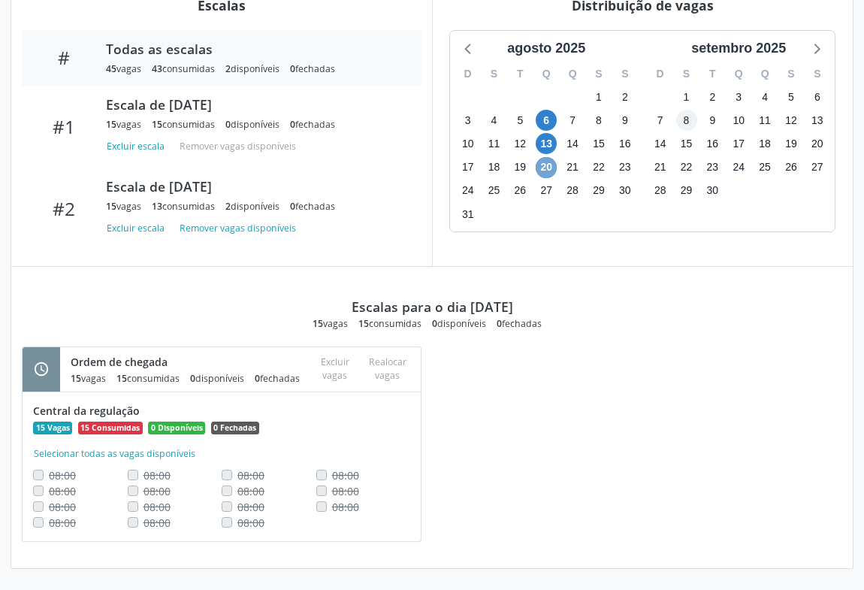
scroll to position [163, 0]
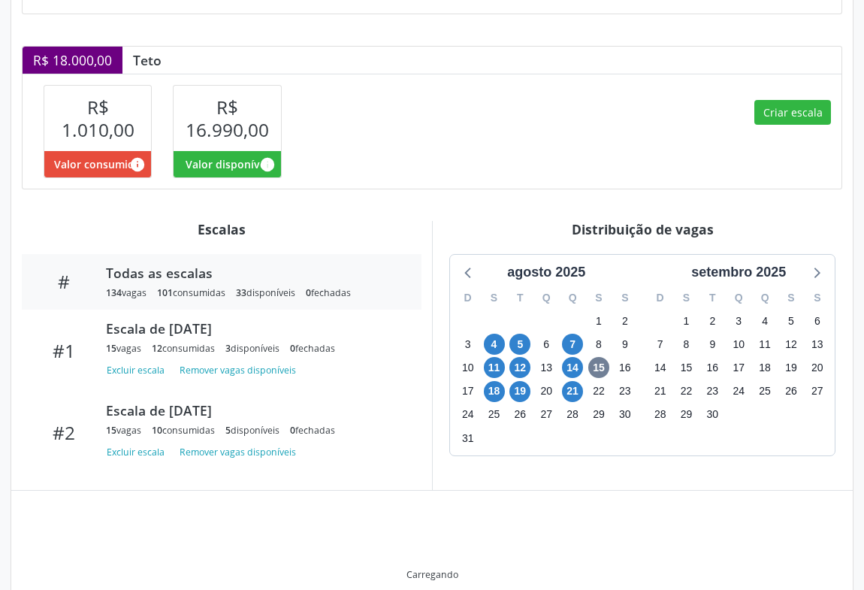
scroll to position [327, 0]
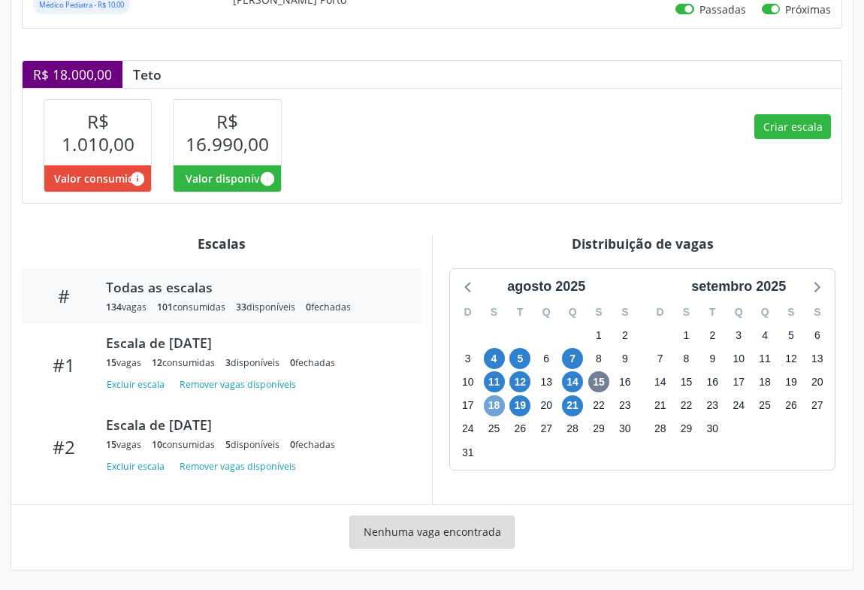
click at [496, 407] on span "18" at bounding box center [494, 405] width 21 height 21
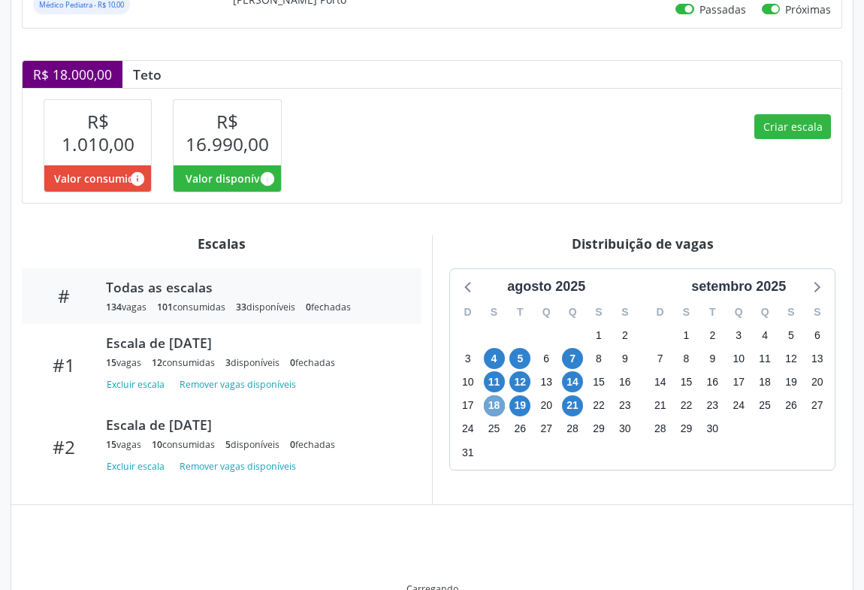
scroll to position [405, 0]
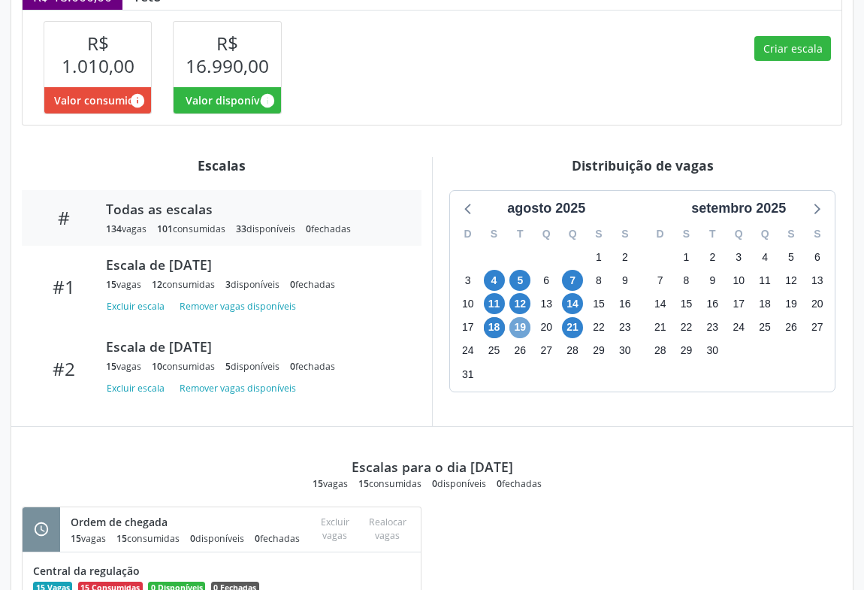
click at [515, 333] on span "19" at bounding box center [520, 327] width 21 height 21
click at [527, 328] on span "19" at bounding box center [520, 327] width 21 height 21
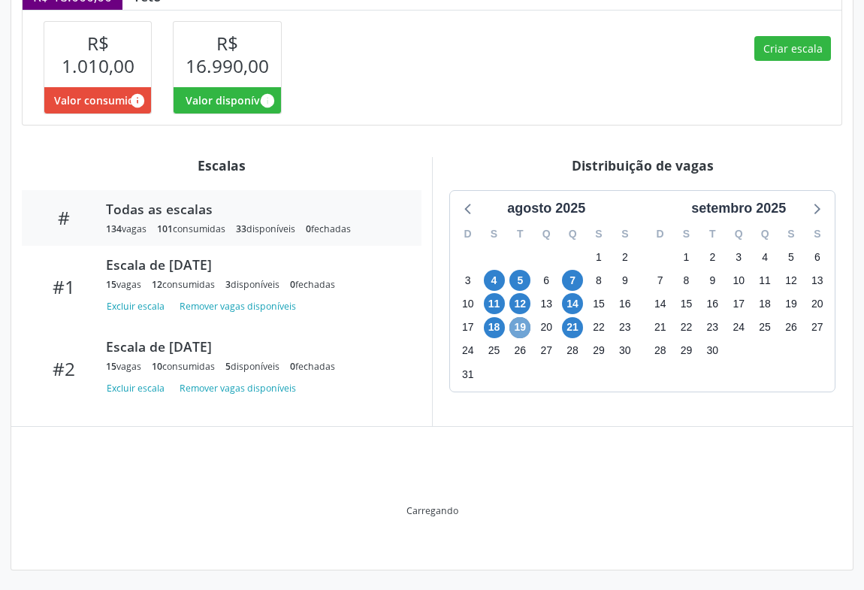
click at [527, 328] on span "19" at bounding box center [520, 327] width 21 height 21
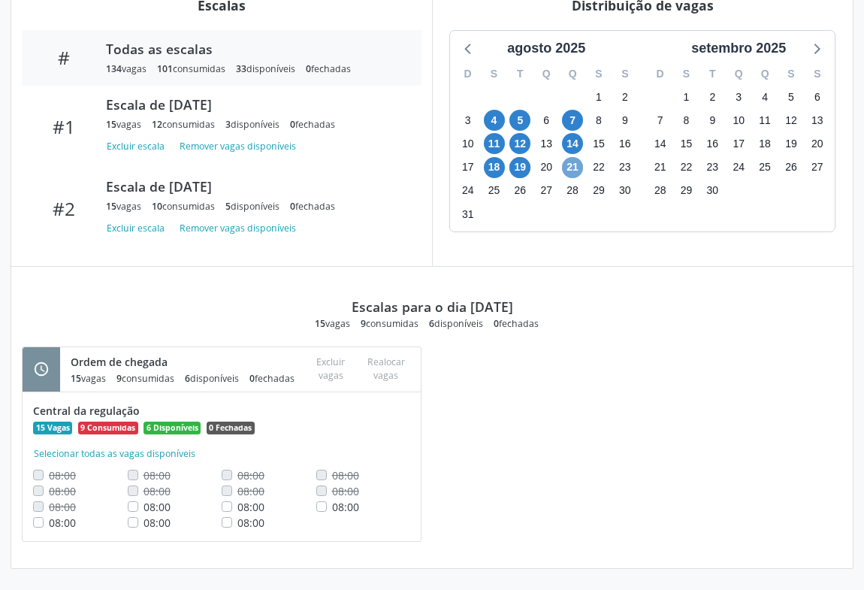
click at [571, 158] on span "21" at bounding box center [572, 167] width 21 height 21
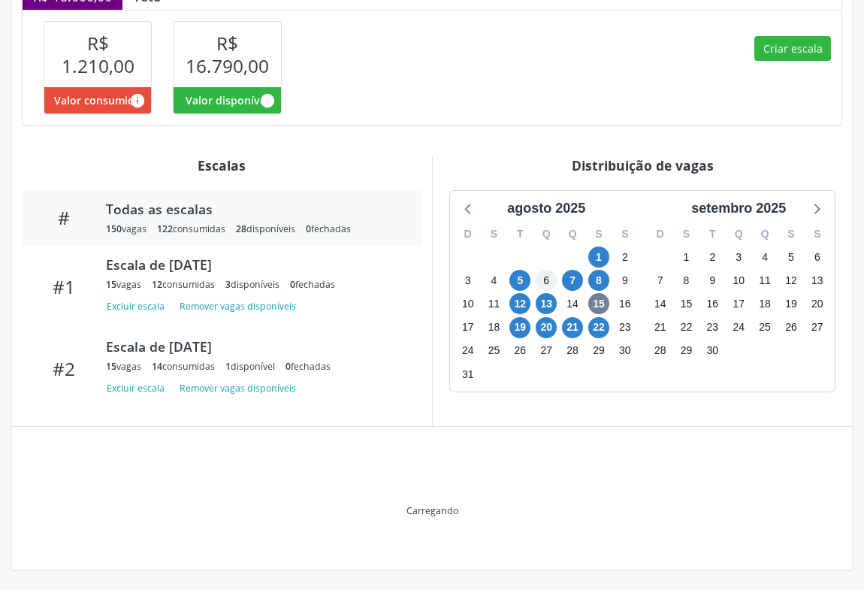
scroll to position [327, 0]
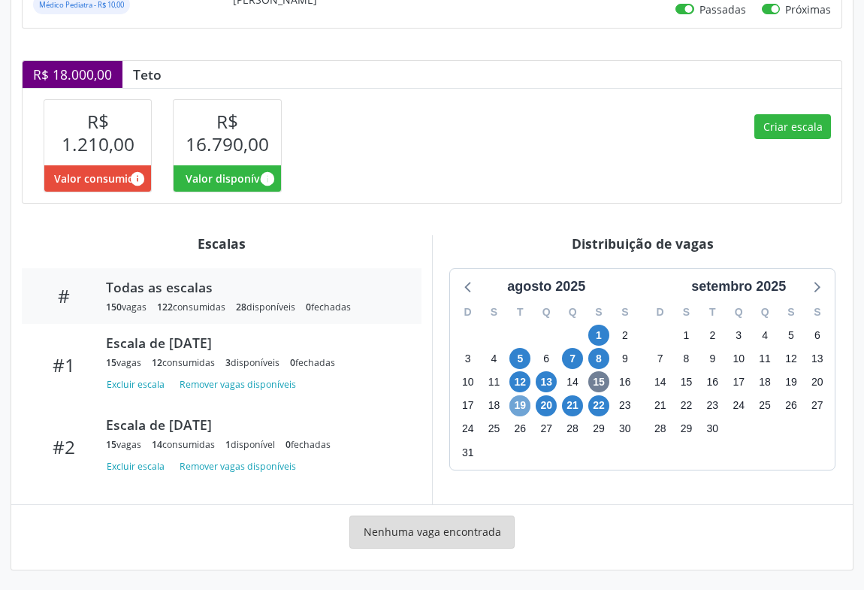
click at [523, 401] on span "19" at bounding box center [520, 405] width 21 height 21
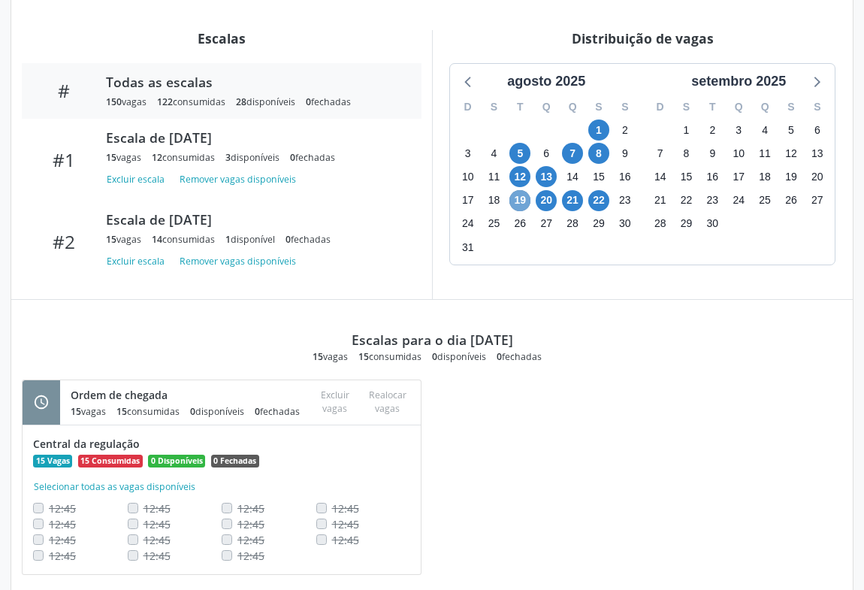
scroll to position [573, 0]
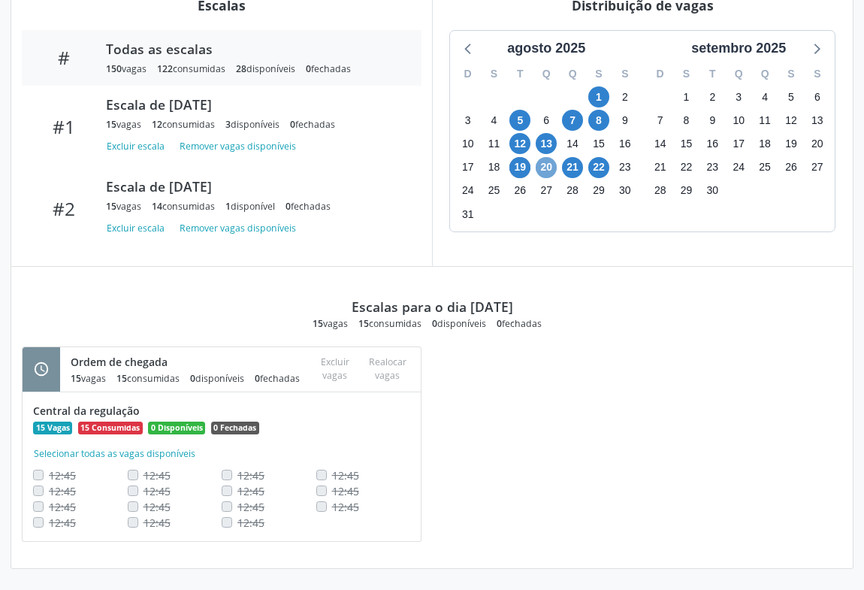
click at [542, 157] on span "20" at bounding box center [546, 167] width 21 height 21
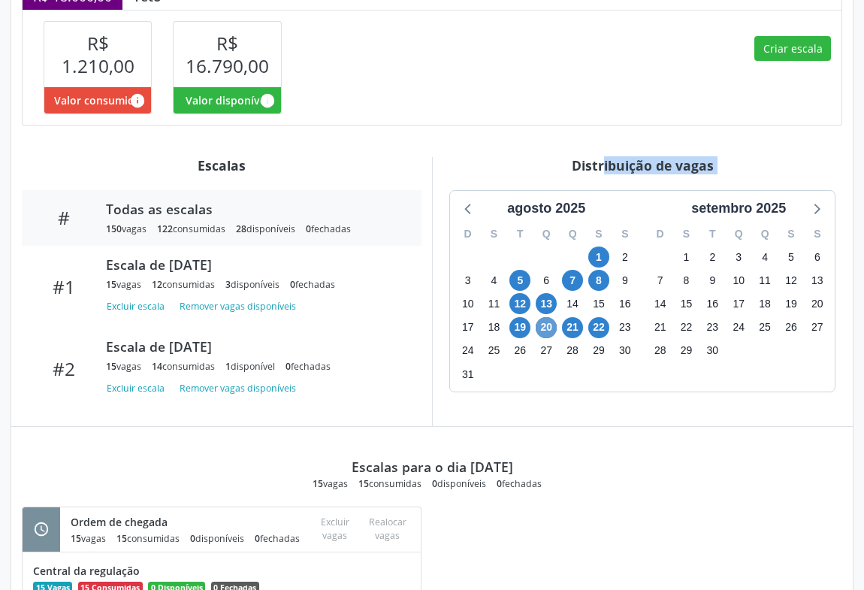
click at [542, 153] on div "Item de agendamento Grupo/Subgrupo Consultas / Atendimentos / Acompanhamentos P…" at bounding box center [432, 264] width 842 height 930
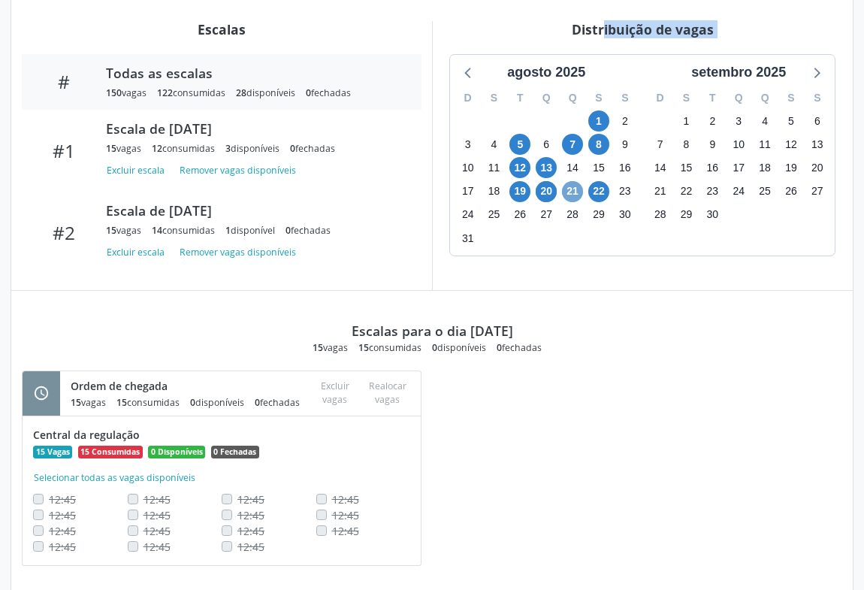
click at [569, 195] on span "21" at bounding box center [572, 191] width 21 height 21
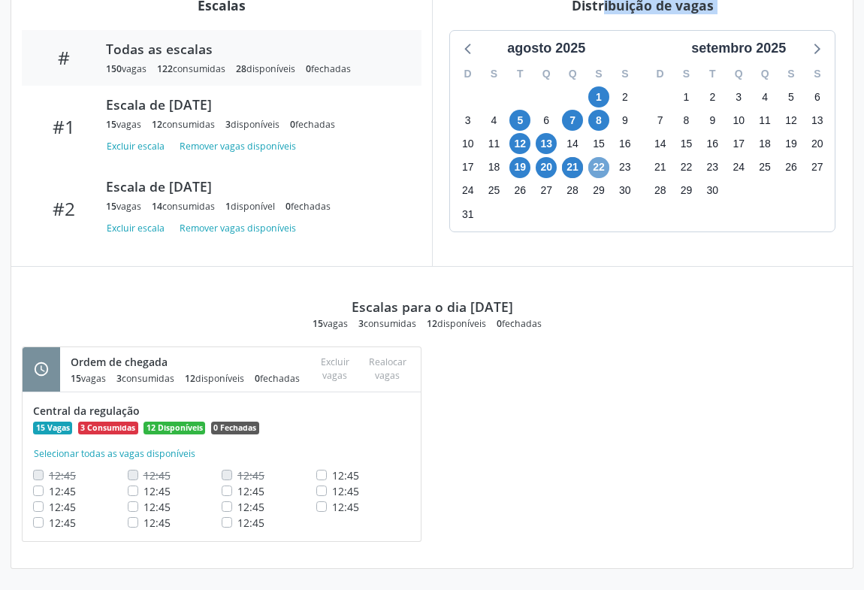
click at [604, 164] on span "22" at bounding box center [599, 167] width 21 height 21
click at [571, 161] on span "21" at bounding box center [572, 167] width 21 height 21
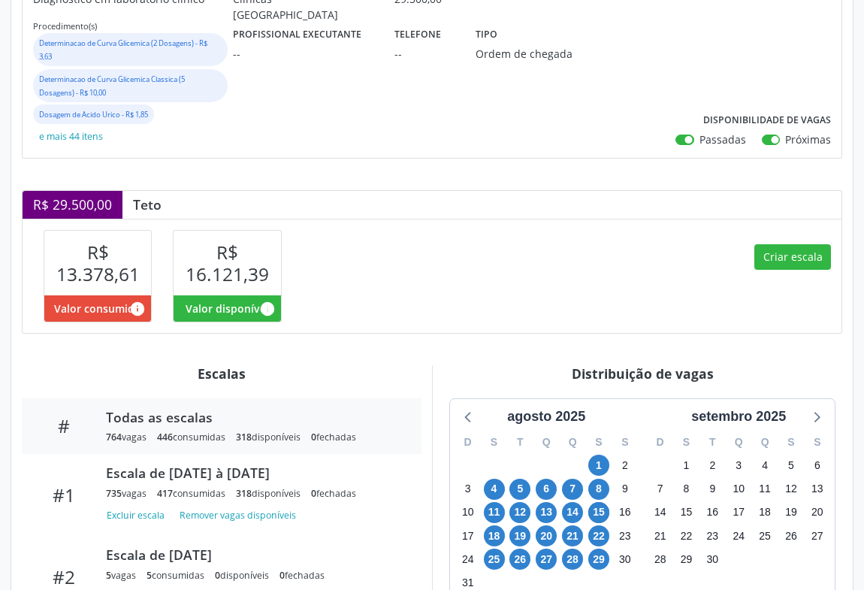
scroll to position [410, 0]
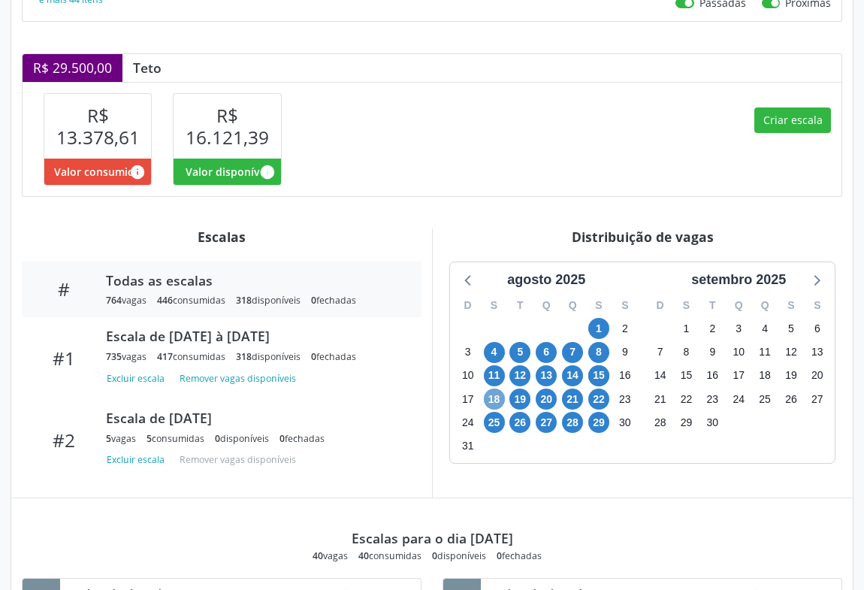
click at [489, 395] on span "18" at bounding box center [494, 399] width 21 height 21
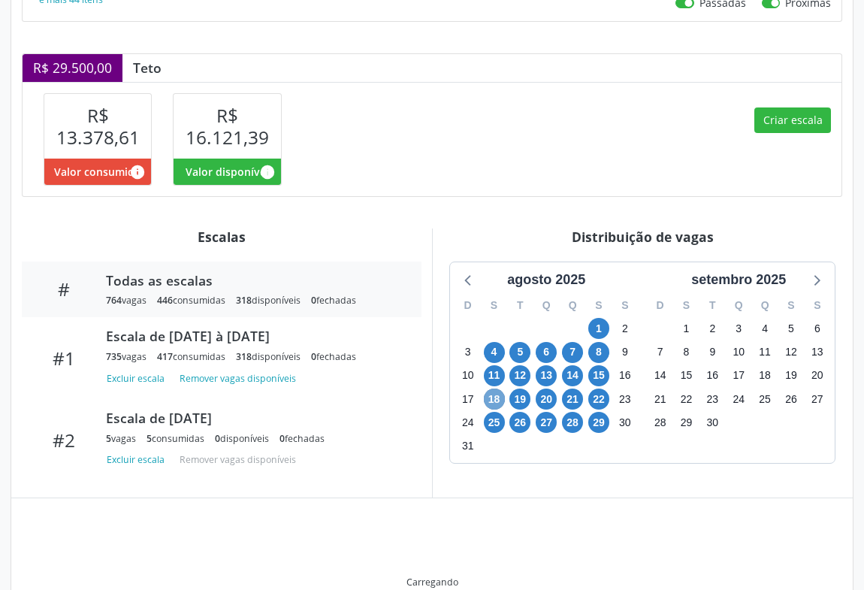
click at [489, 395] on span "18" at bounding box center [494, 399] width 21 height 21
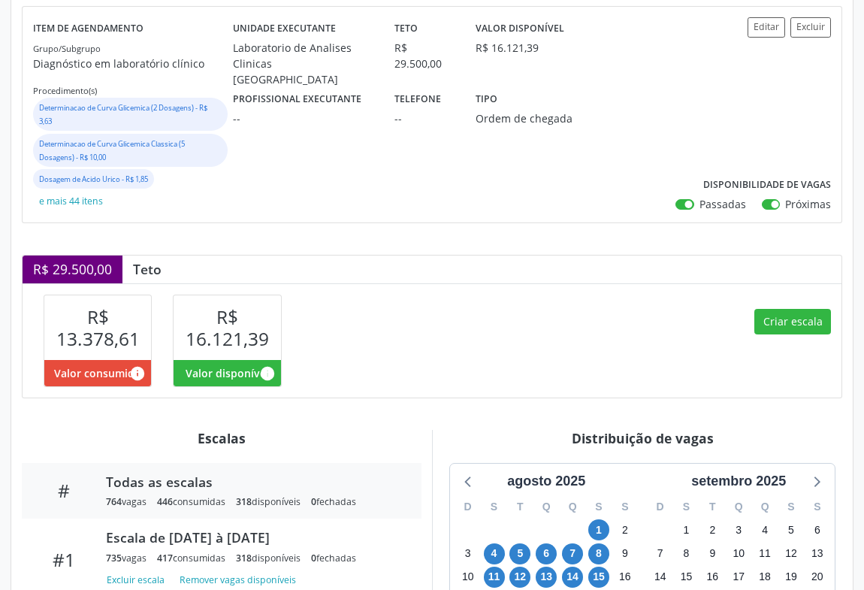
scroll to position [140, 0]
